Goal: Task Accomplishment & Management: Manage account settings

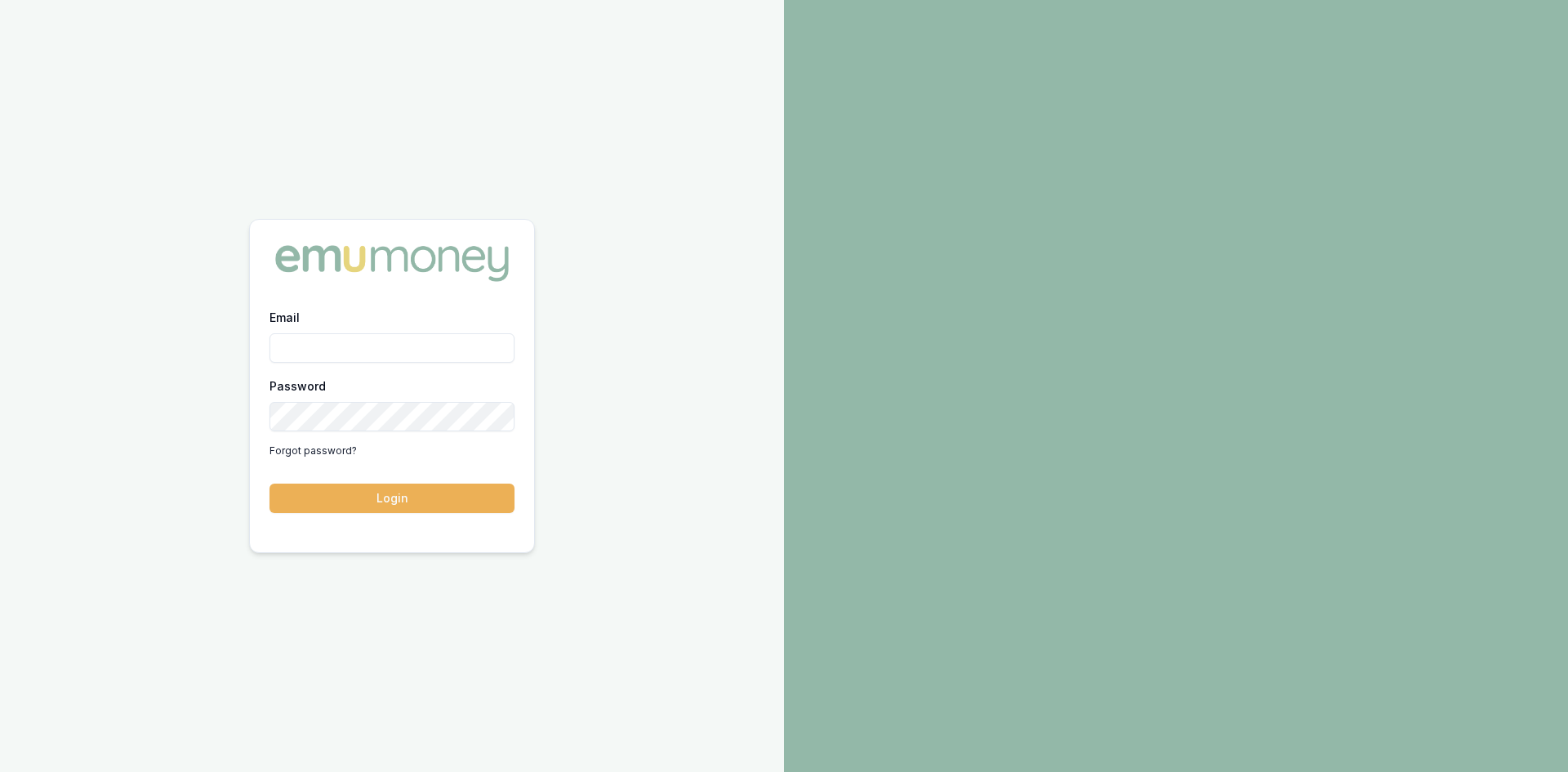
click at [365, 352] on input "Email" at bounding box center [392, 348] width 245 height 29
type input "[PERSON_NAME][EMAIL_ADDRESS][DOMAIN_NAME]"
click at [453, 503] on button "Login" at bounding box center [392, 499] width 245 height 29
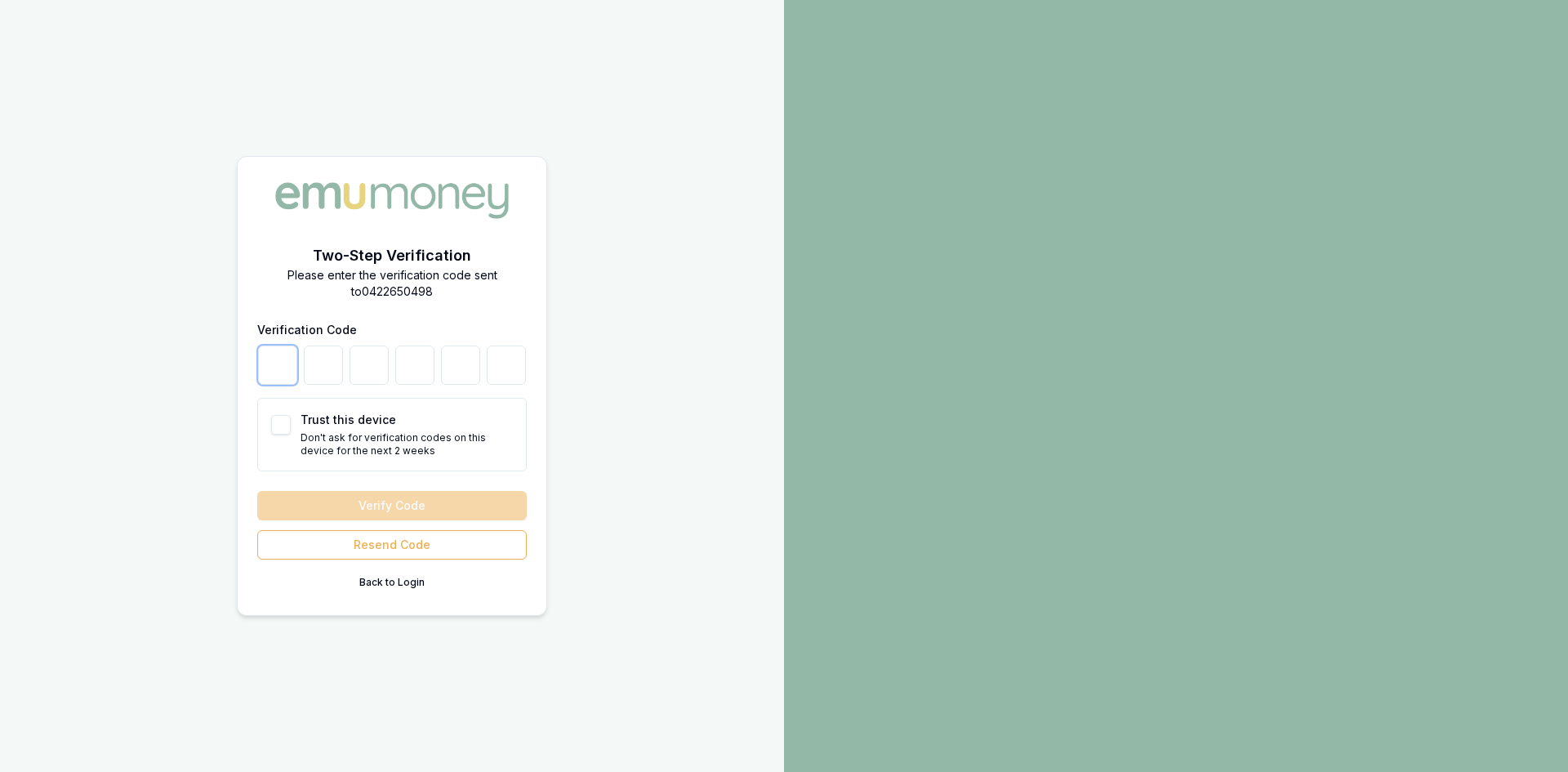
click at [270, 358] on input "number" at bounding box center [278, 365] width 40 height 40
type input "7"
type input "2"
type input "3"
type input "2"
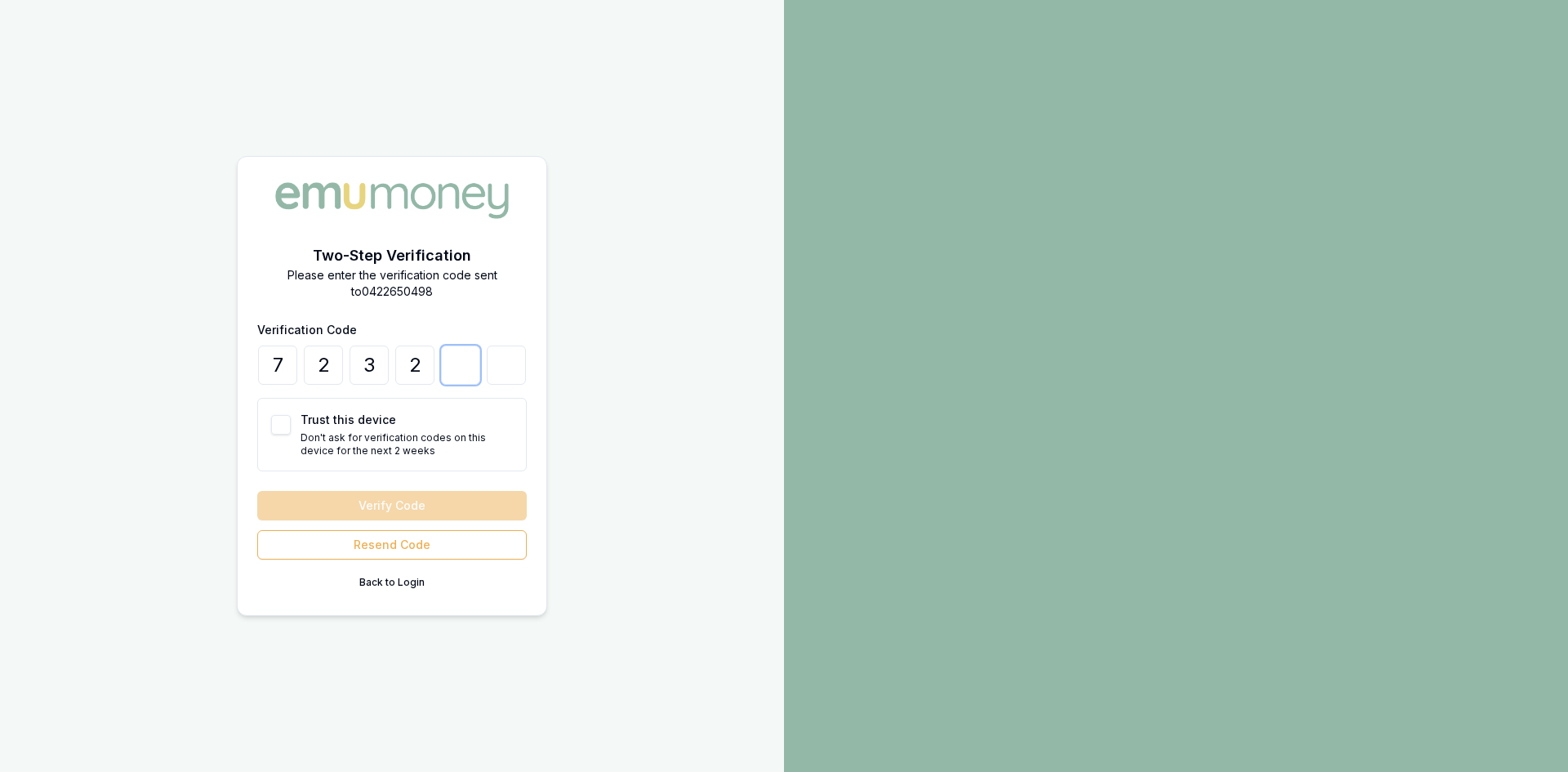
type input "5"
type input "2"
click at [257, 491] on button "Verify Code" at bounding box center [392, 506] width 270 height 29
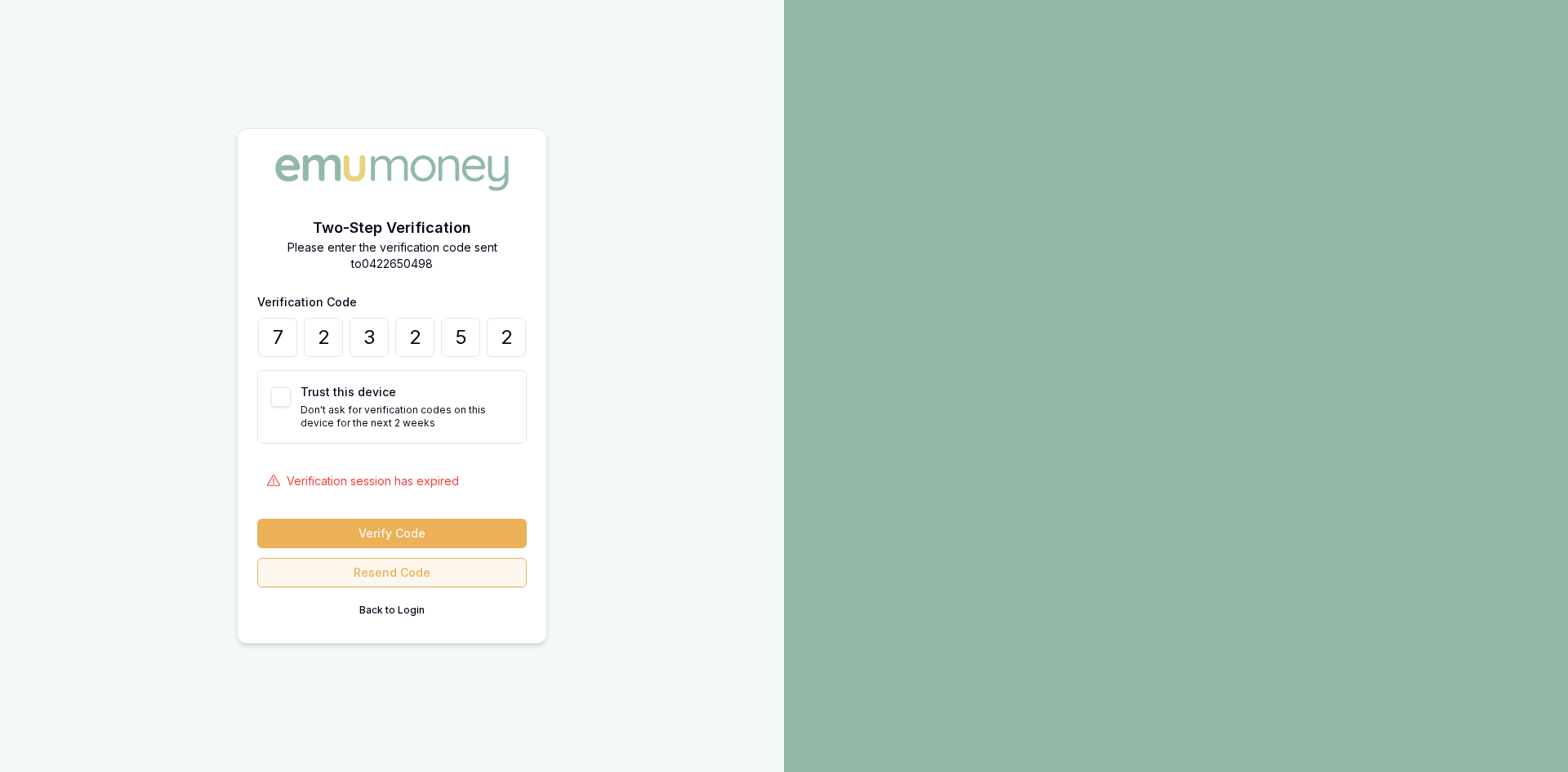
click at [373, 567] on button "Resend Code" at bounding box center [392, 573] width 270 height 29
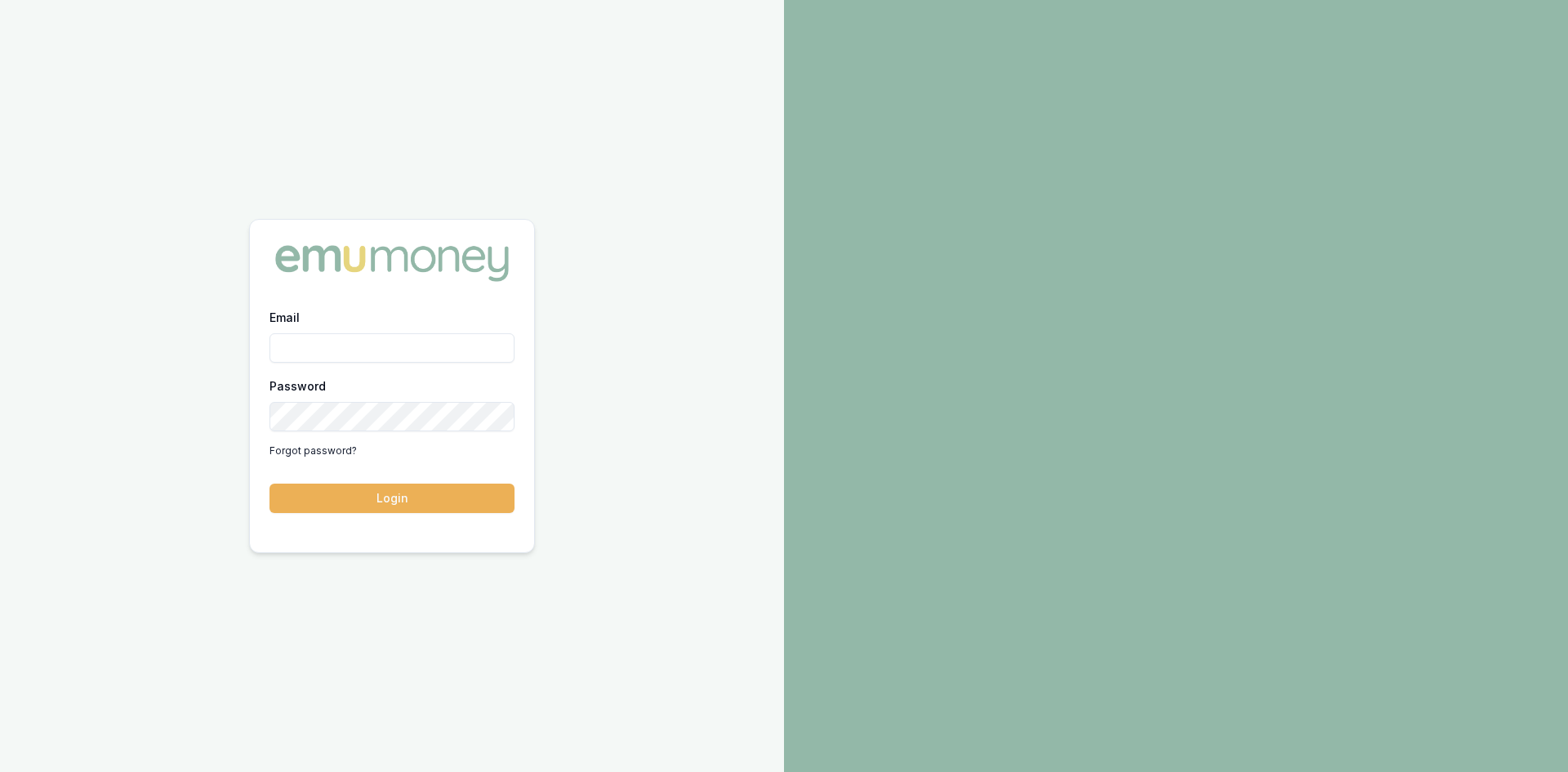
click at [338, 362] on input "Email" at bounding box center [392, 348] width 245 height 29
type input "[PERSON_NAME][EMAIL_ADDRESS][DOMAIN_NAME]"
click at [420, 501] on button "Login" at bounding box center [392, 499] width 245 height 29
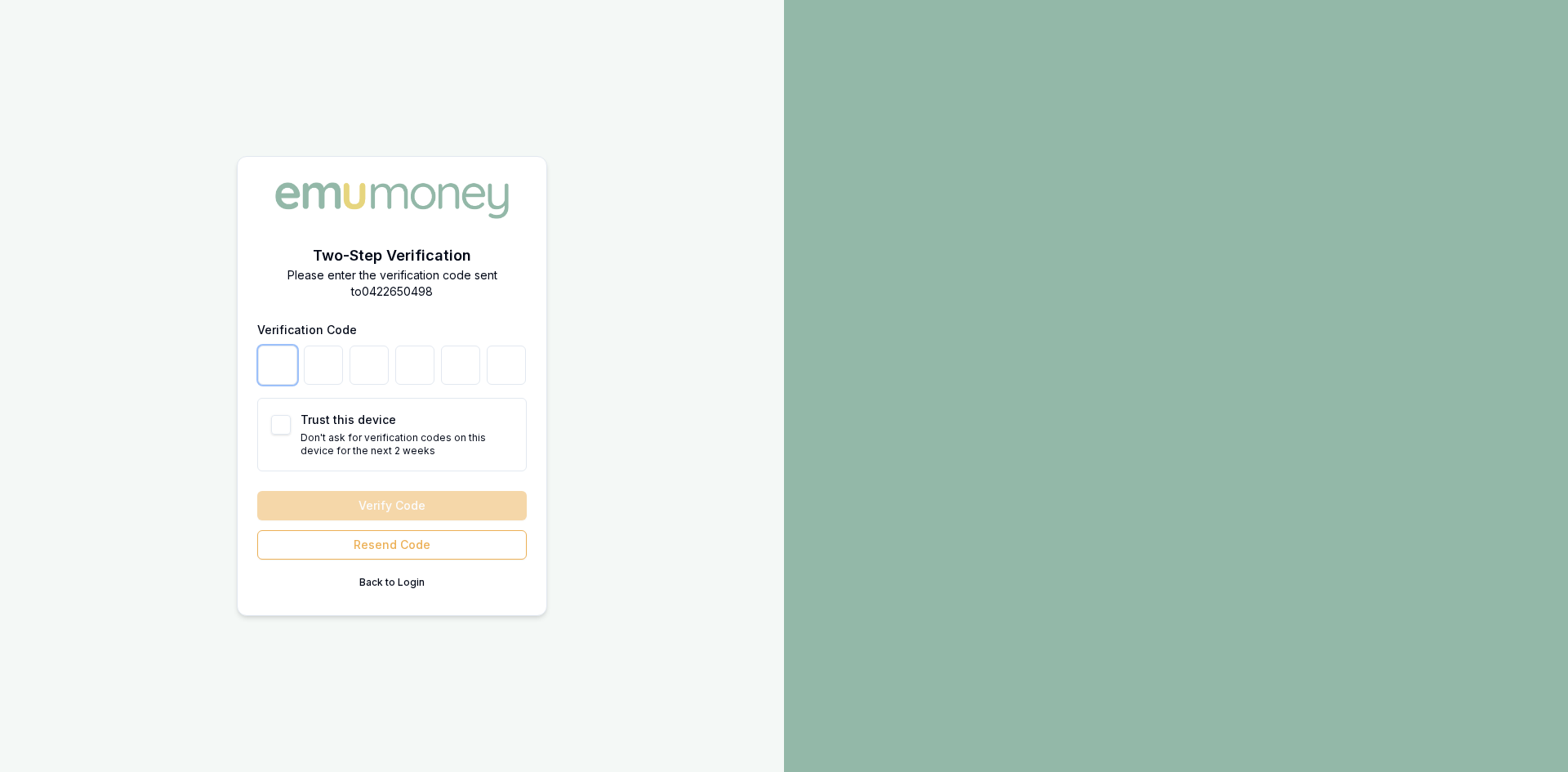
click at [276, 364] on input "number" at bounding box center [278, 365] width 40 height 40
type input "1"
type input "3"
type input "2"
type input "4"
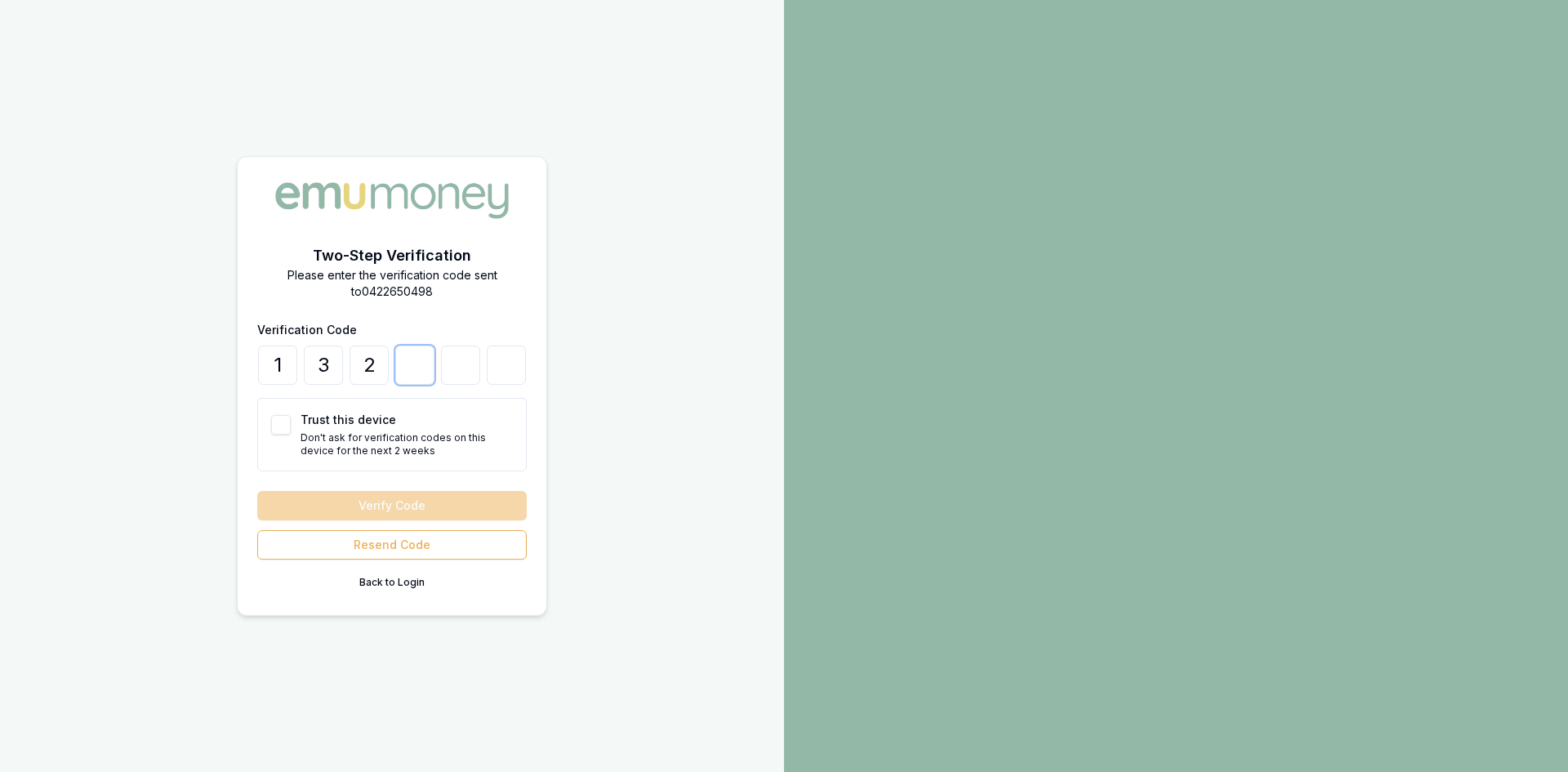
type input "1"
type input "4"
type input "2"
click at [373, 502] on button "Verify Code" at bounding box center [392, 506] width 270 height 29
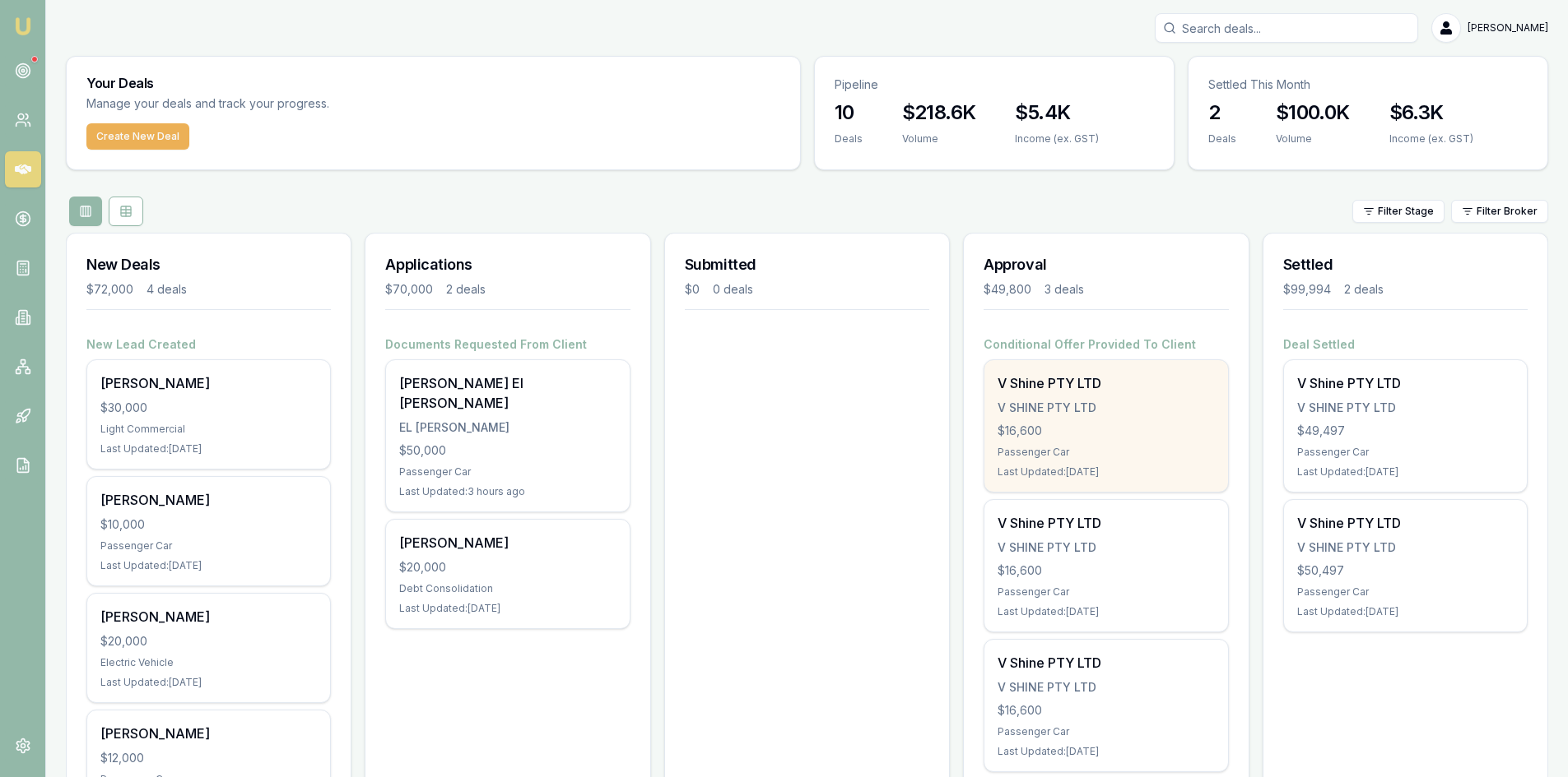
scroll to position [82, 0]
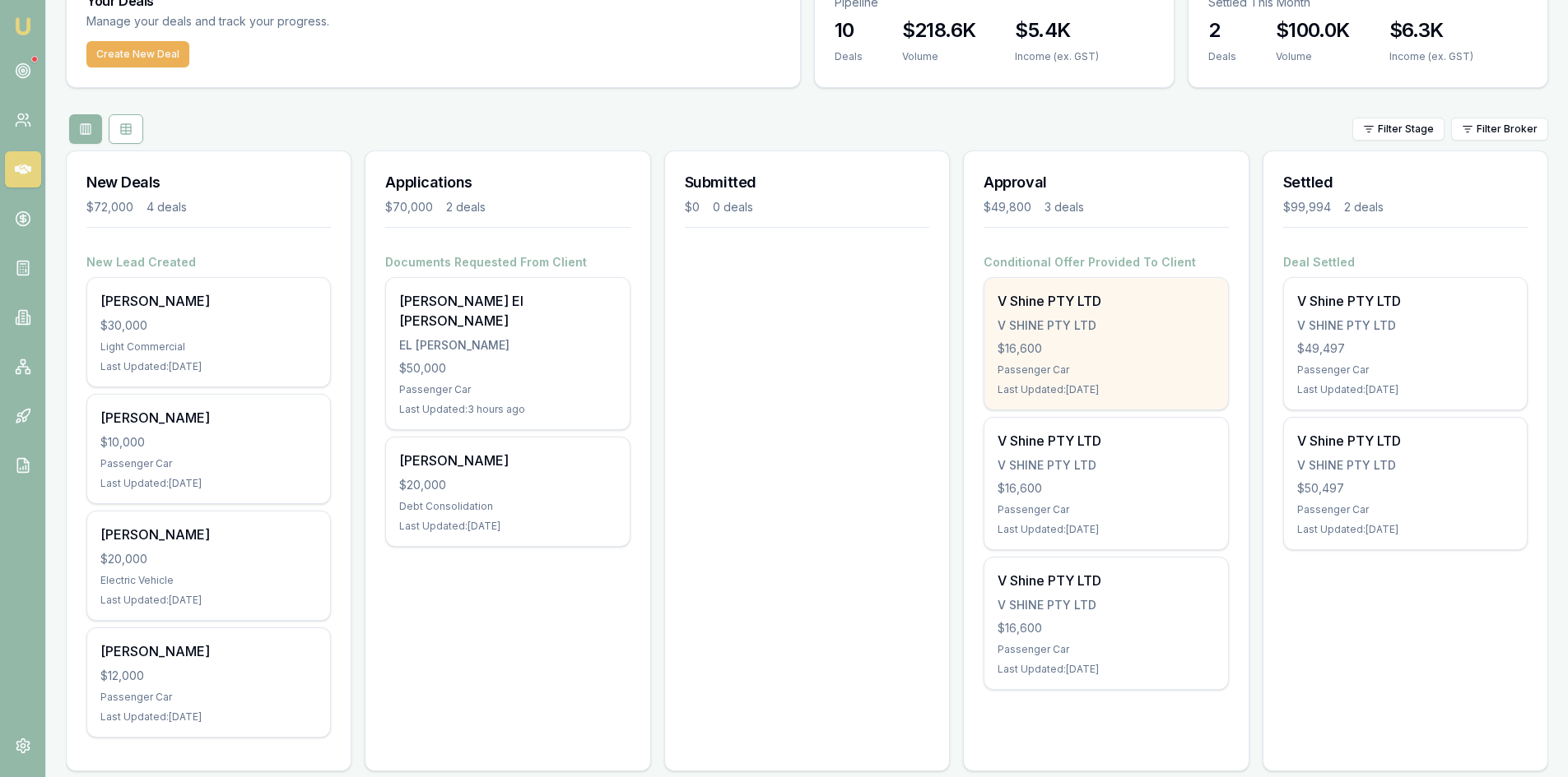
click at [1153, 356] on div "$16,600" at bounding box center [1105, 349] width 216 height 16
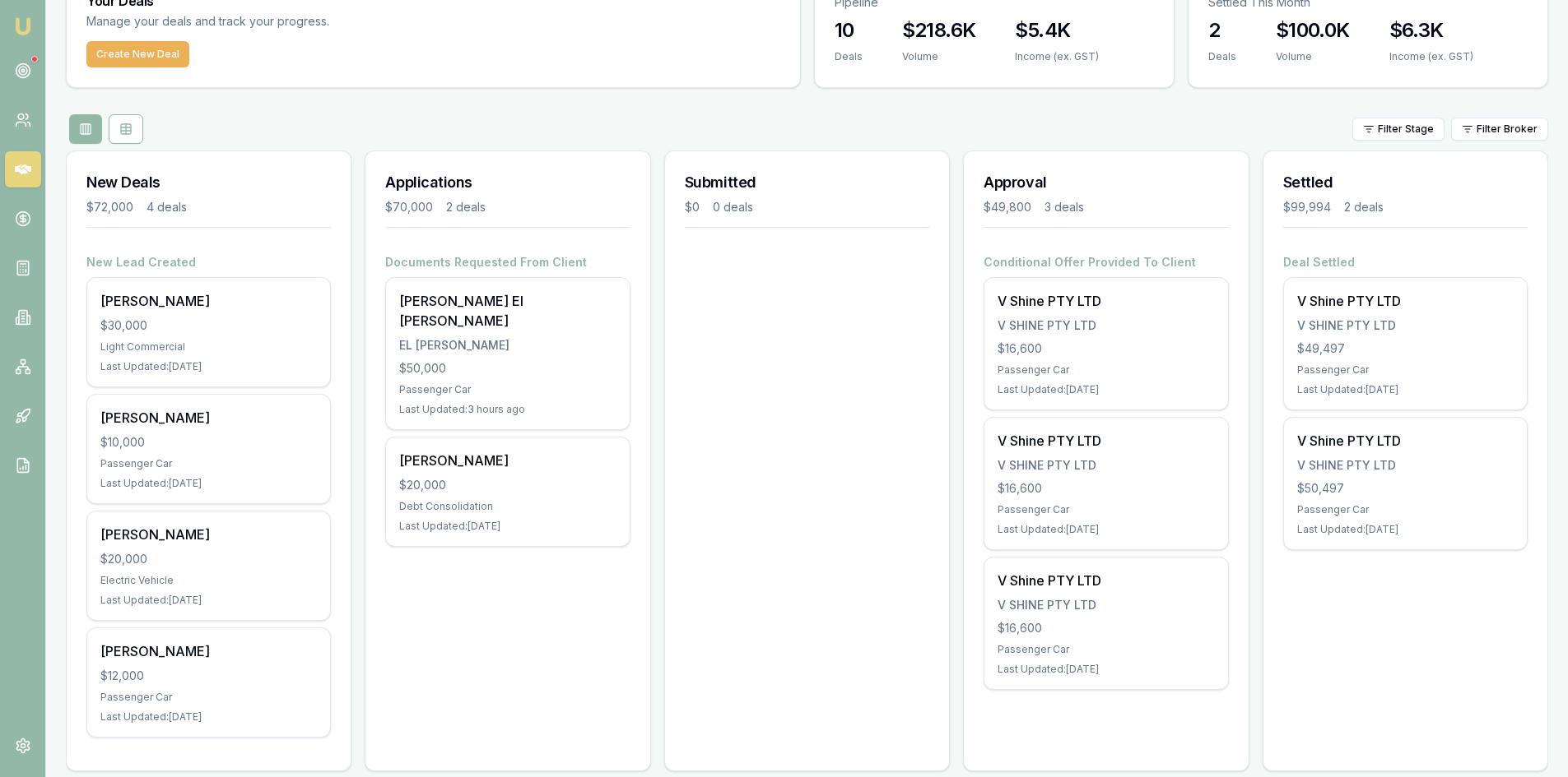
scroll to position [0, 0]
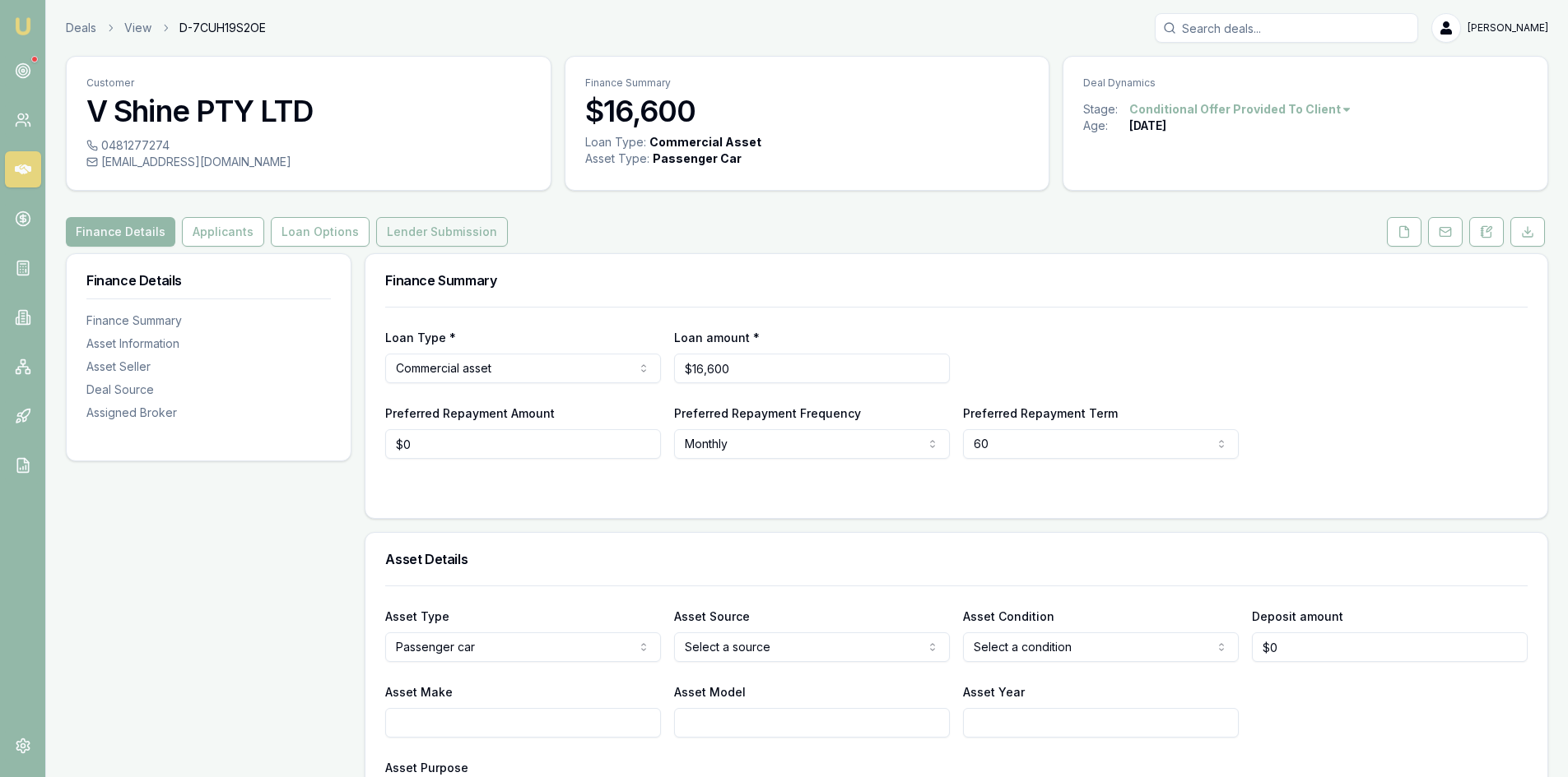
click at [449, 219] on button "Lender Submission" at bounding box center [442, 232] width 132 height 29
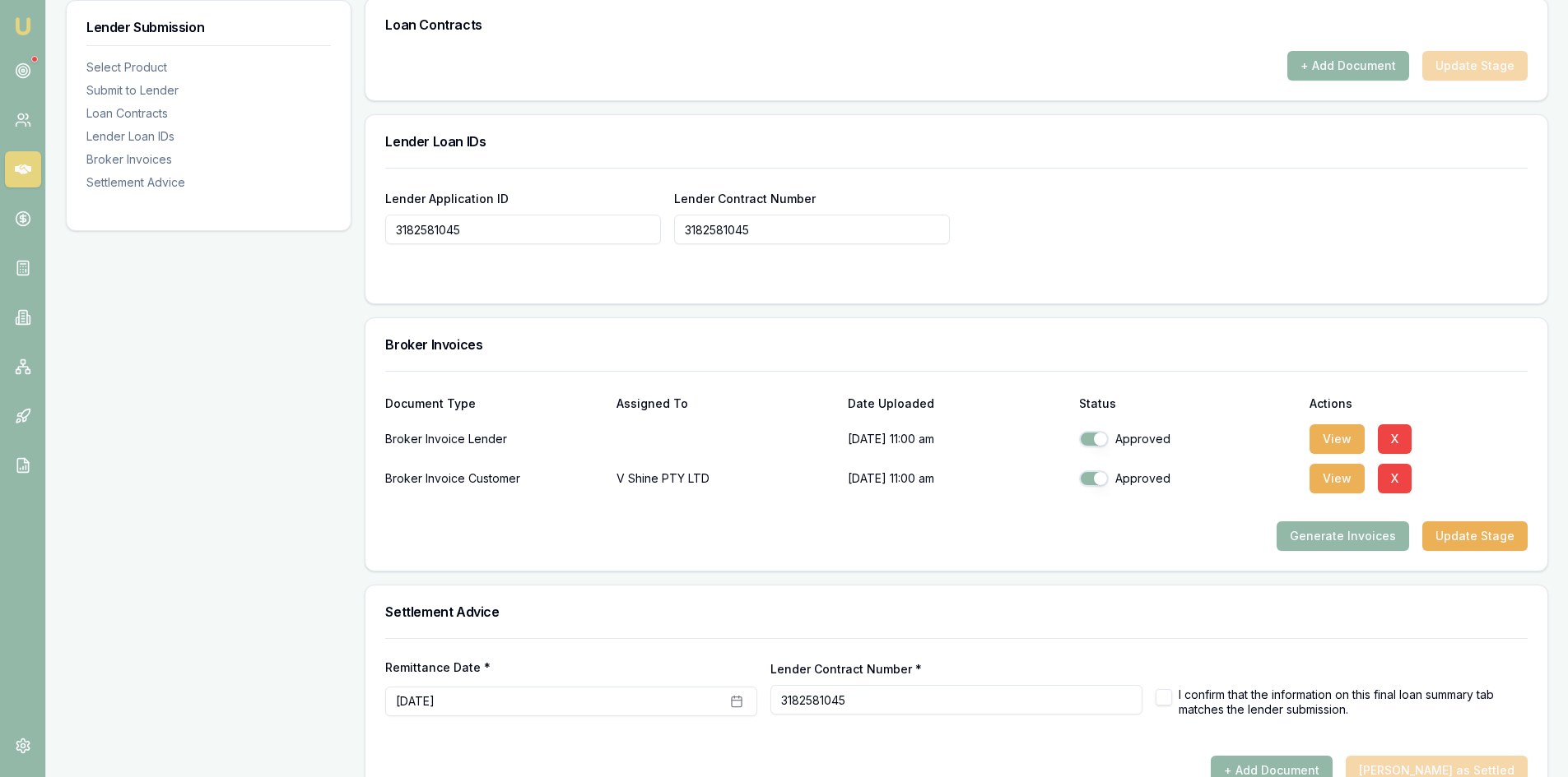
scroll to position [1112, 0]
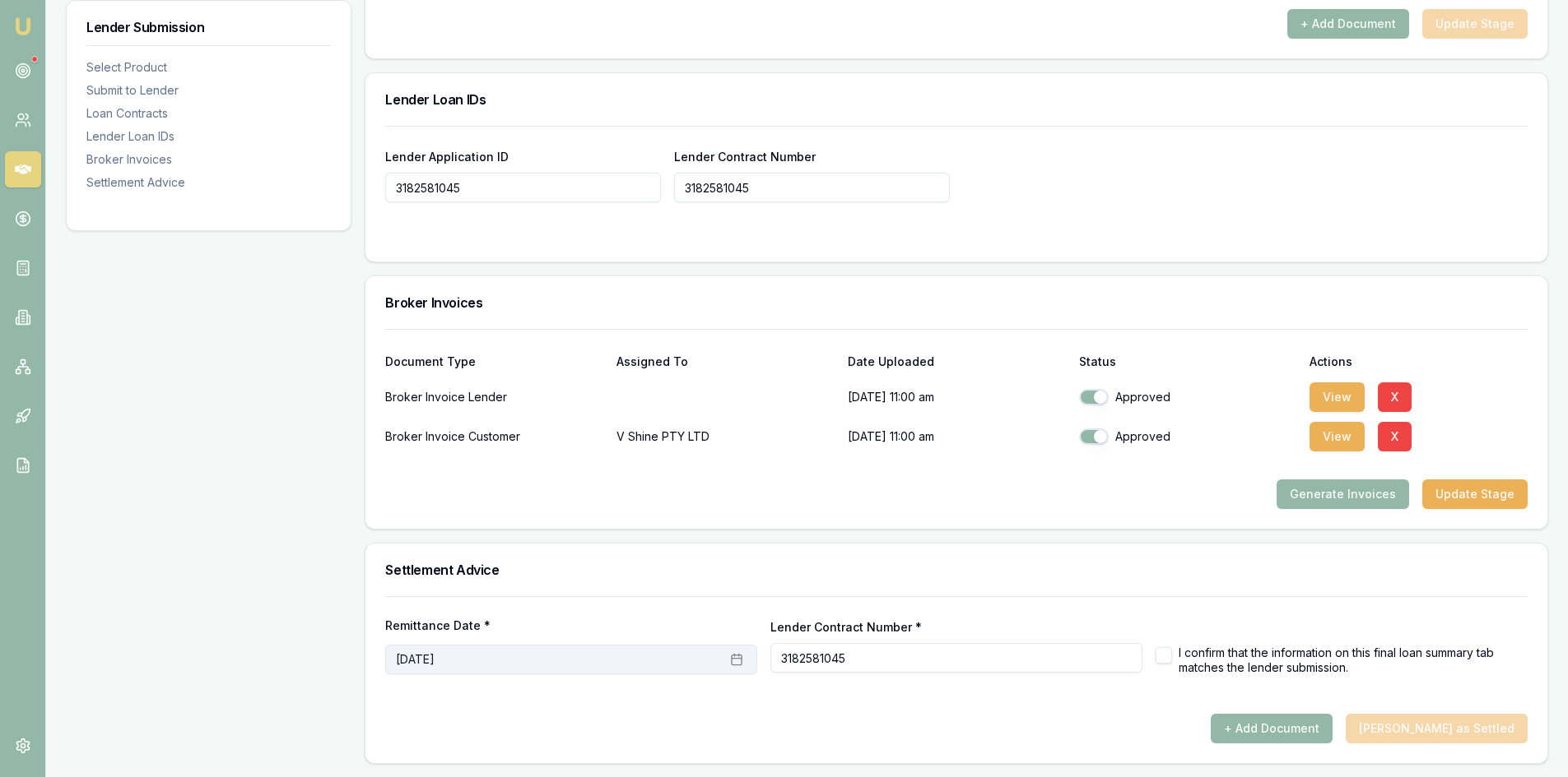
click at [621, 661] on button "September 11th, 2025" at bounding box center [571, 660] width 372 height 29
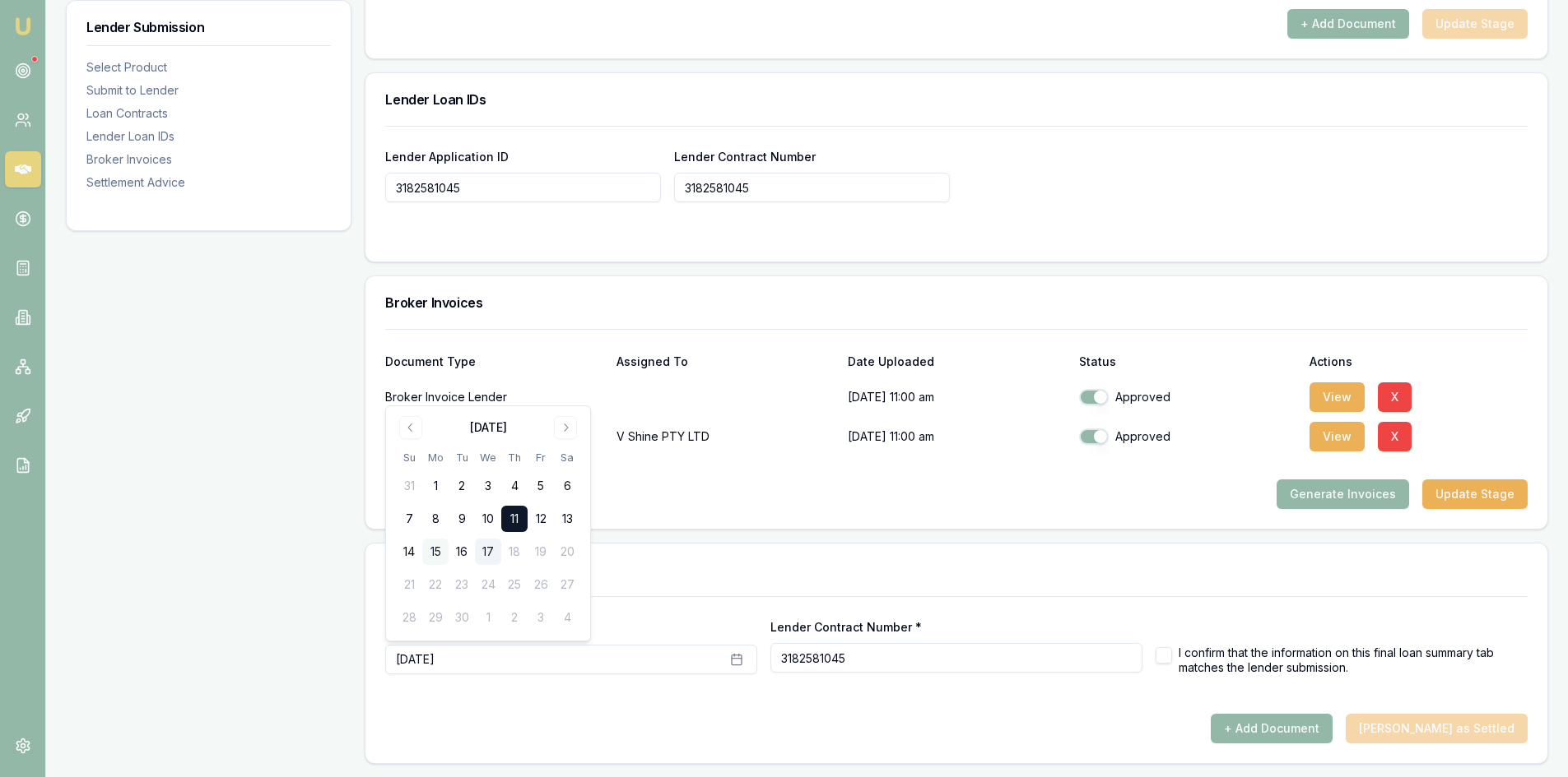
click at [436, 552] on button "15" at bounding box center [436, 552] width 26 height 26
click at [628, 699] on form "Remittance Date * September 15th, 2025 Lender Contract Number * 3182581045 I co…" at bounding box center [956, 656] width 1143 height 118
click at [1168, 654] on button "button" at bounding box center [1164, 656] width 16 height 16
checkbox input "true"
click at [1299, 726] on button "+ Add Document" at bounding box center [1271, 728] width 121 height 29
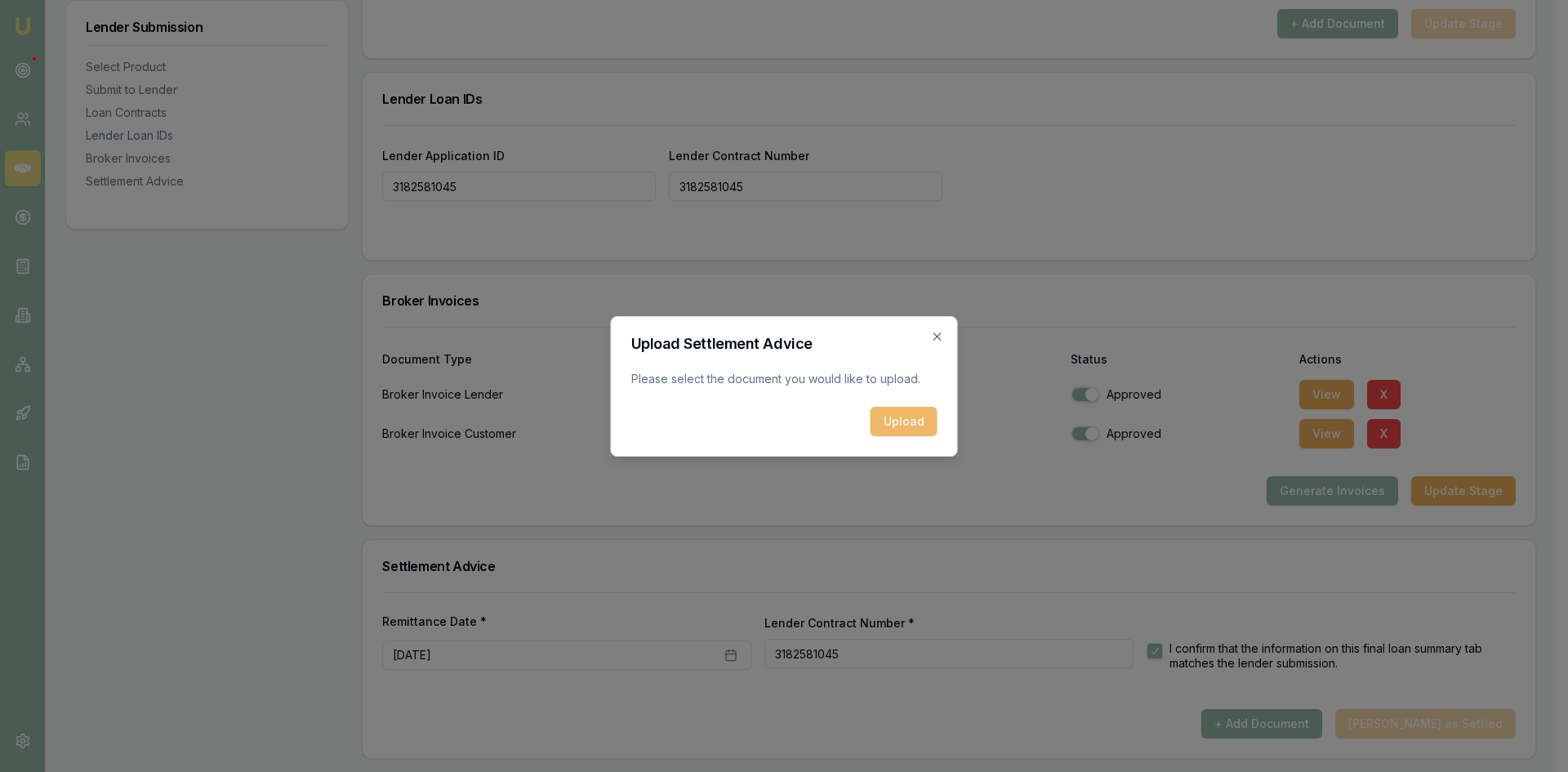
click at [896, 408] on button "Upload" at bounding box center [904, 421] width 67 height 29
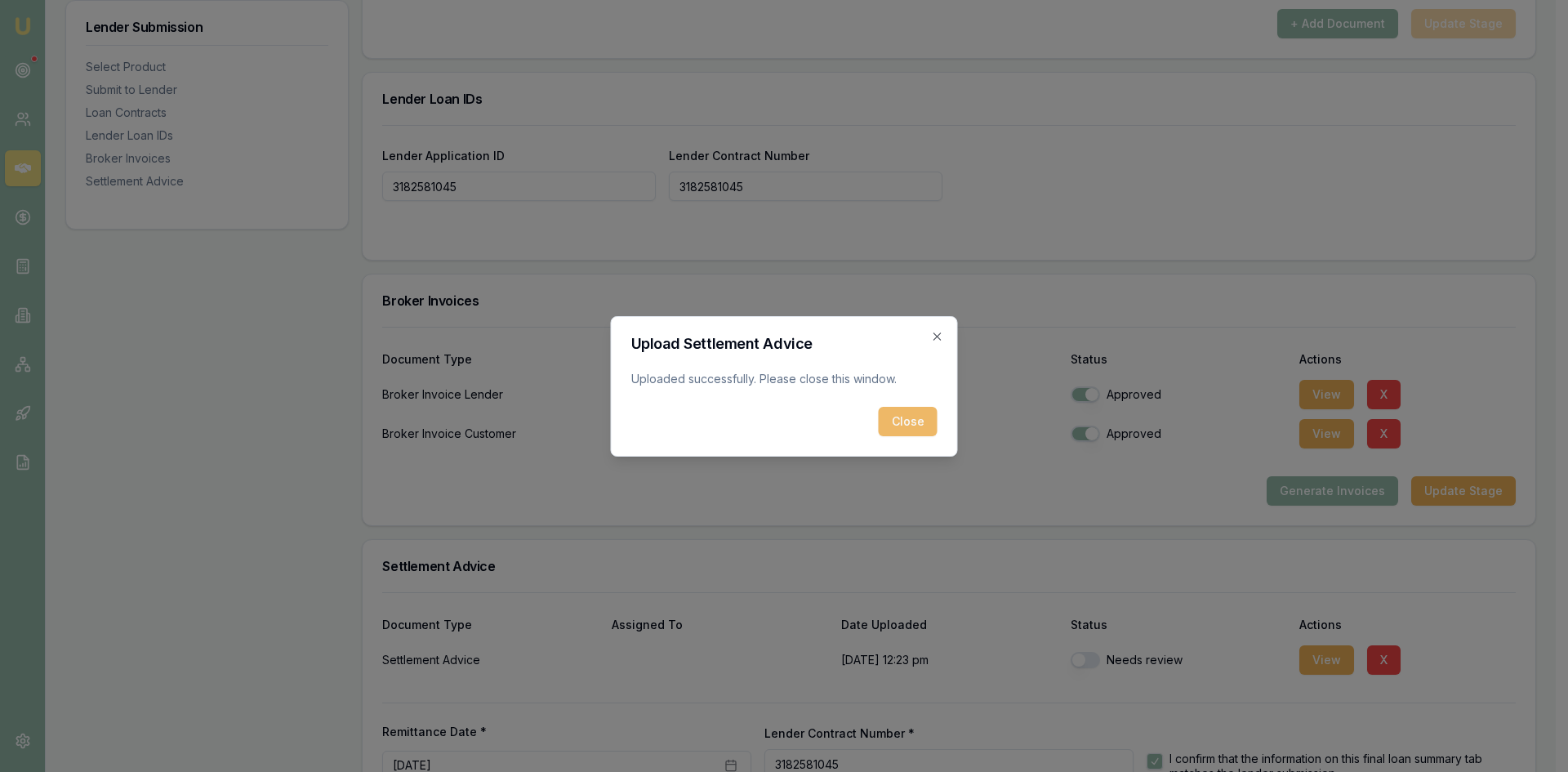
click at [910, 420] on button "Close" at bounding box center [908, 421] width 59 height 29
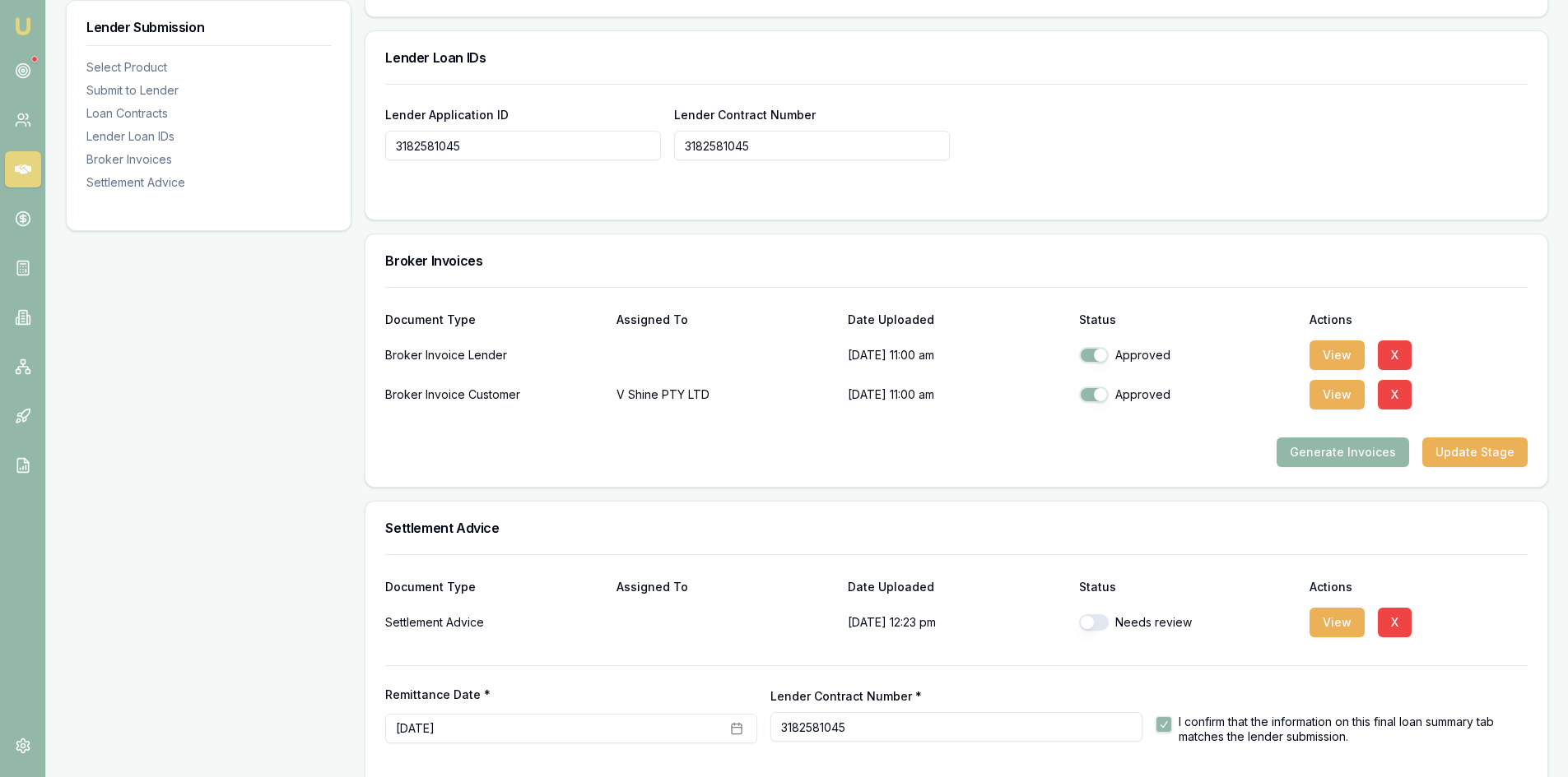
scroll to position [1224, 0]
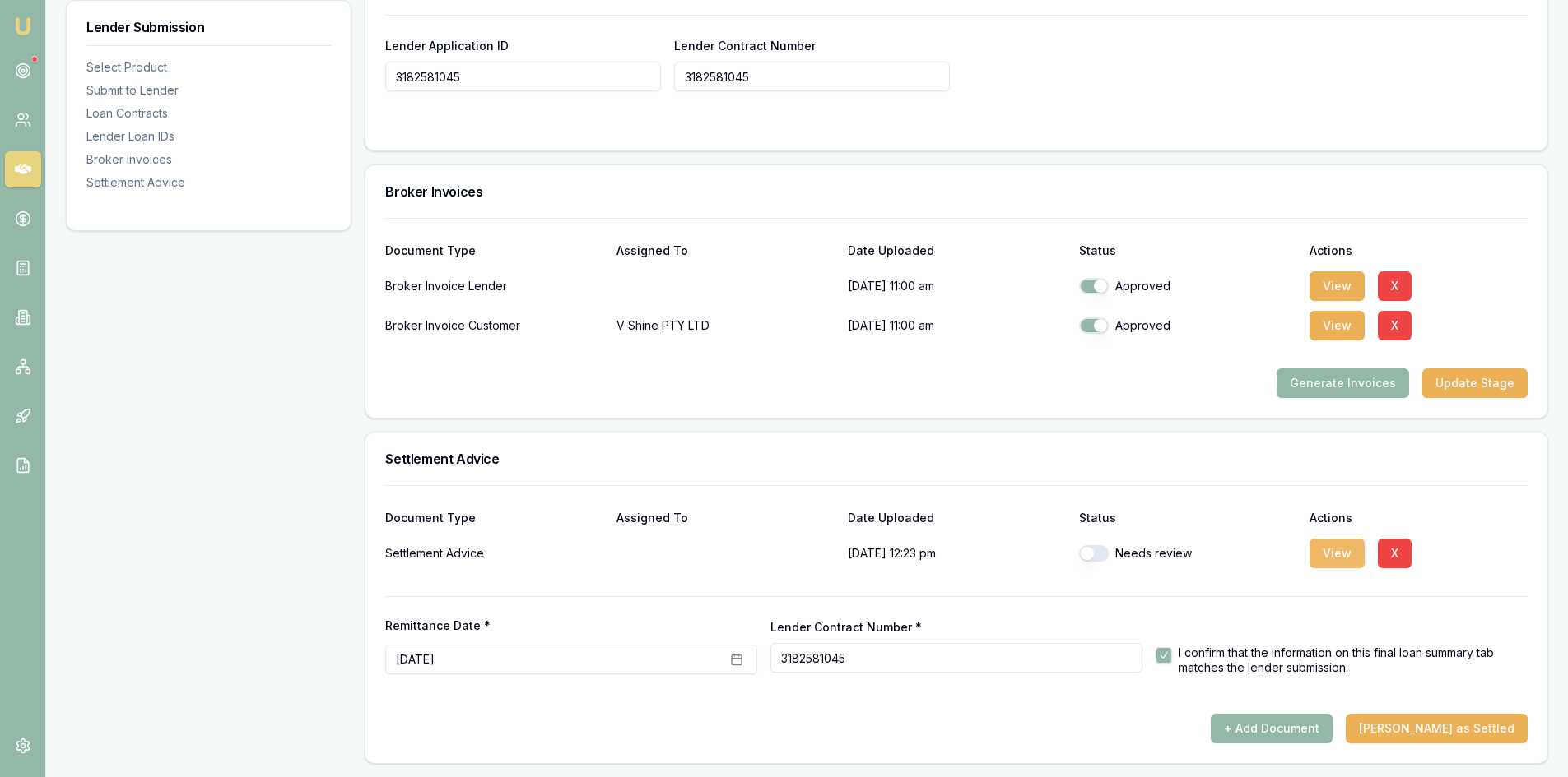
click at [1331, 554] on button "View" at bounding box center [1337, 553] width 56 height 29
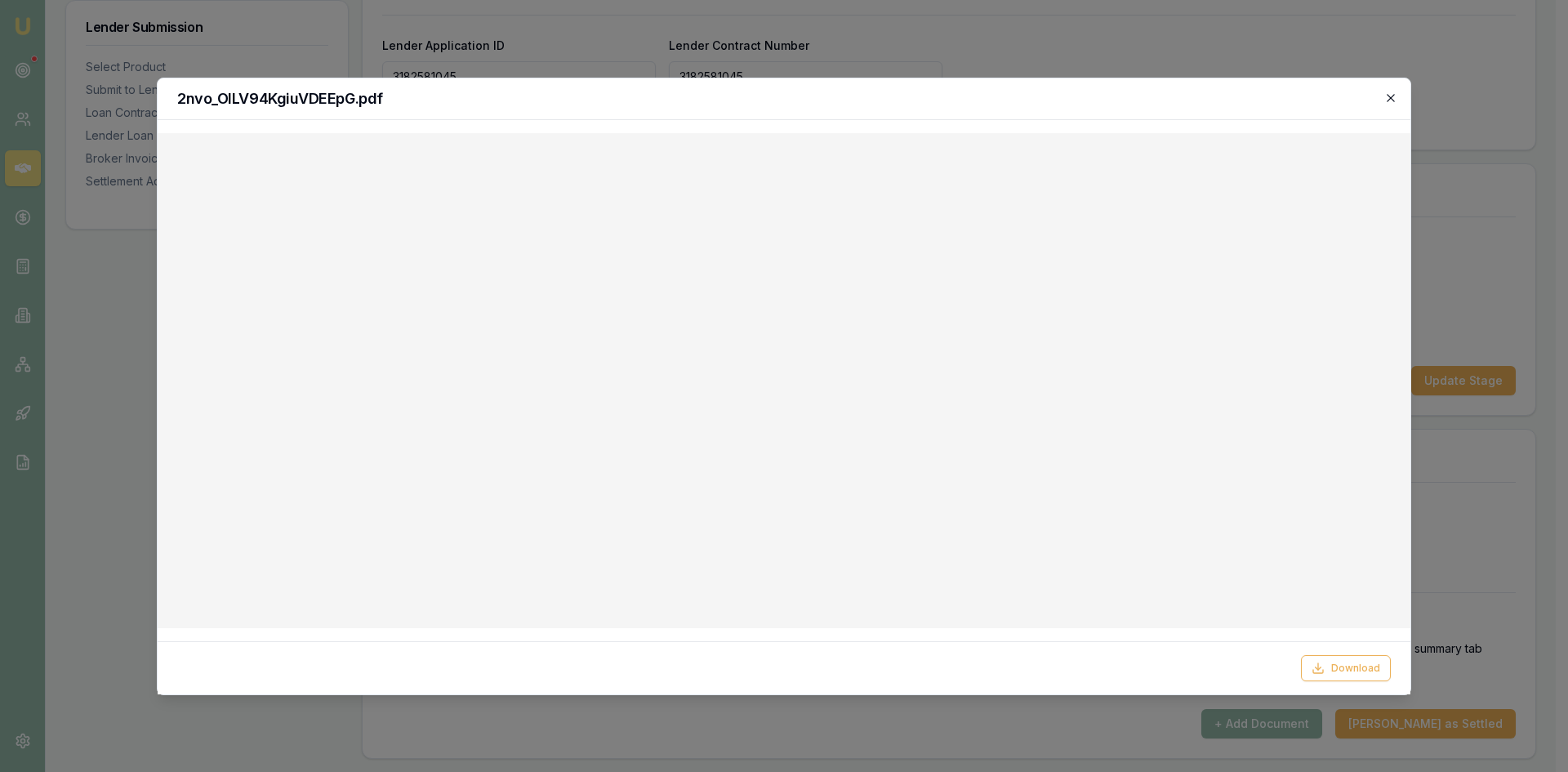
click at [1391, 102] on icon "button" at bounding box center [1391, 97] width 13 height 13
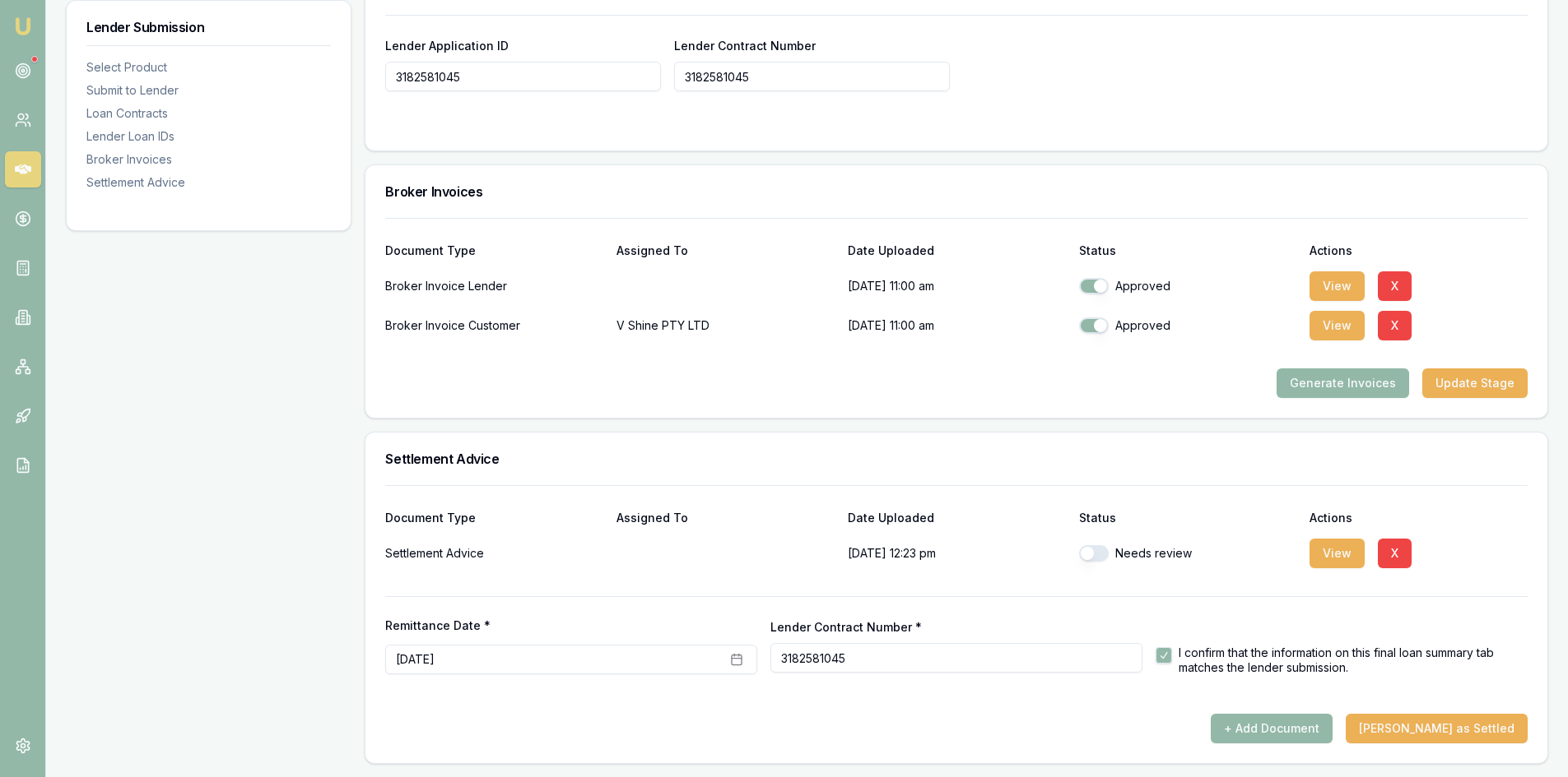
click at [1101, 552] on button "button" at bounding box center [1094, 553] width 30 height 16
checkbox input "true"
click at [1447, 728] on button "Mark Deal as Settled" at bounding box center [1437, 728] width 182 height 29
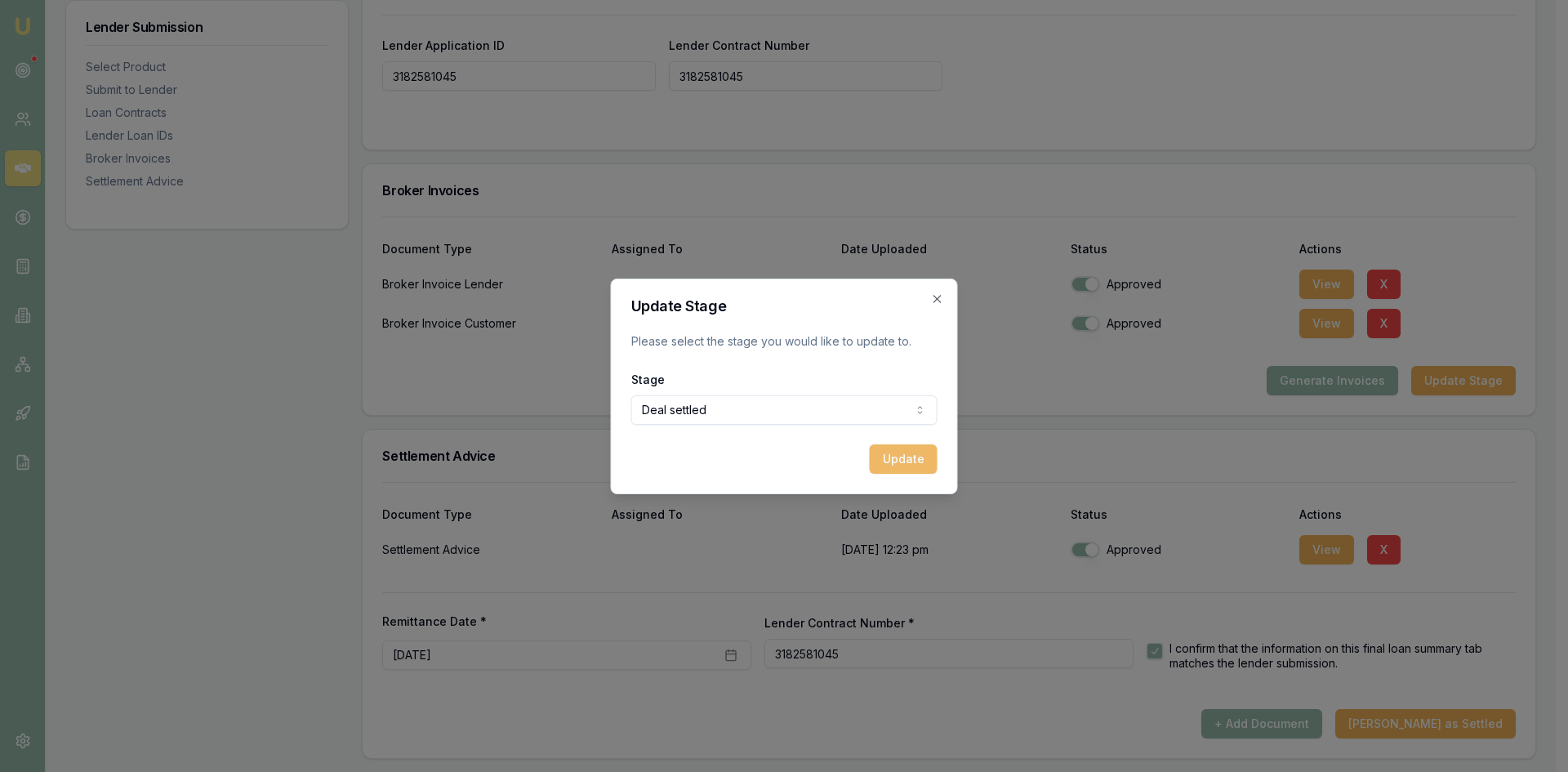
click at [917, 464] on button "Update" at bounding box center [903, 459] width 68 height 29
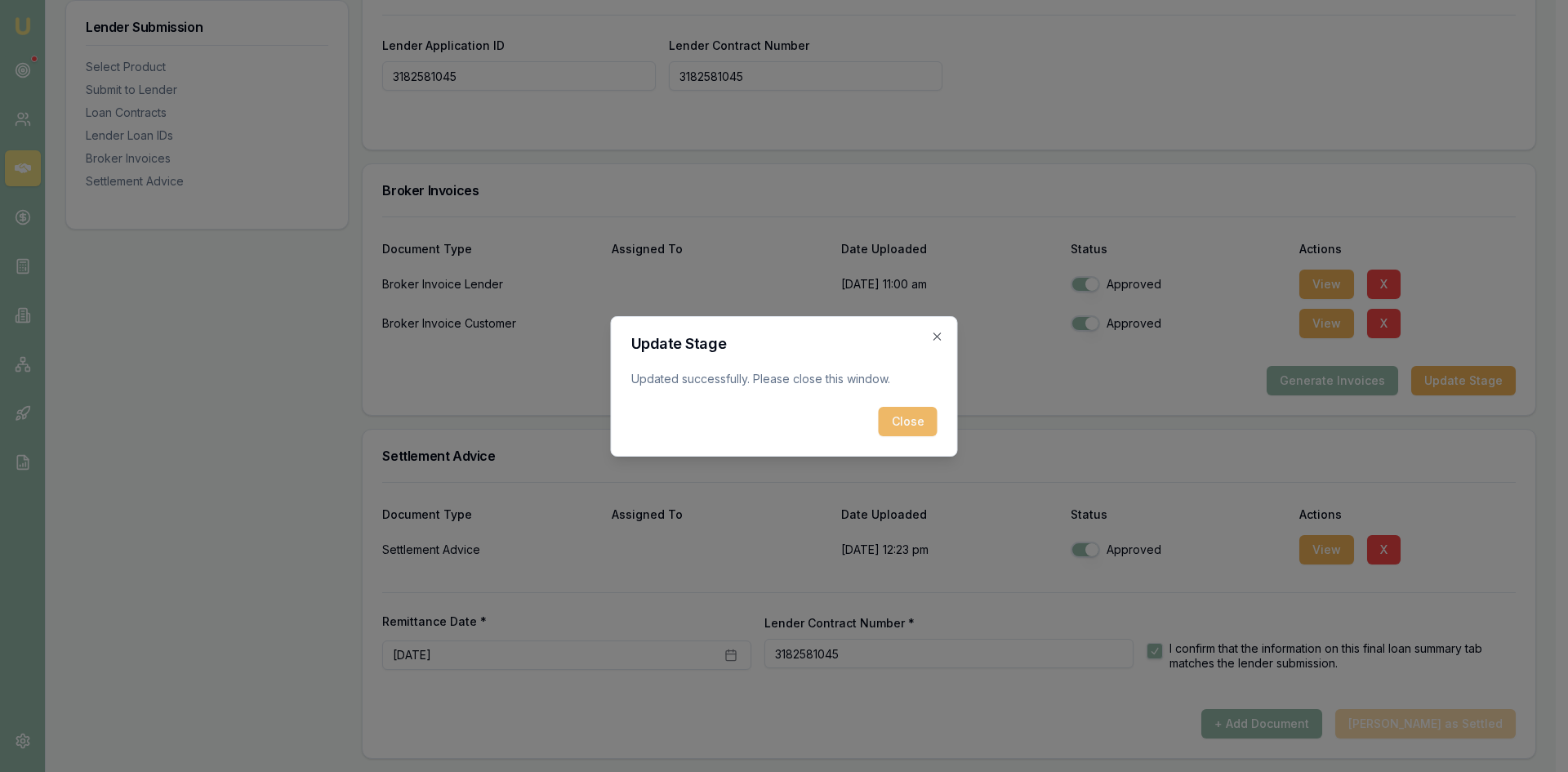
click at [897, 421] on button "Close" at bounding box center [908, 421] width 59 height 29
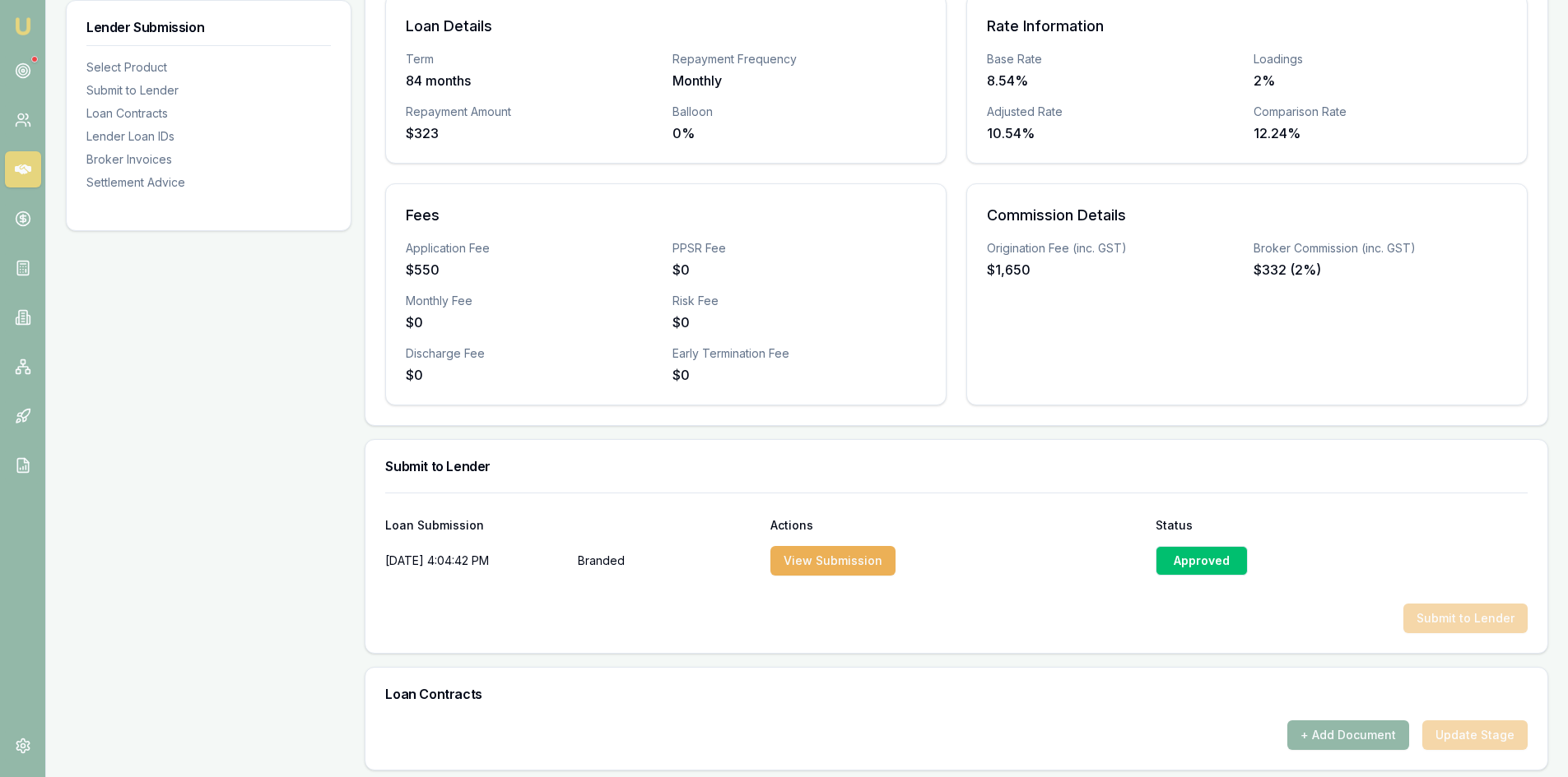
scroll to position [0, 0]
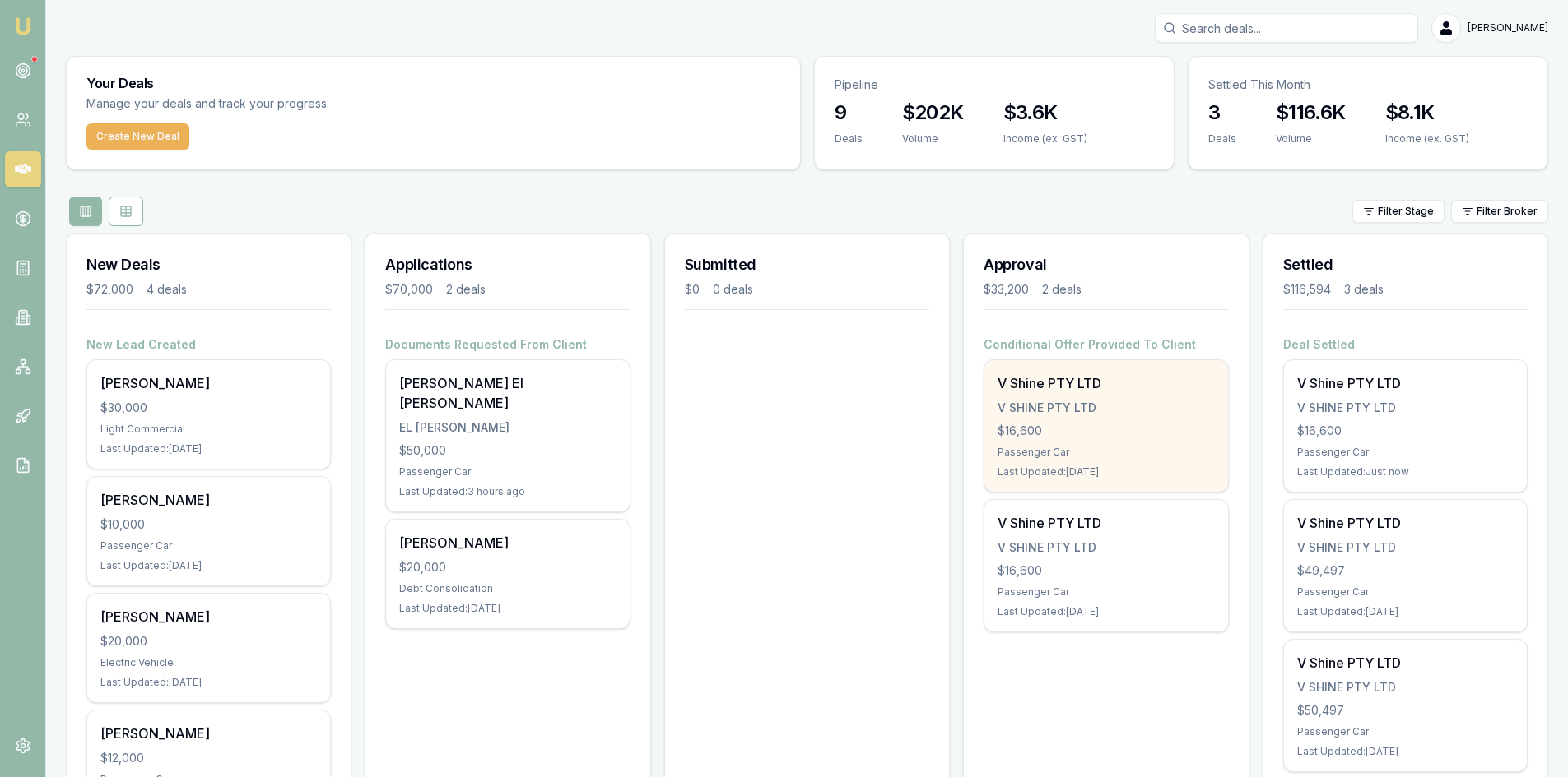
click at [1089, 431] on div "$16,600" at bounding box center [1105, 431] width 216 height 16
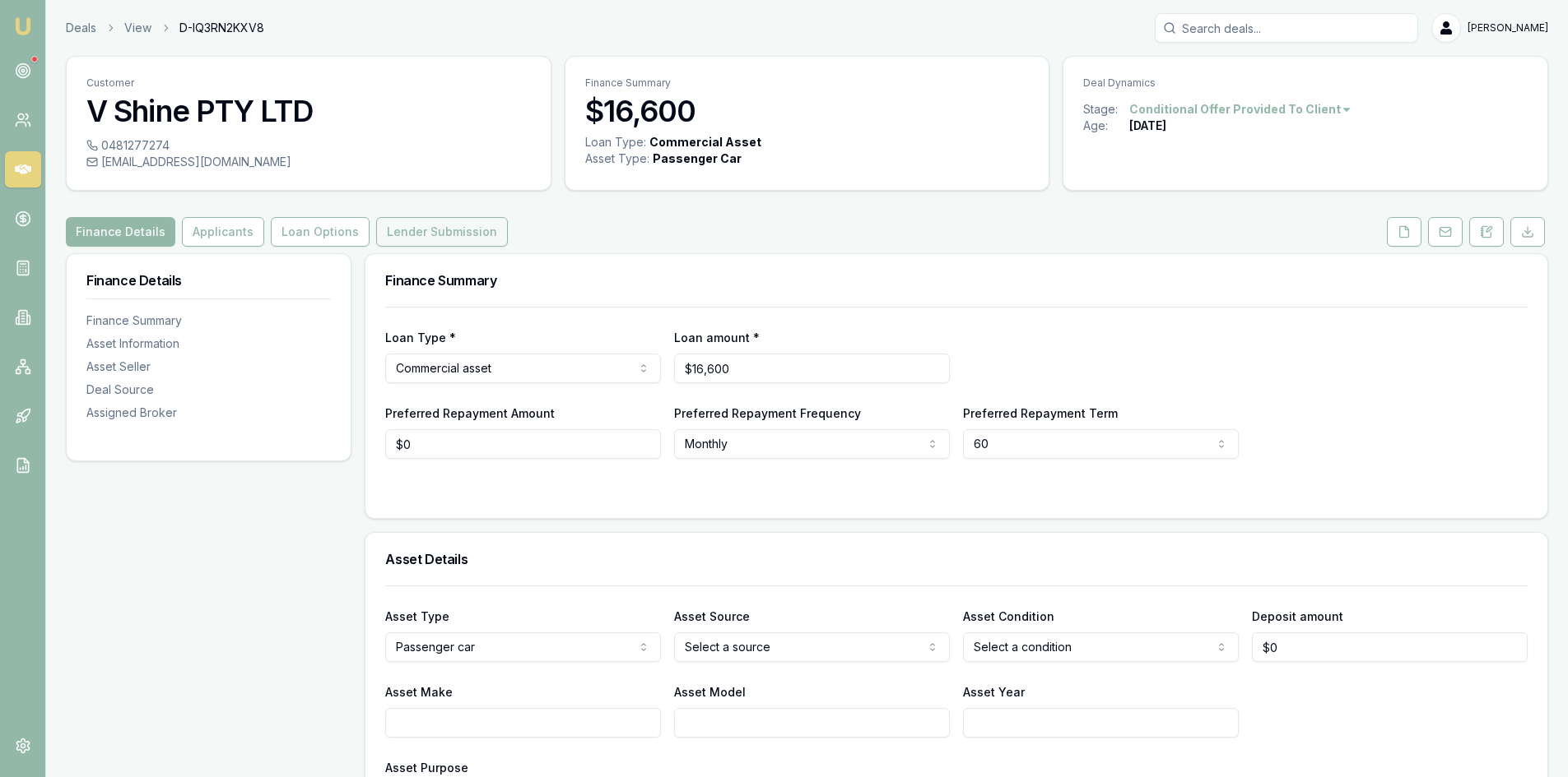
click at [458, 224] on button "Lender Submission" at bounding box center [442, 232] width 132 height 29
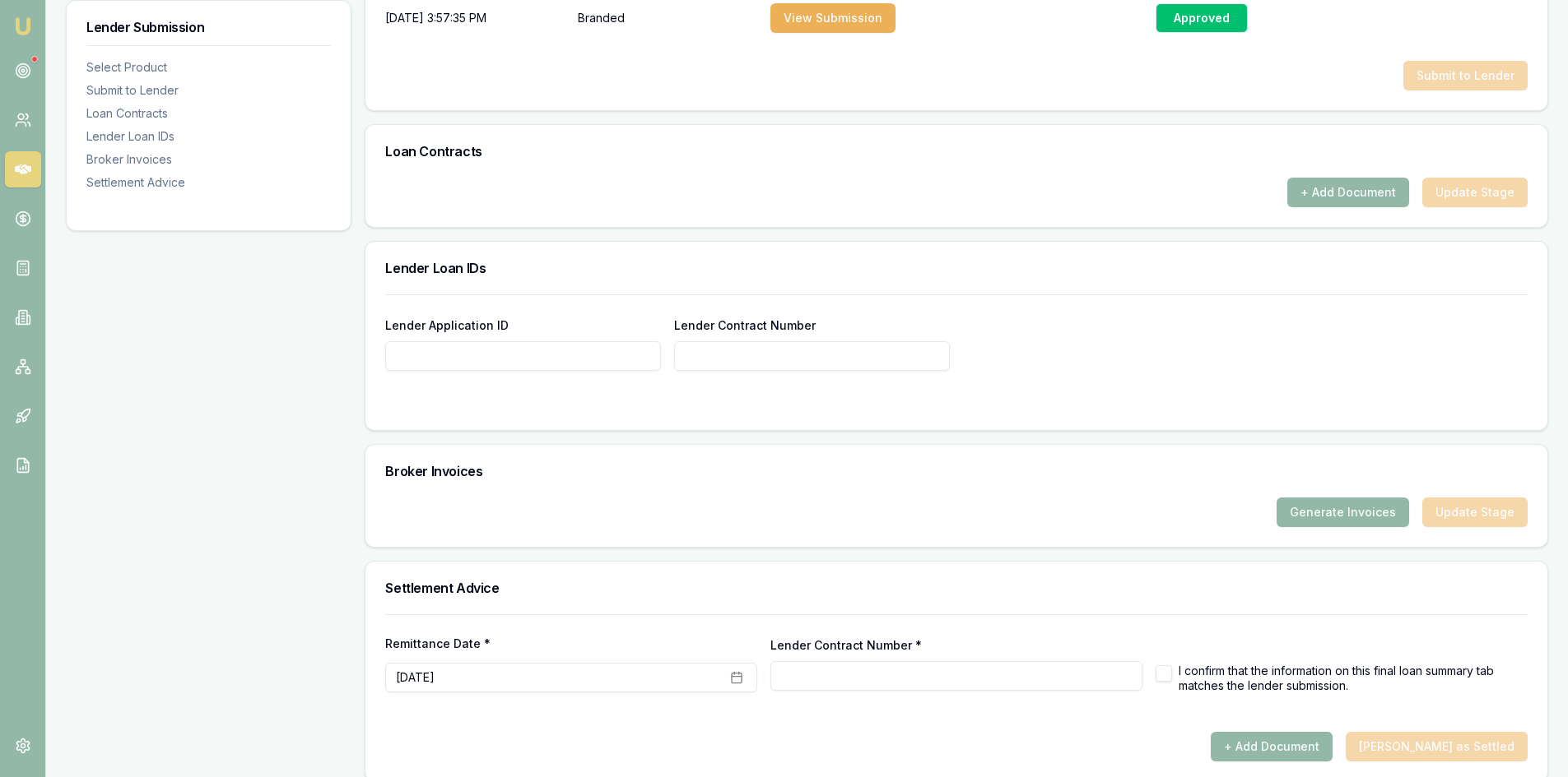
scroll to position [962, 0]
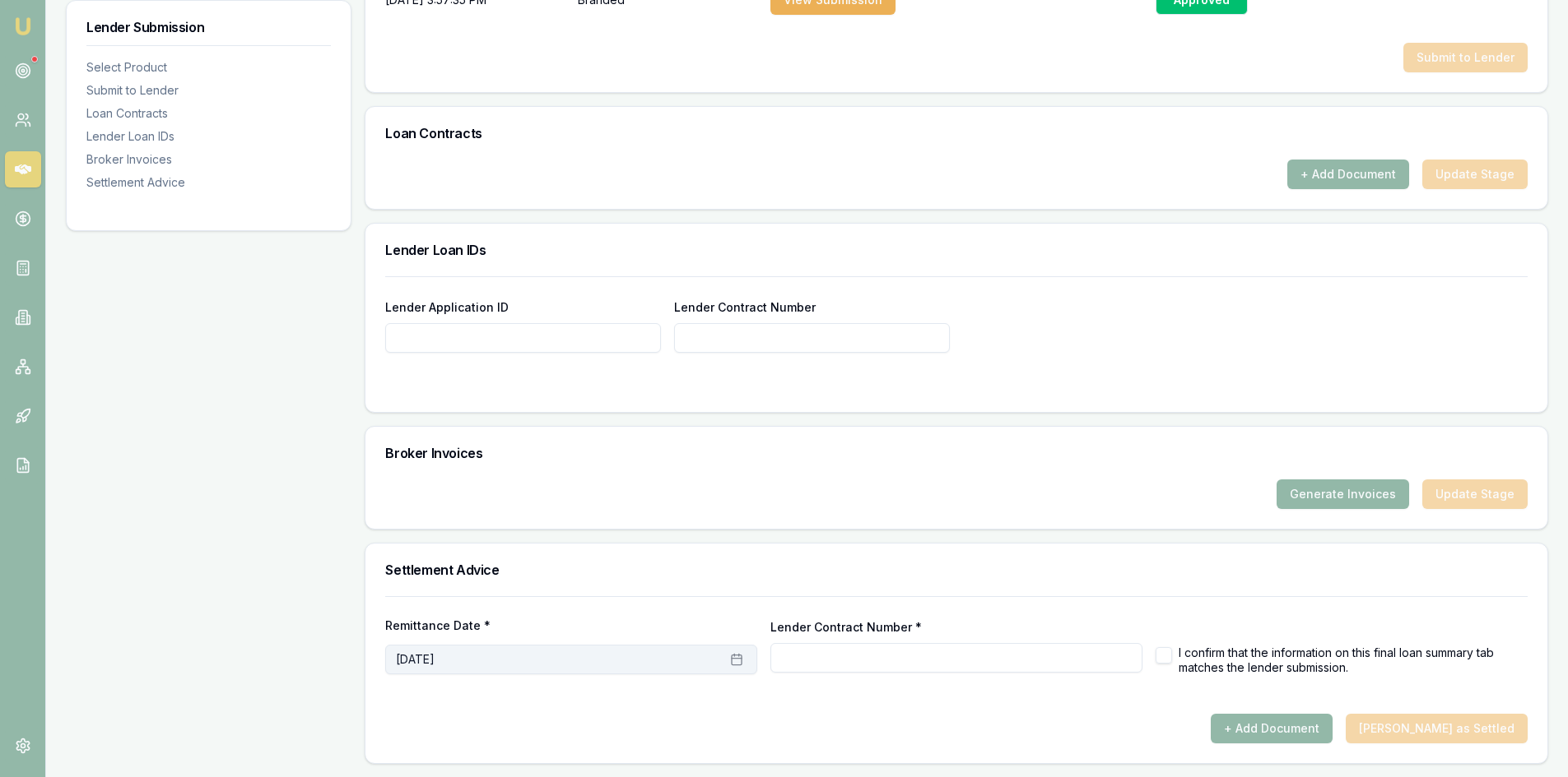
click at [669, 650] on button "[DATE]" at bounding box center [571, 660] width 372 height 29
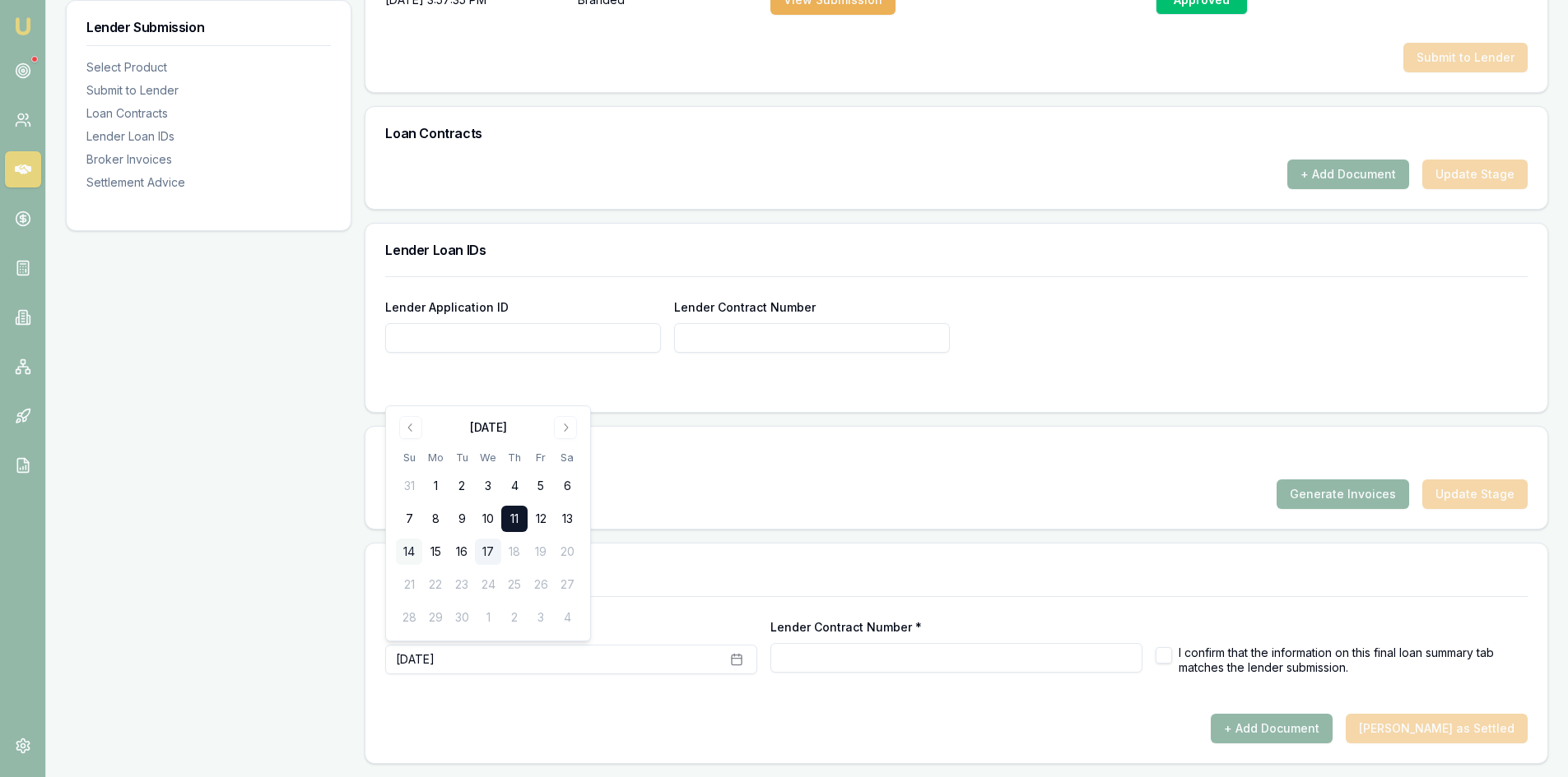
click at [417, 545] on button "14" at bounding box center [409, 552] width 26 height 26
click at [807, 646] on input "Lender Contract Number *" at bounding box center [956, 658] width 372 height 29
click at [833, 655] on input "Lender Contract Number *" at bounding box center [956, 658] width 372 height 29
type input "3182584064"
click at [1158, 654] on button "button" at bounding box center [1164, 656] width 16 height 16
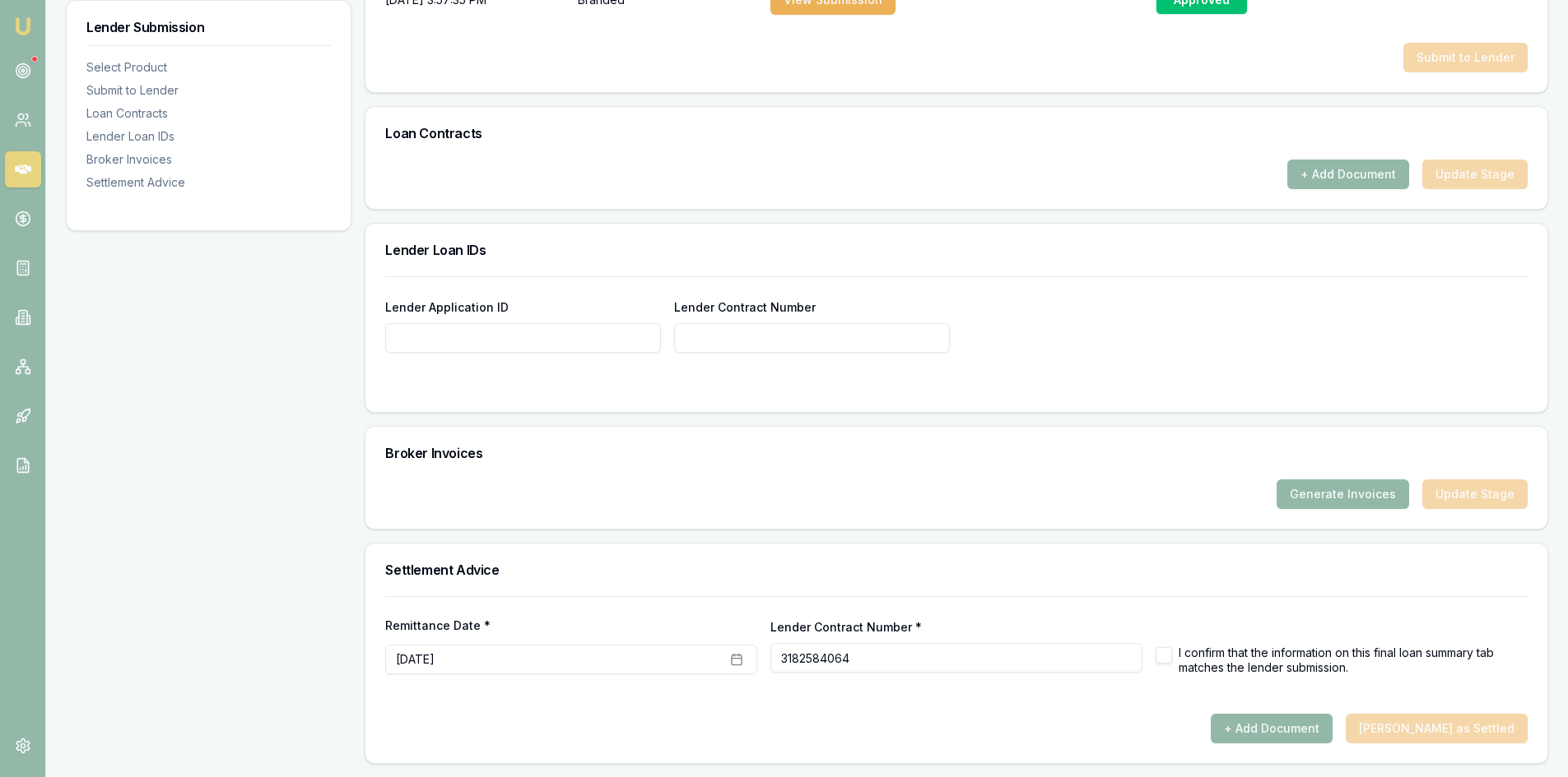
checkbox input "true"
type input "3182584064"
click at [1333, 727] on button "+ Add Document" at bounding box center [1271, 728] width 121 height 29
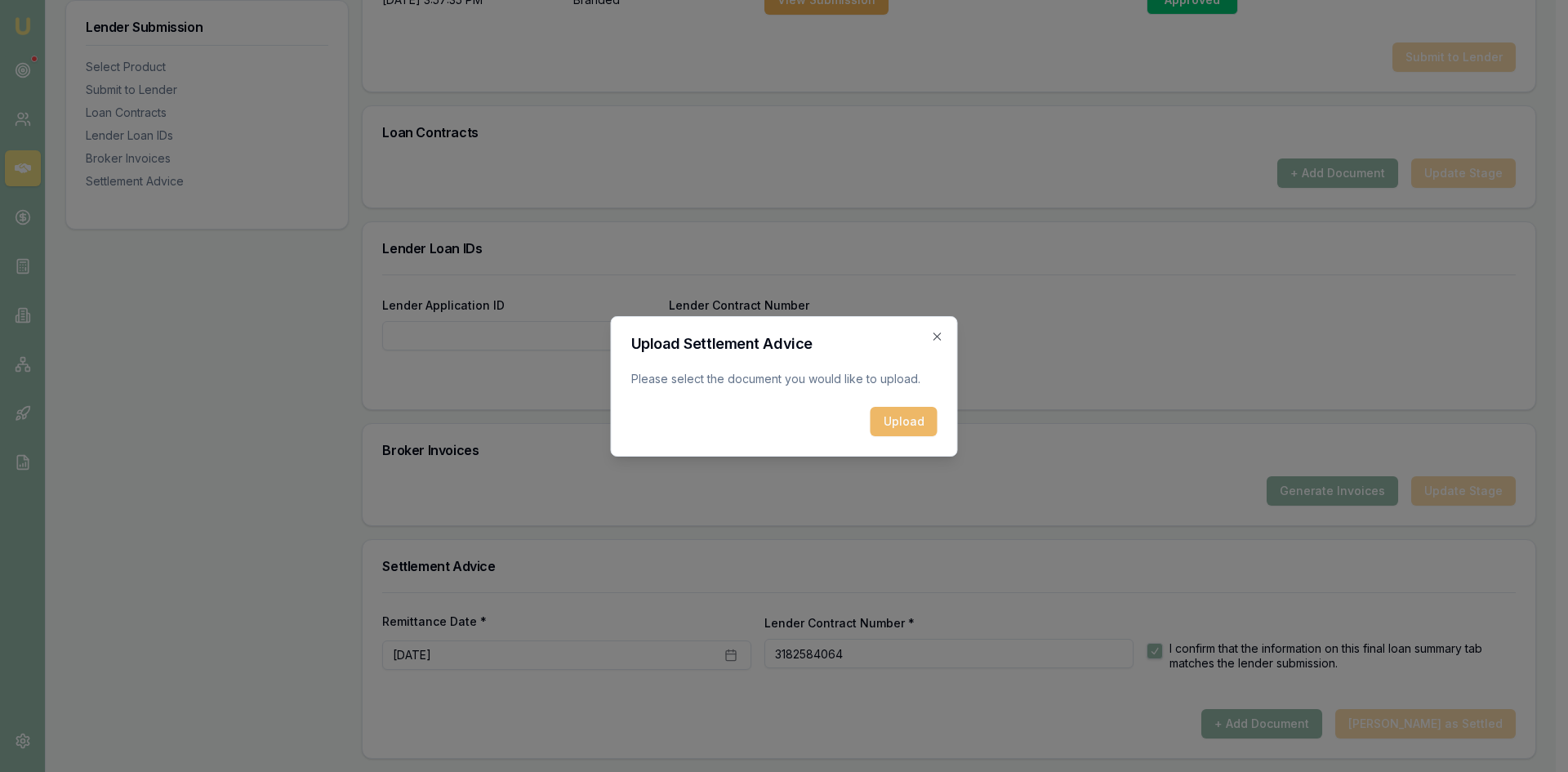
click at [898, 421] on button "Upload" at bounding box center [904, 421] width 67 height 29
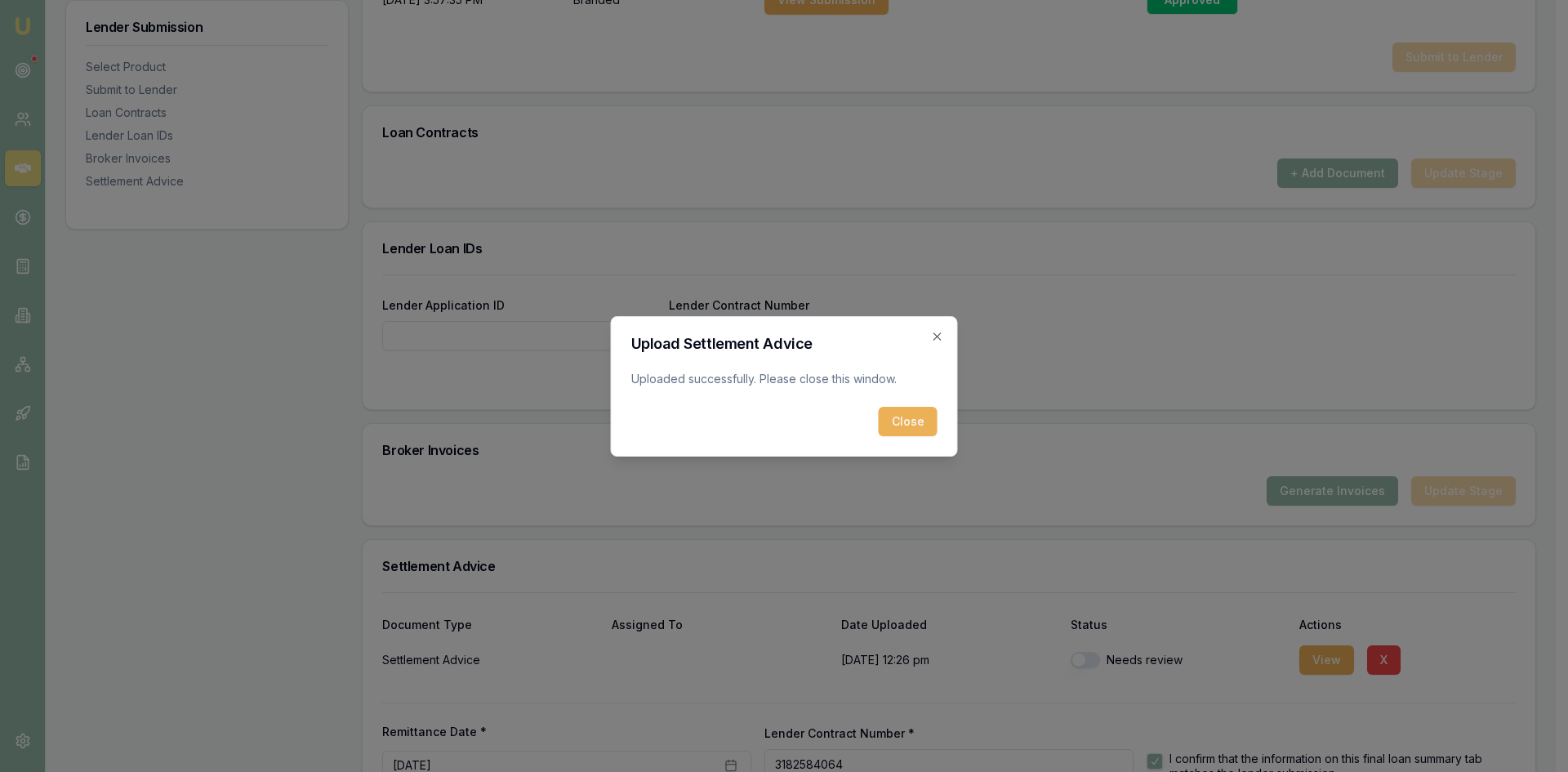
click at [901, 422] on button "Close" at bounding box center [908, 421] width 59 height 29
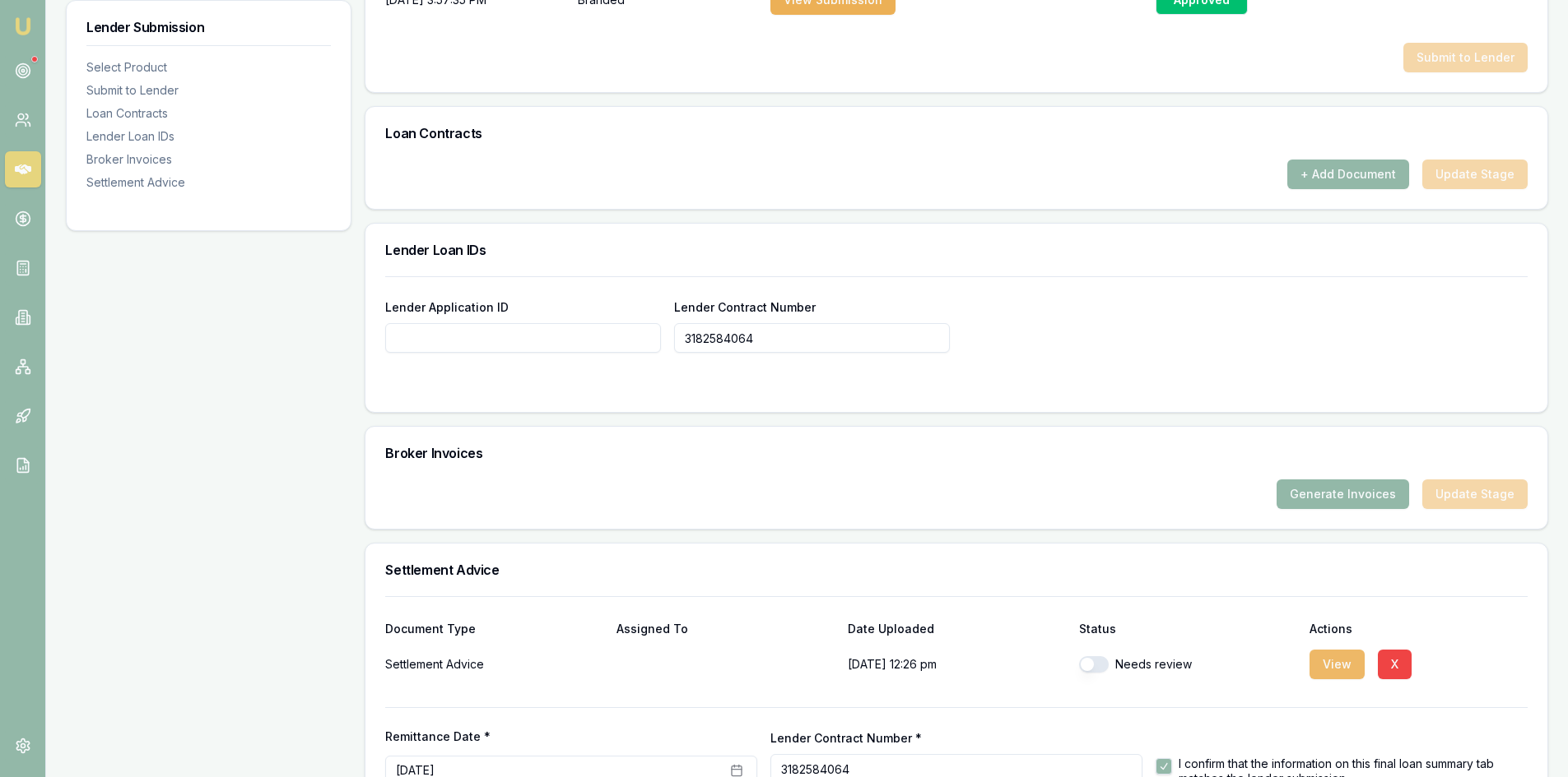
click at [1347, 664] on button "View" at bounding box center [1337, 664] width 56 height 29
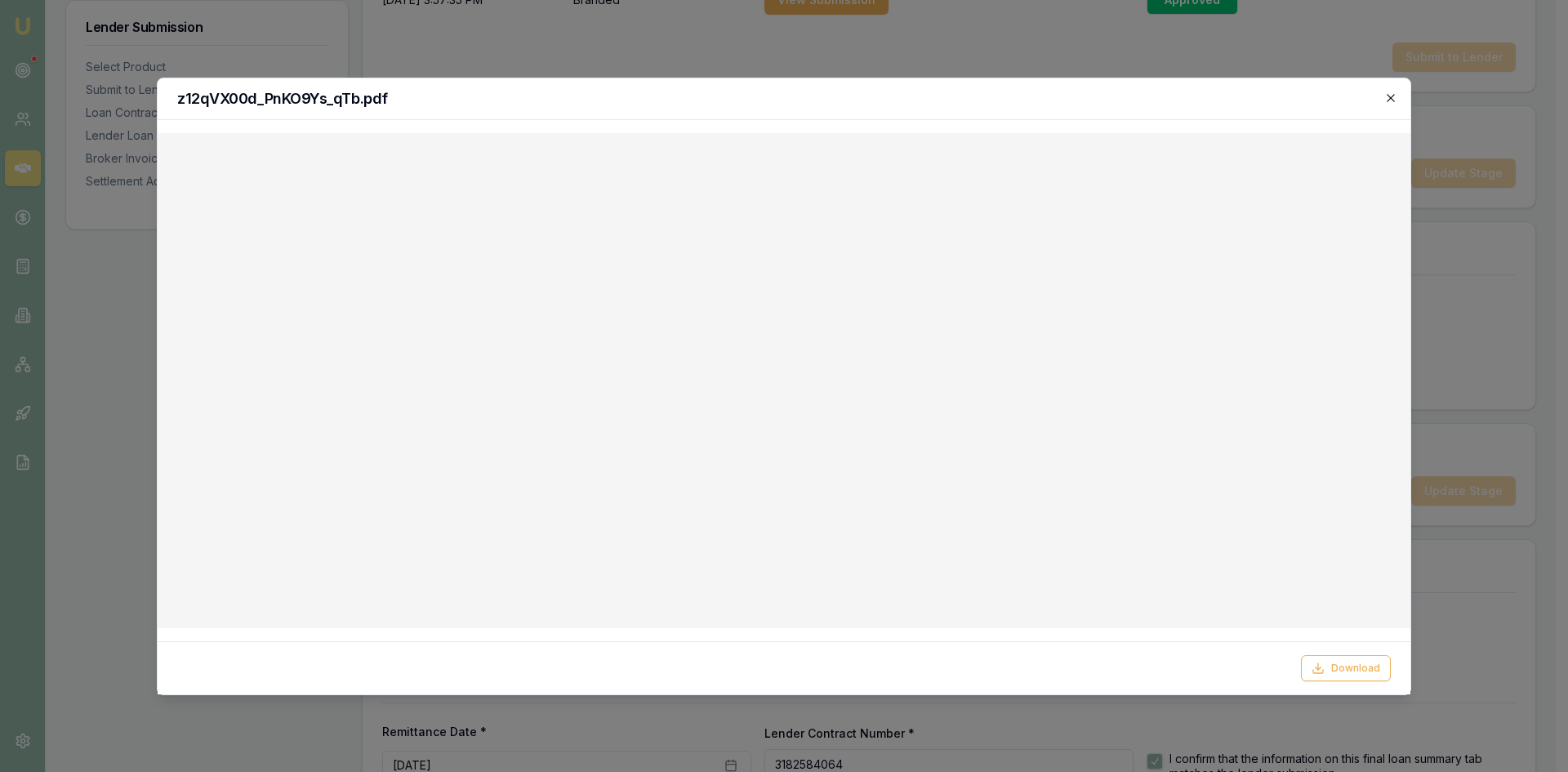
click at [1391, 101] on icon "button" at bounding box center [1391, 97] width 13 height 13
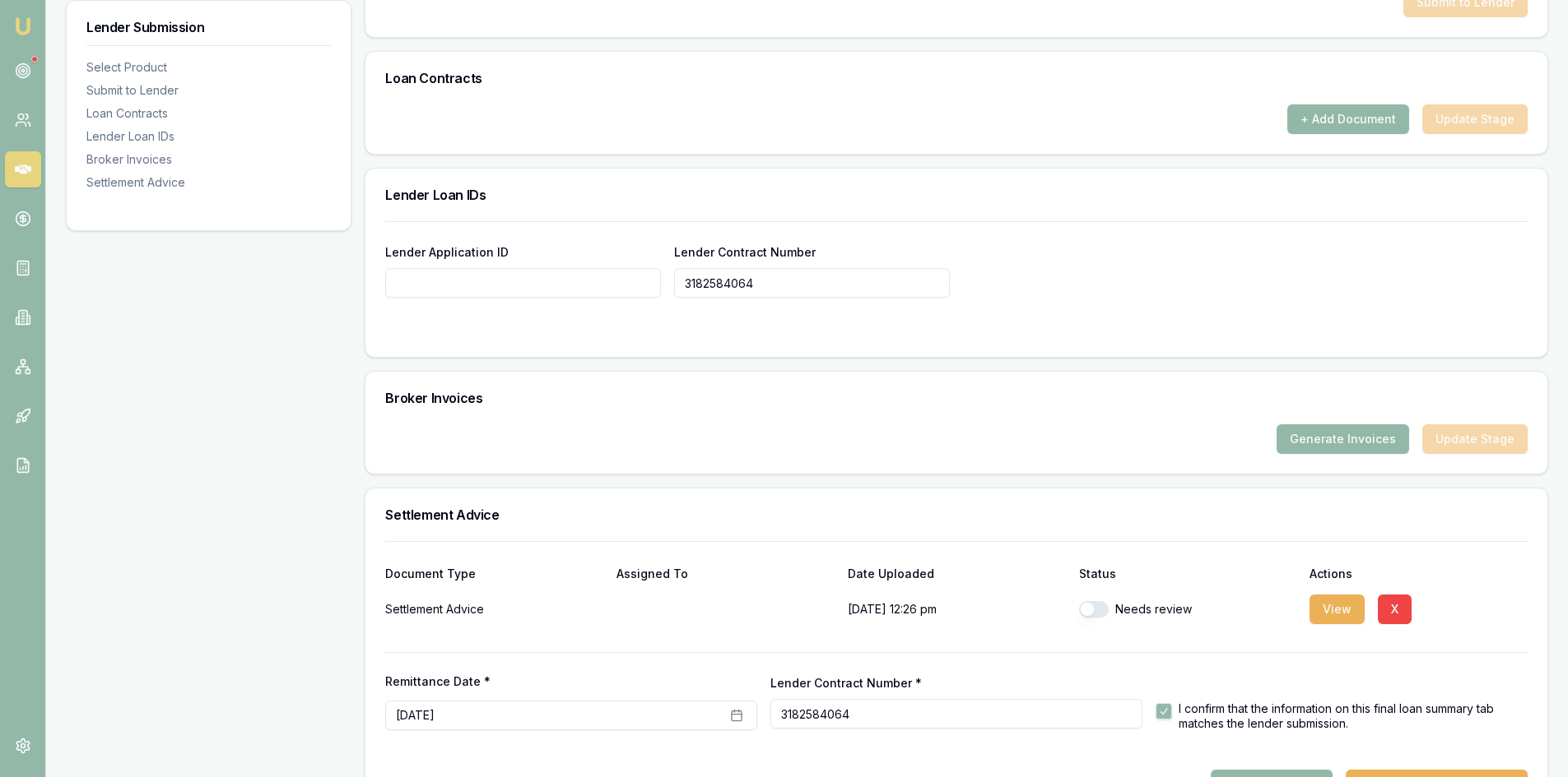
scroll to position [1044, 0]
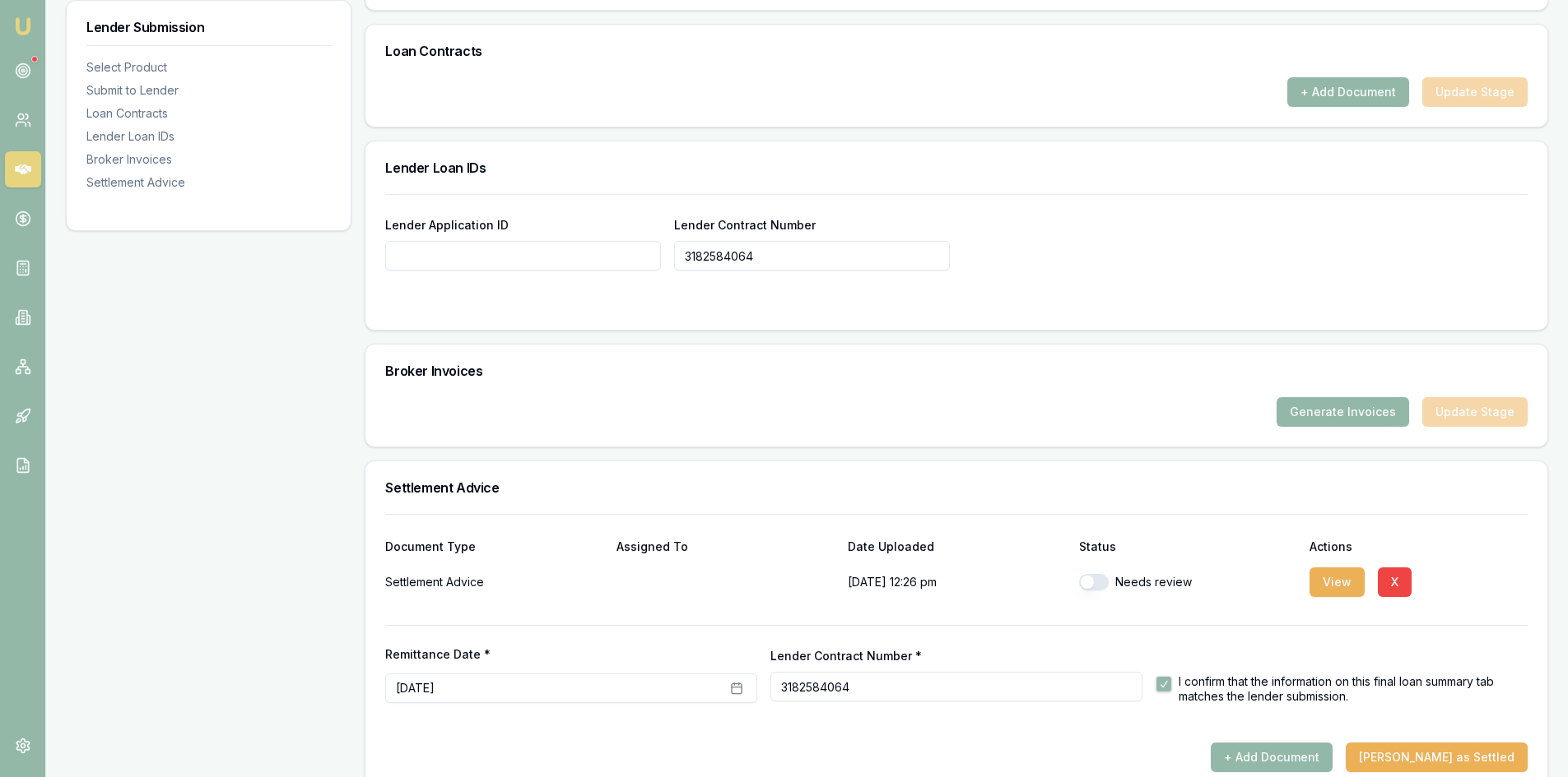
click at [1097, 587] on button "button" at bounding box center [1094, 582] width 30 height 16
checkbox input "true"
click at [1436, 756] on button "Mark Deal as Settled" at bounding box center [1437, 758] width 182 height 29
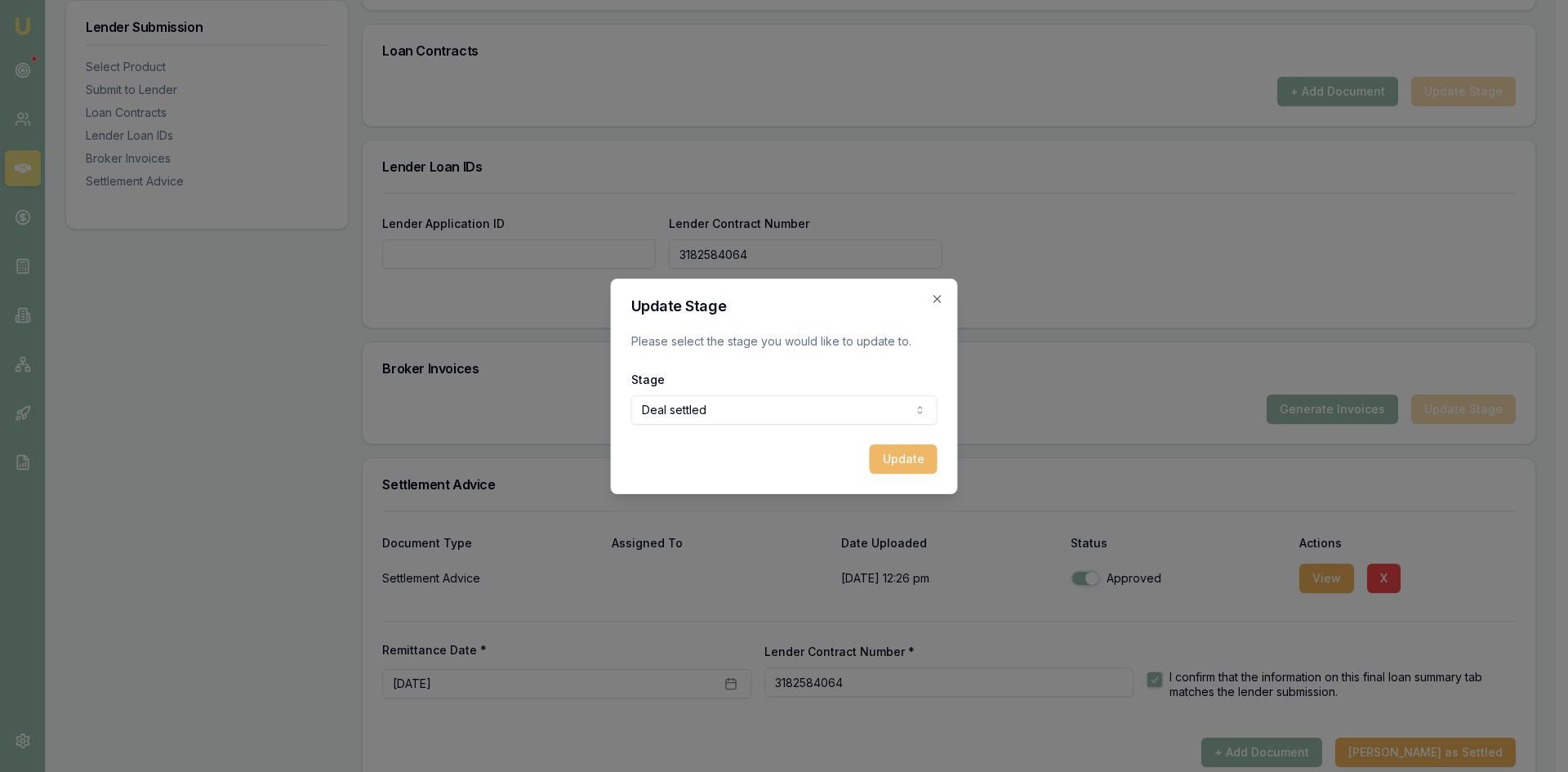
click at [871, 458] on button "Update" at bounding box center [903, 459] width 68 height 29
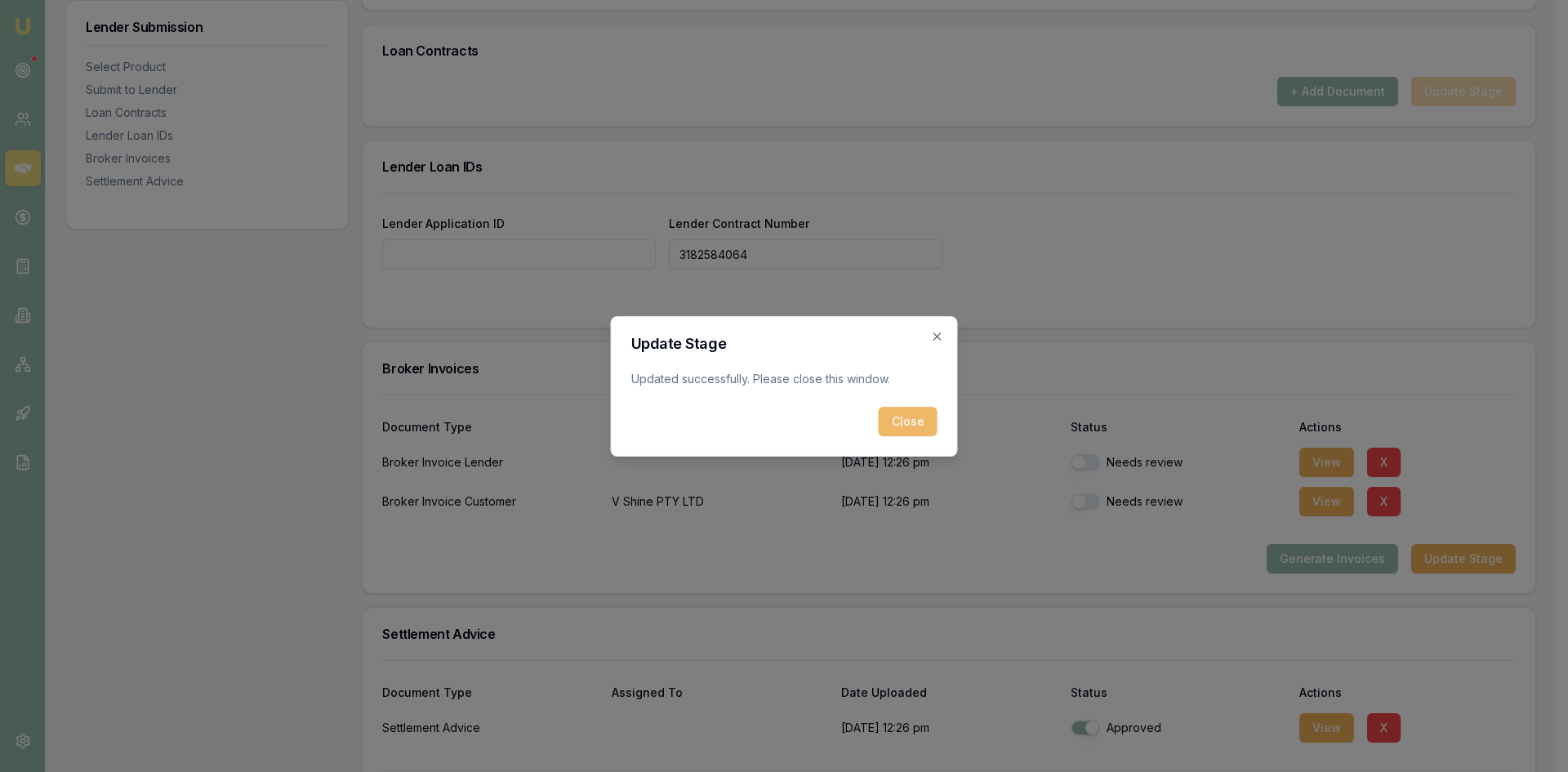
click at [895, 422] on button "Close" at bounding box center [908, 421] width 59 height 29
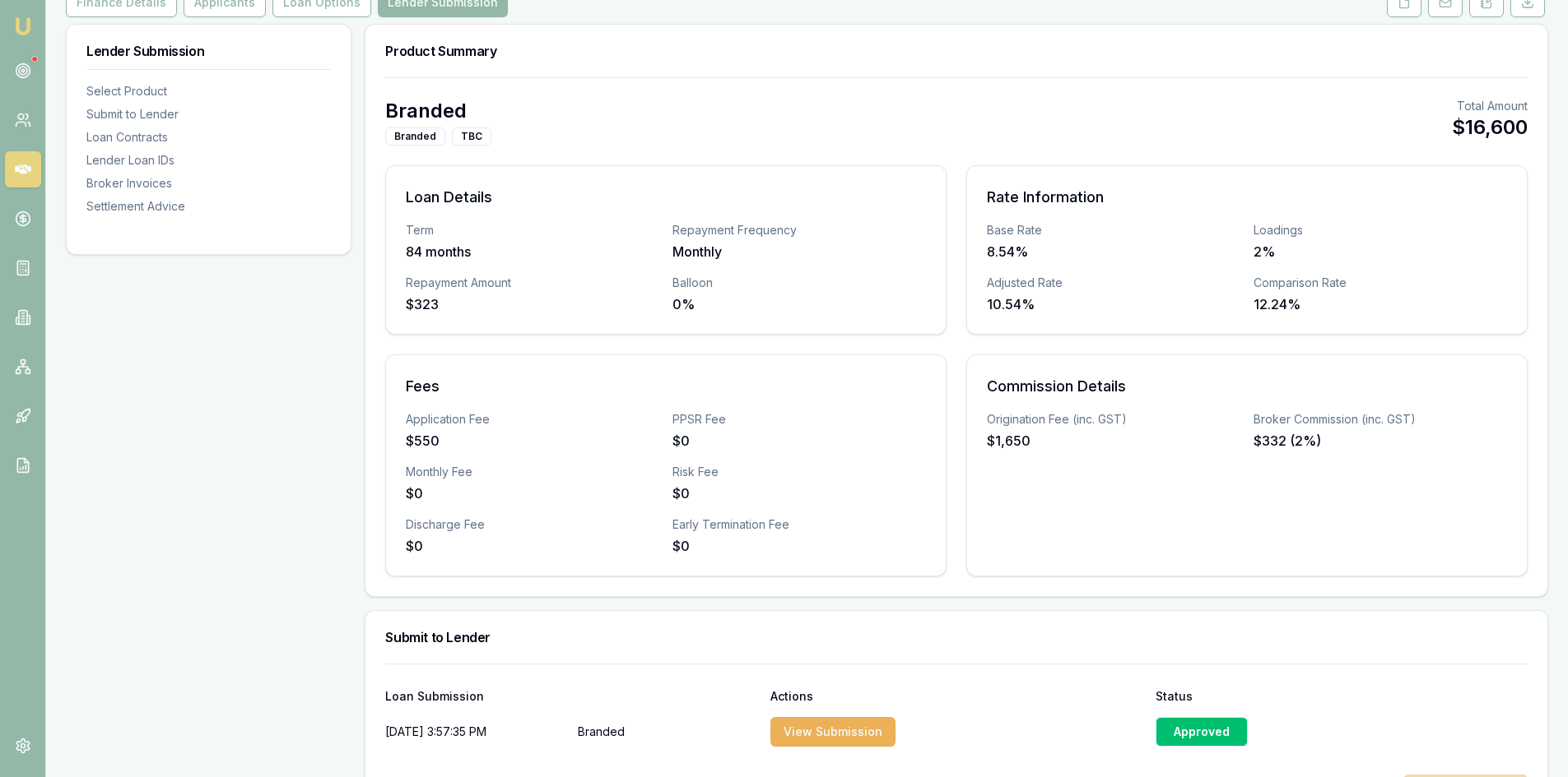
scroll to position [0, 0]
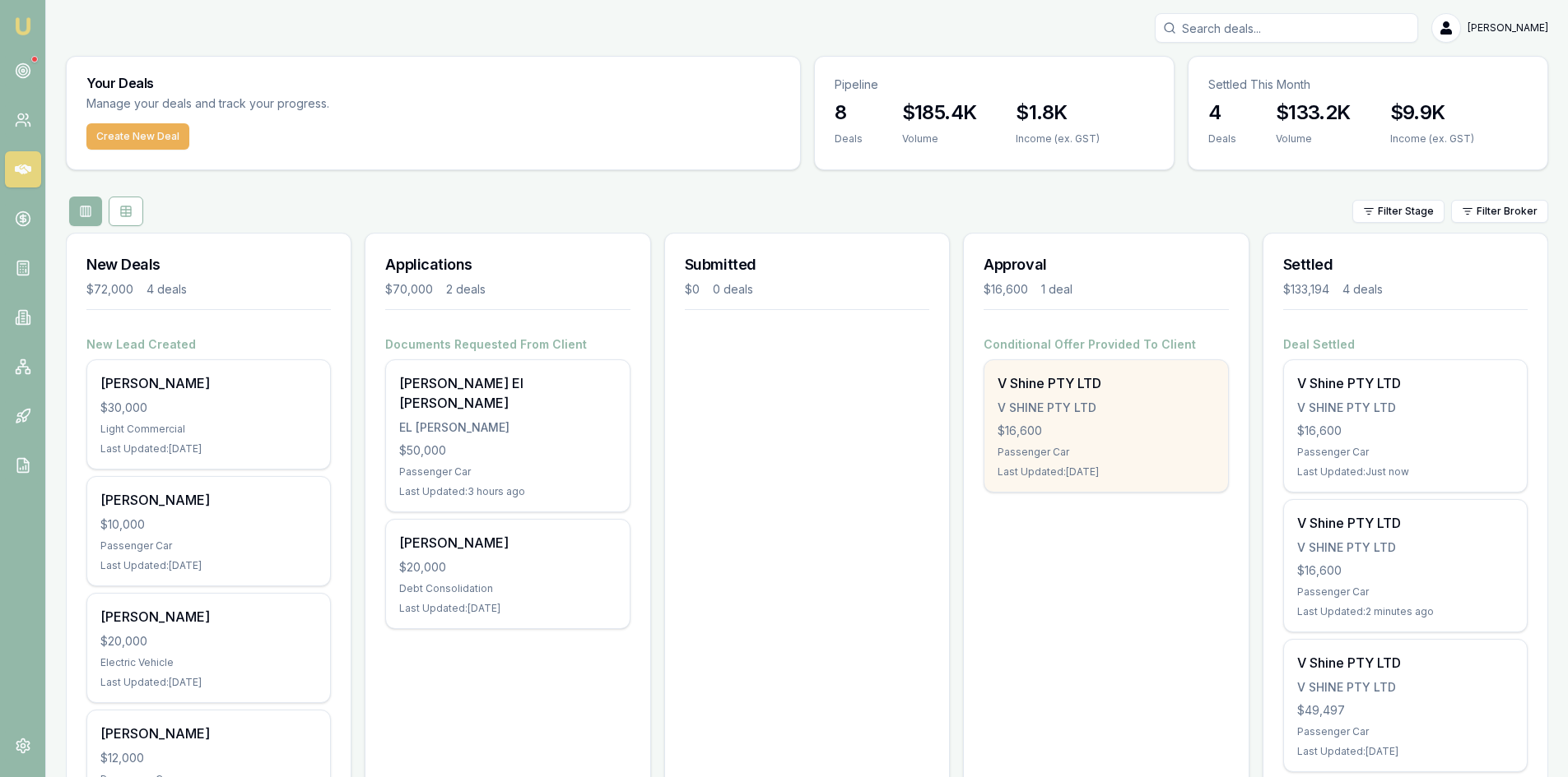
click at [1039, 407] on div "V SHINE PTY LTD" at bounding box center [1105, 408] width 216 height 16
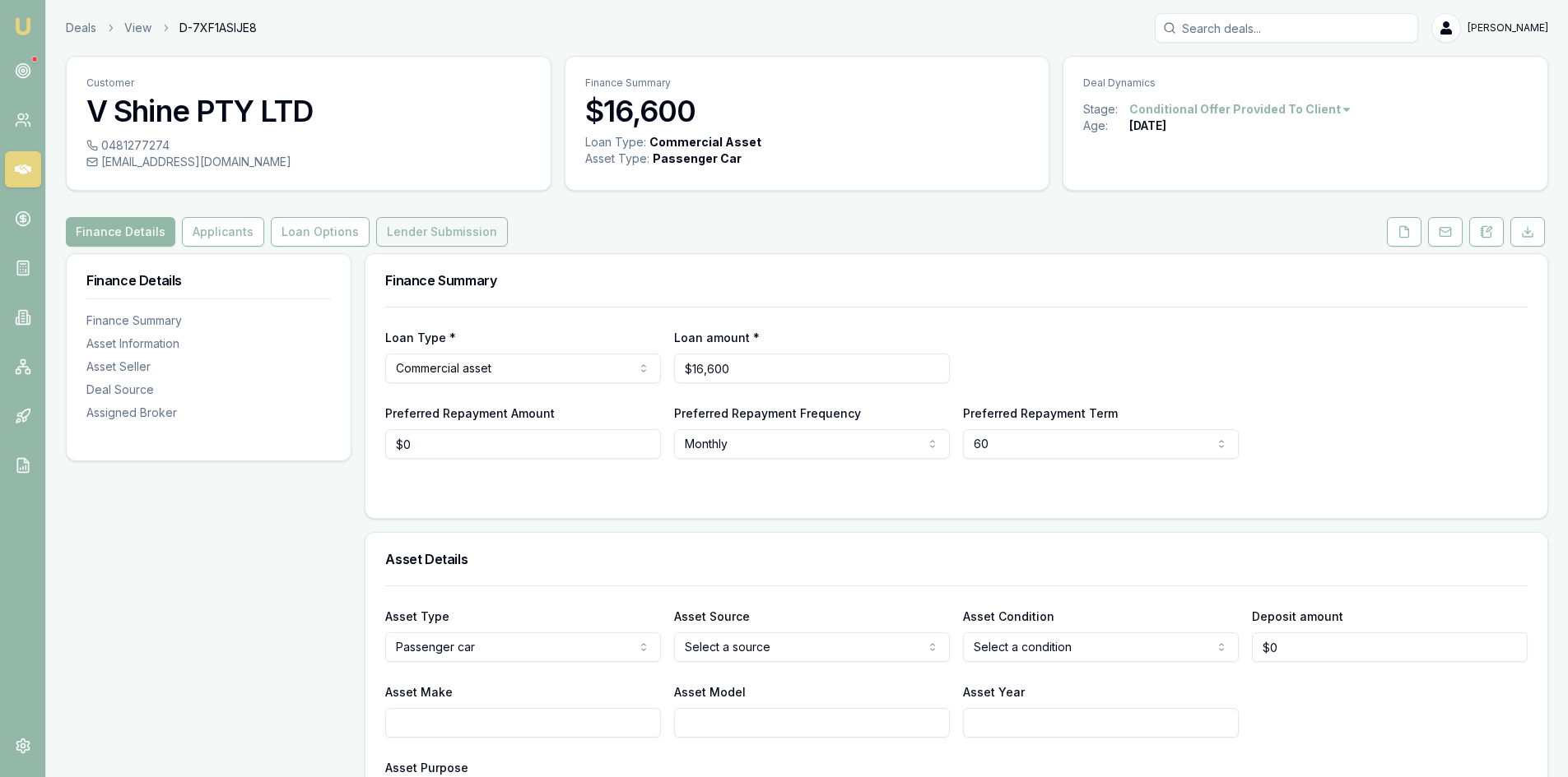
click at [376, 226] on button "Lender Submission" at bounding box center [442, 232] width 132 height 29
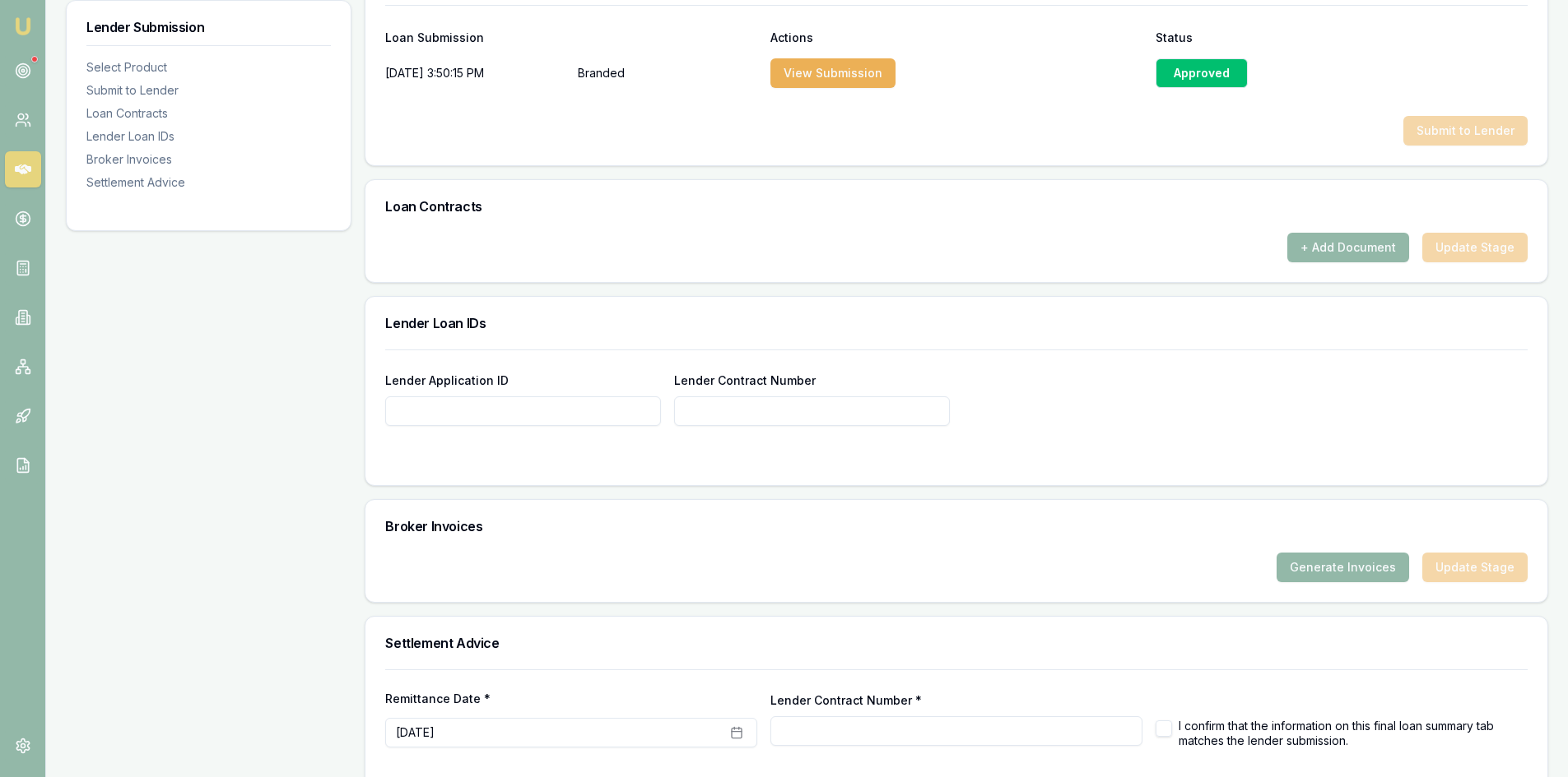
scroll to position [962, 0]
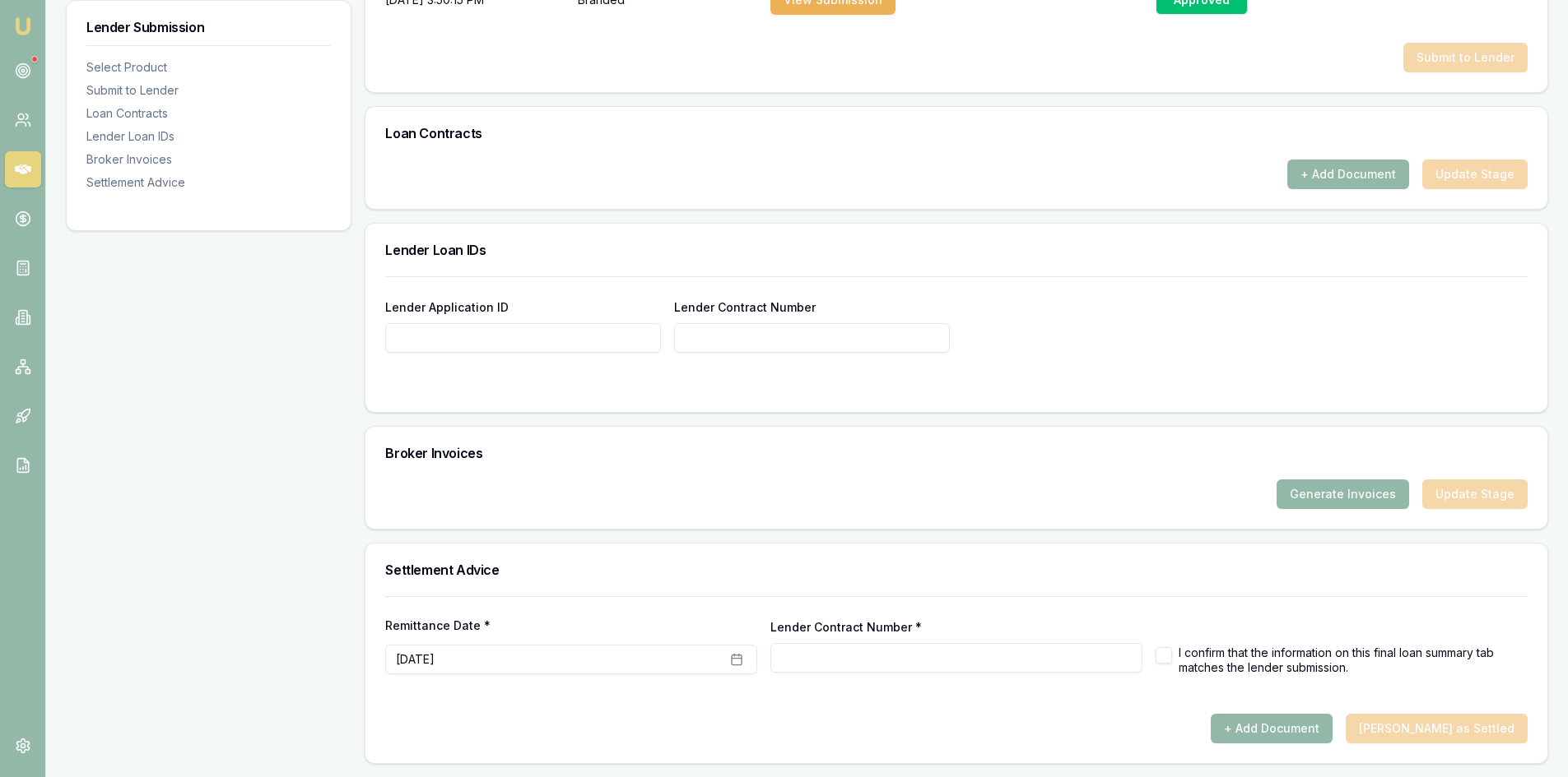
click at [840, 656] on input "Lender Contract Number *" at bounding box center [956, 658] width 372 height 29
paste input "3182584122"
type input "3182584122"
click at [572, 654] on button "September 11th, 2025" at bounding box center [571, 660] width 372 height 29
click at [412, 550] on button "14" at bounding box center [409, 552] width 26 height 26
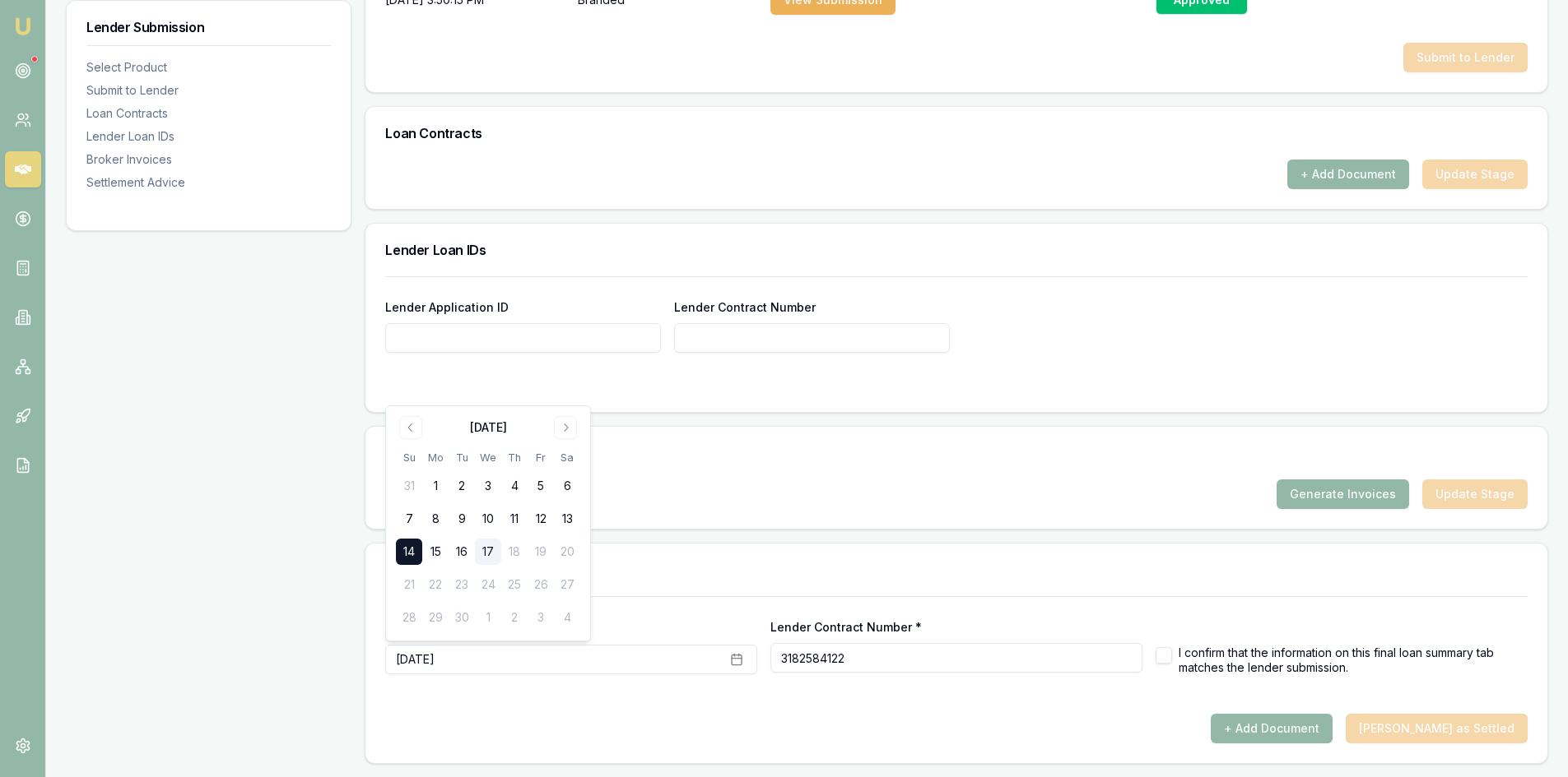
click at [1168, 657] on button "button" at bounding box center [1164, 656] width 16 height 16
checkbox input "true"
click at [1294, 735] on button "+ Add Document" at bounding box center [1271, 728] width 121 height 29
checkbox input "false"
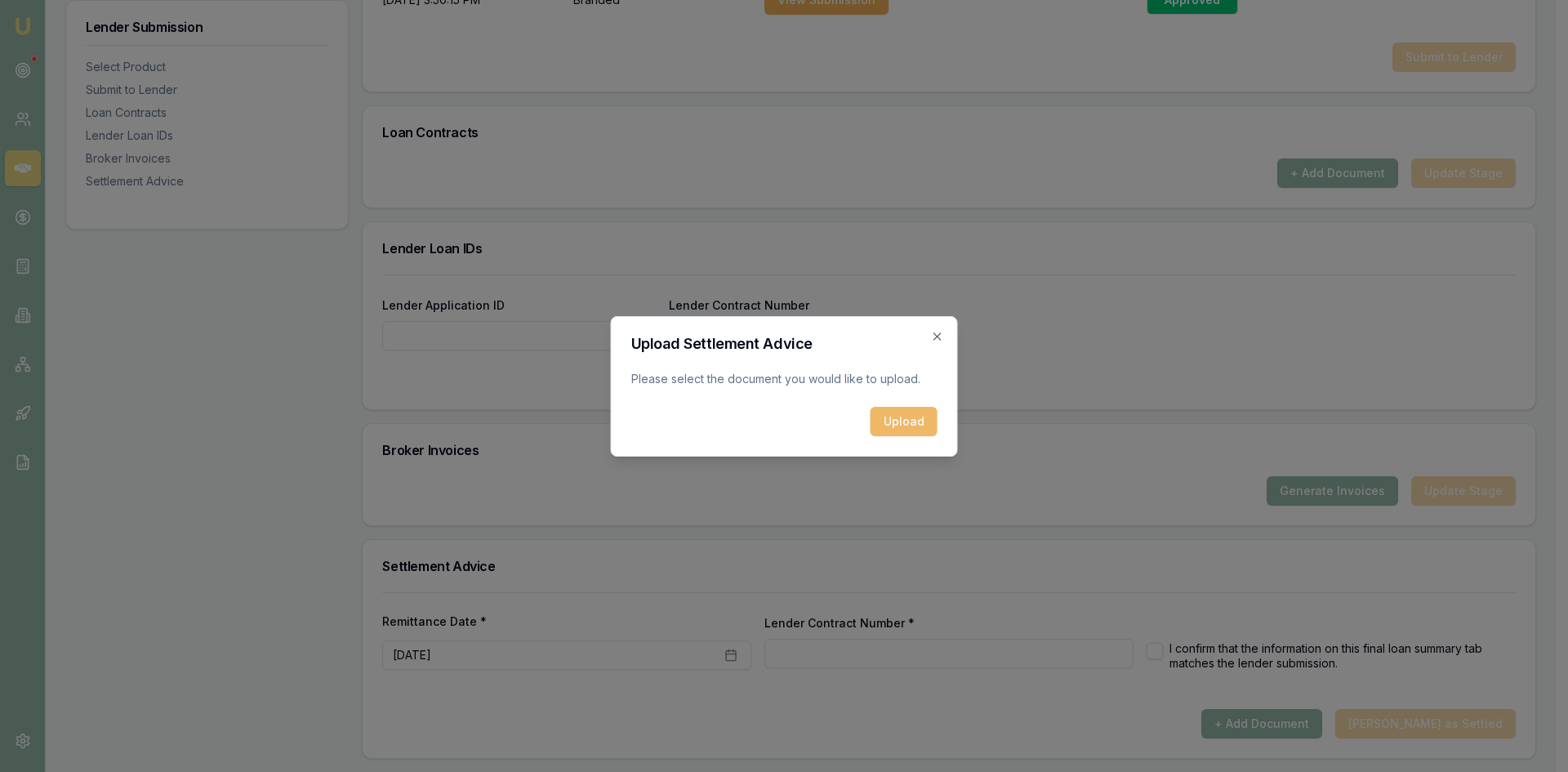
click at [896, 420] on button "Upload" at bounding box center [904, 421] width 67 height 29
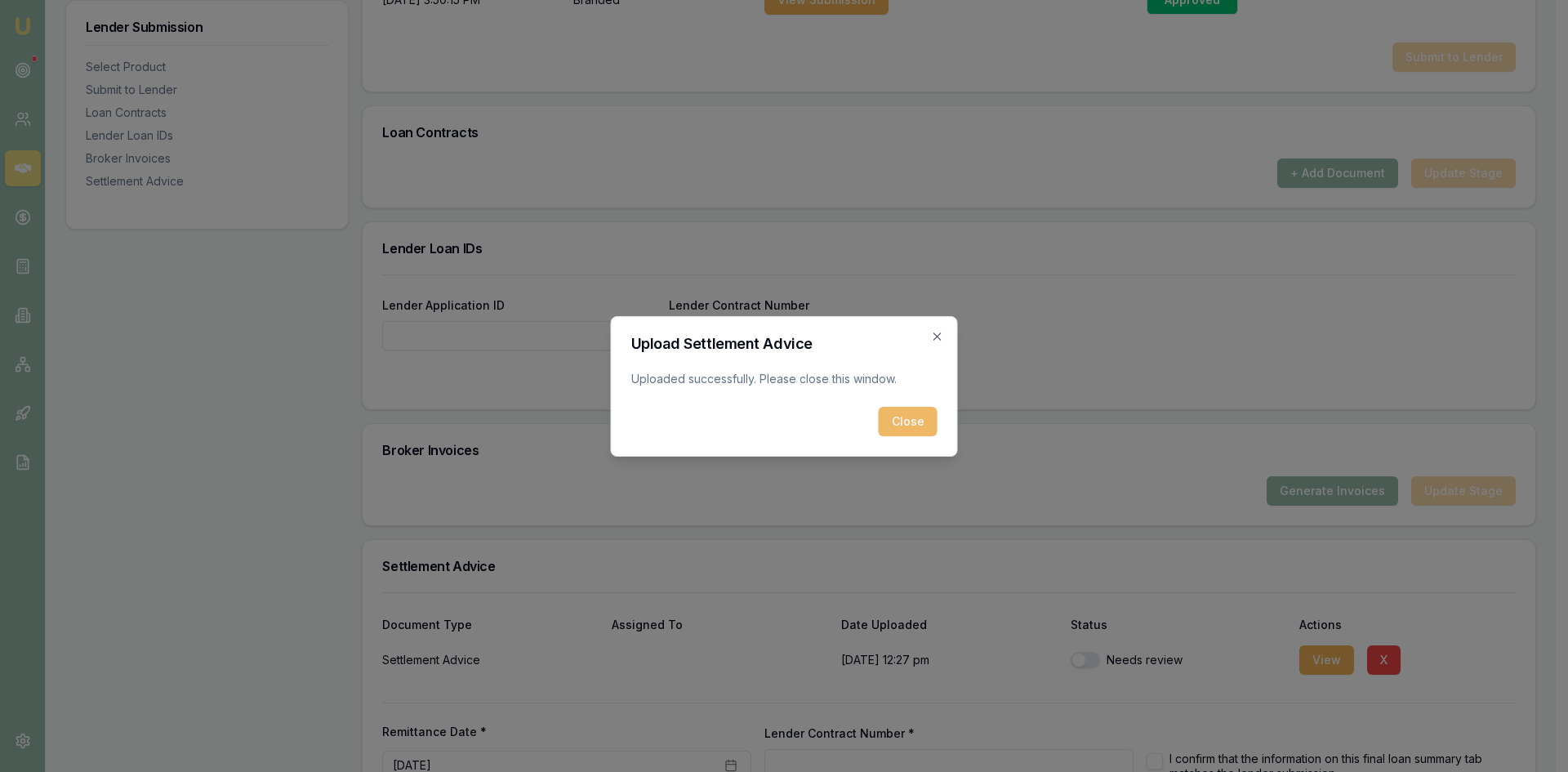
click at [899, 414] on button "Close" at bounding box center [908, 421] width 59 height 29
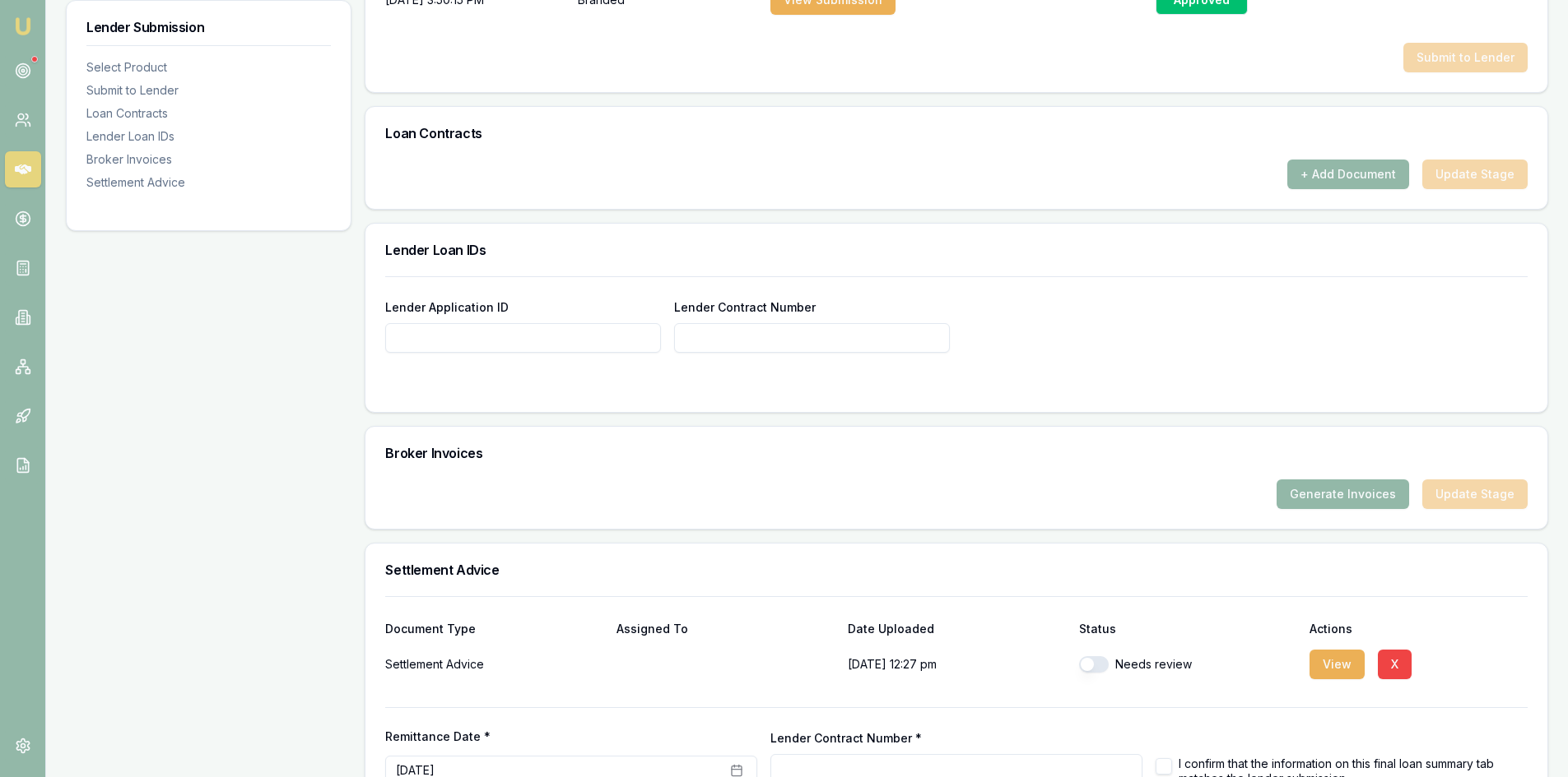
click at [1101, 662] on button "button" at bounding box center [1094, 664] width 30 height 16
checkbox input "true"
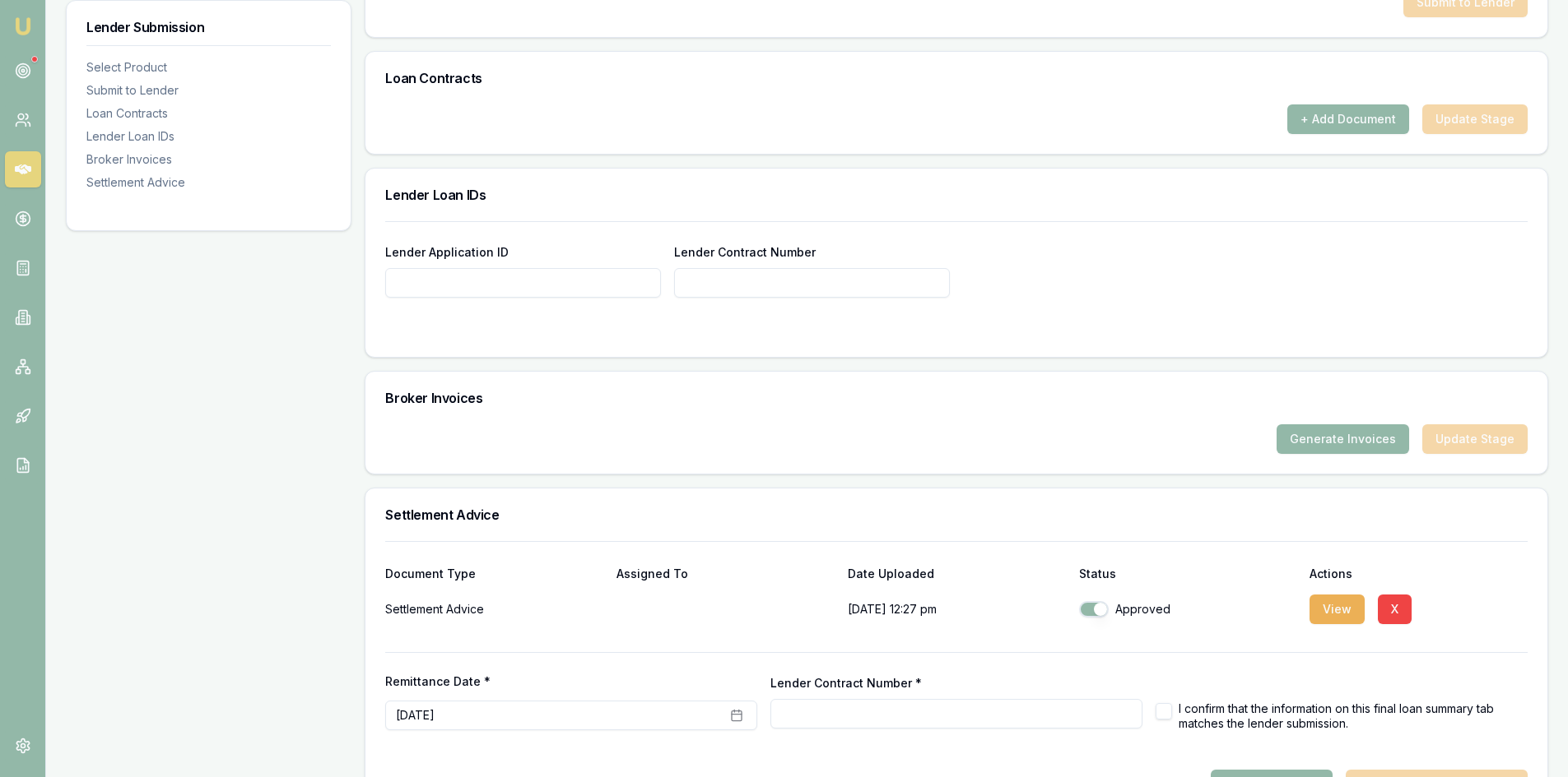
scroll to position [1073, 0]
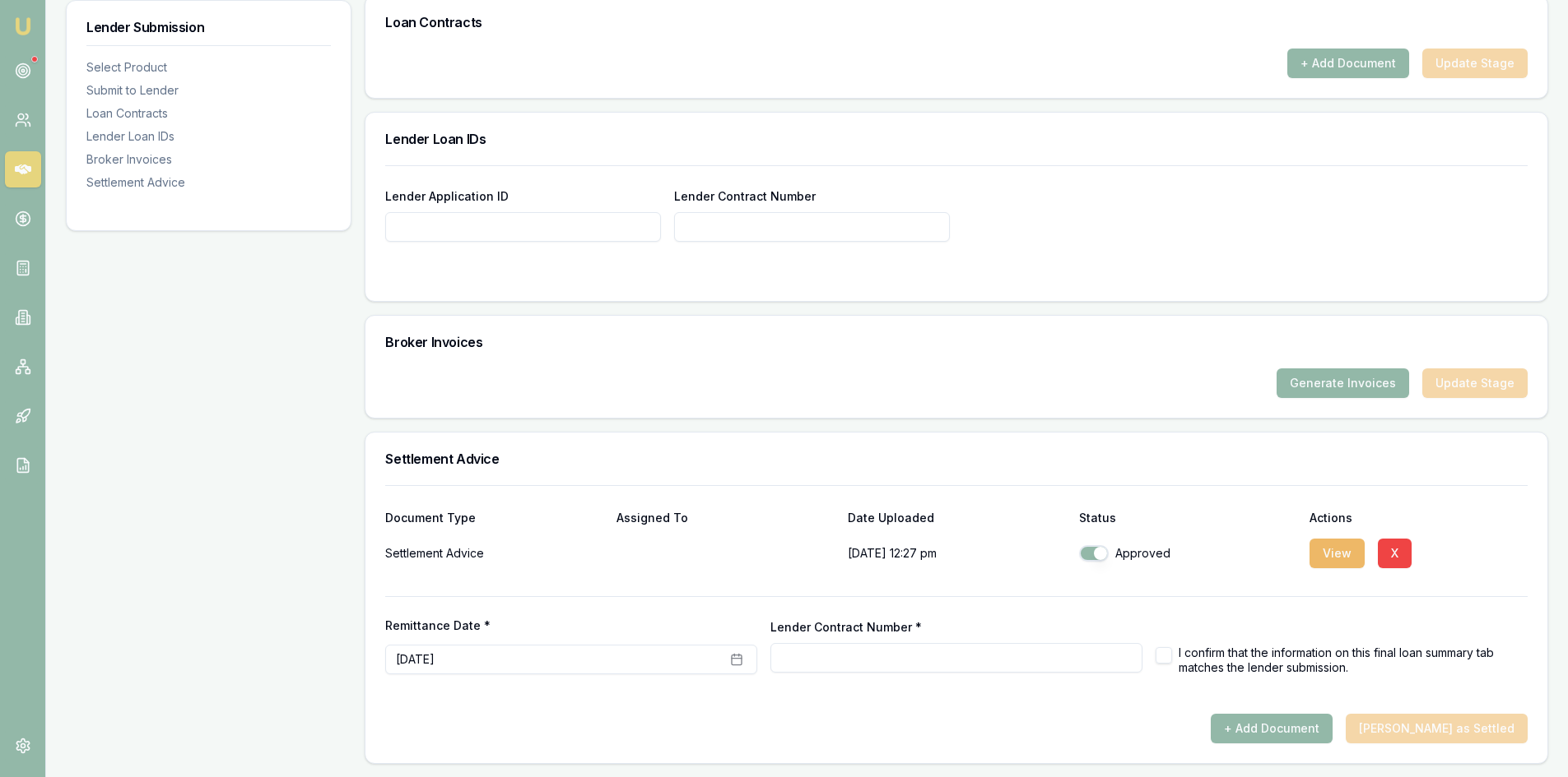
click at [1337, 555] on button "View" at bounding box center [1337, 553] width 56 height 29
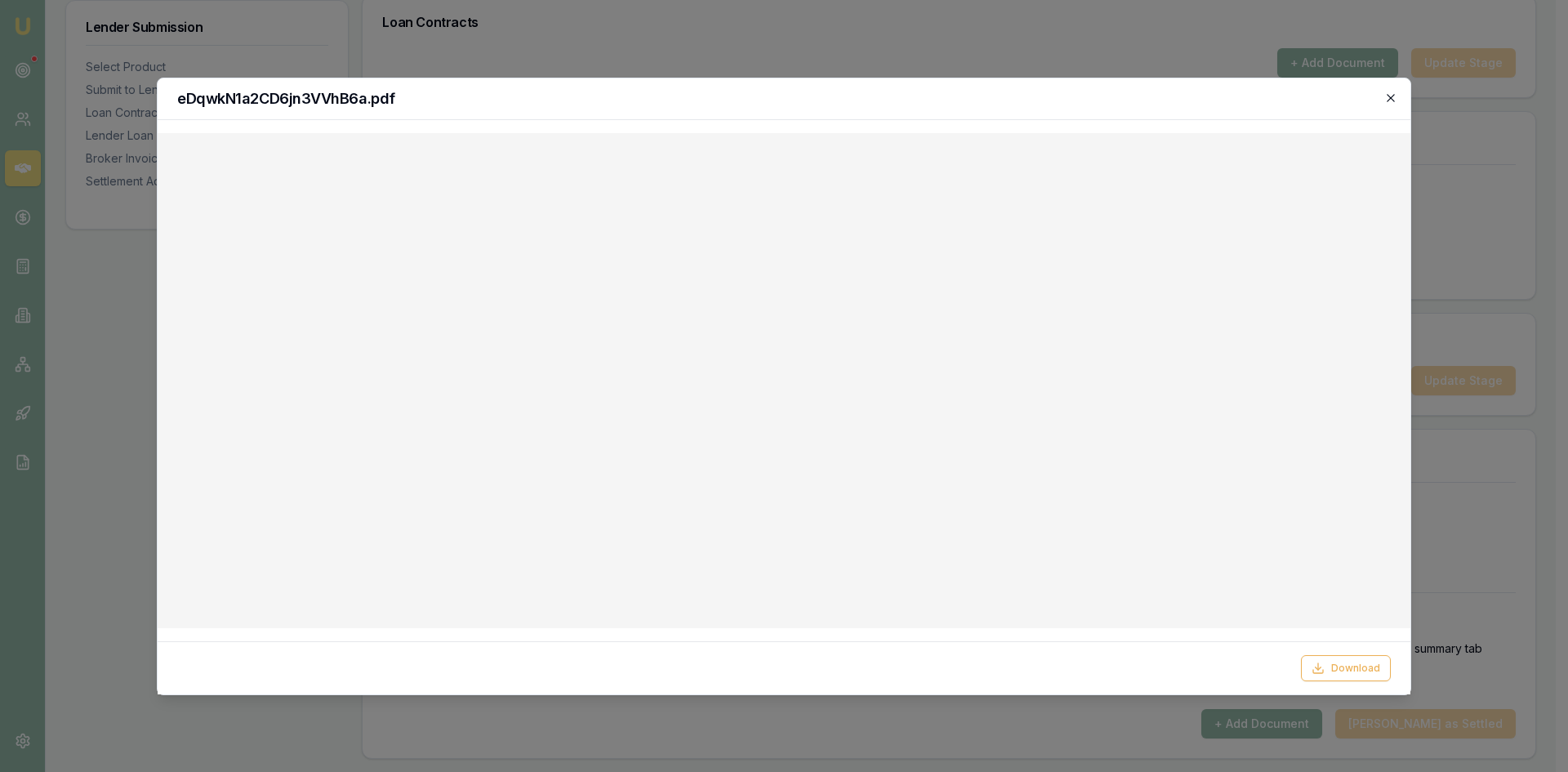
click at [1393, 100] on icon "button" at bounding box center [1391, 97] width 8 height 8
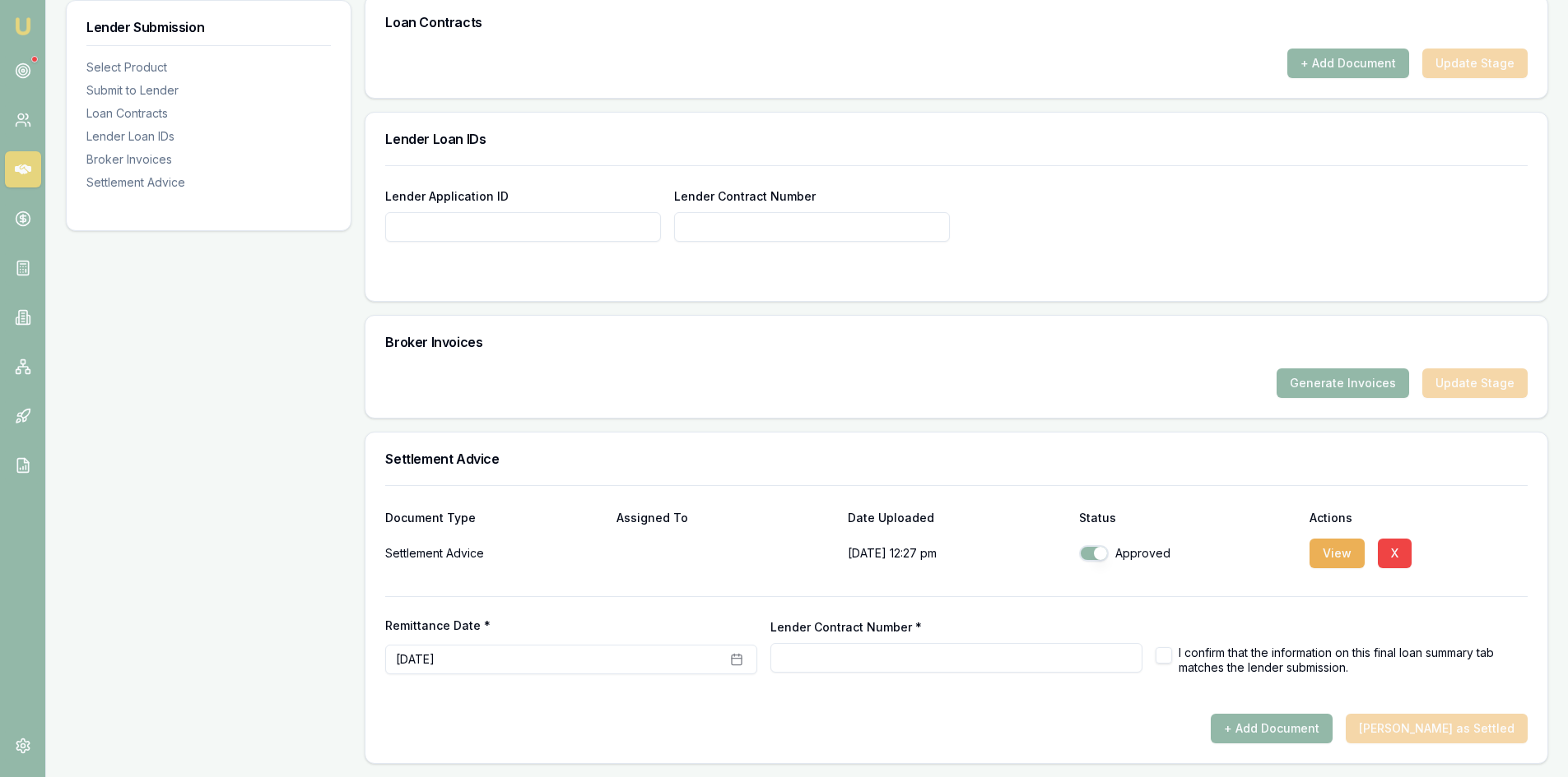
click at [1001, 653] on input "Lender Contract Number *" at bounding box center [956, 658] width 372 height 29
paste input "3182584122"
type input "3182584122"
click at [1034, 715] on div "+ Add Document Mark Deal as Settled" at bounding box center [956, 728] width 1143 height 29
click at [1160, 656] on button "button" at bounding box center [1164, 656] width 16 height 16
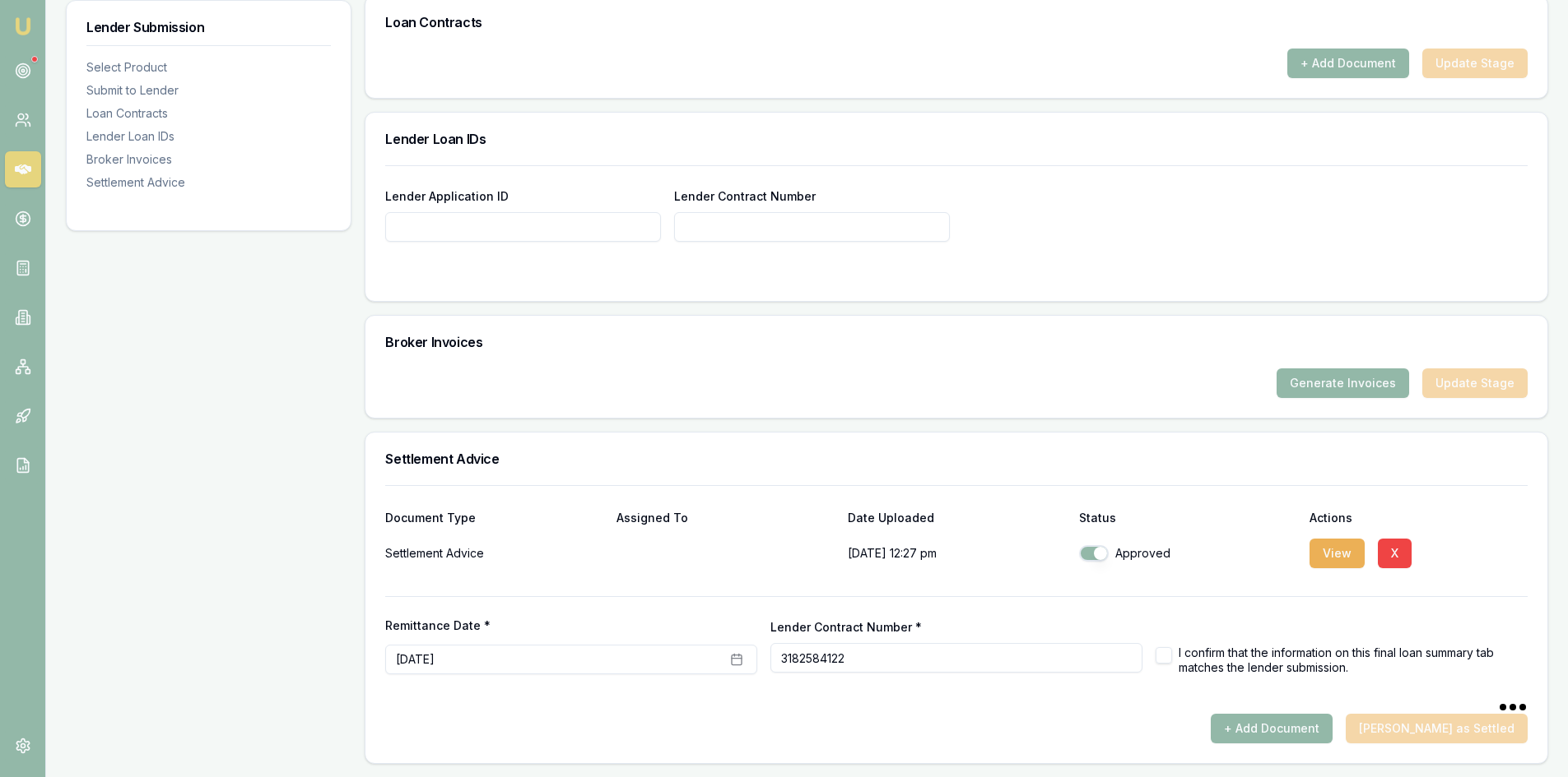
type input "3182584122"
checkbox input "true"
click at [744, 657] on icon "button" at bounding box center [736, 659] width 13 height 13
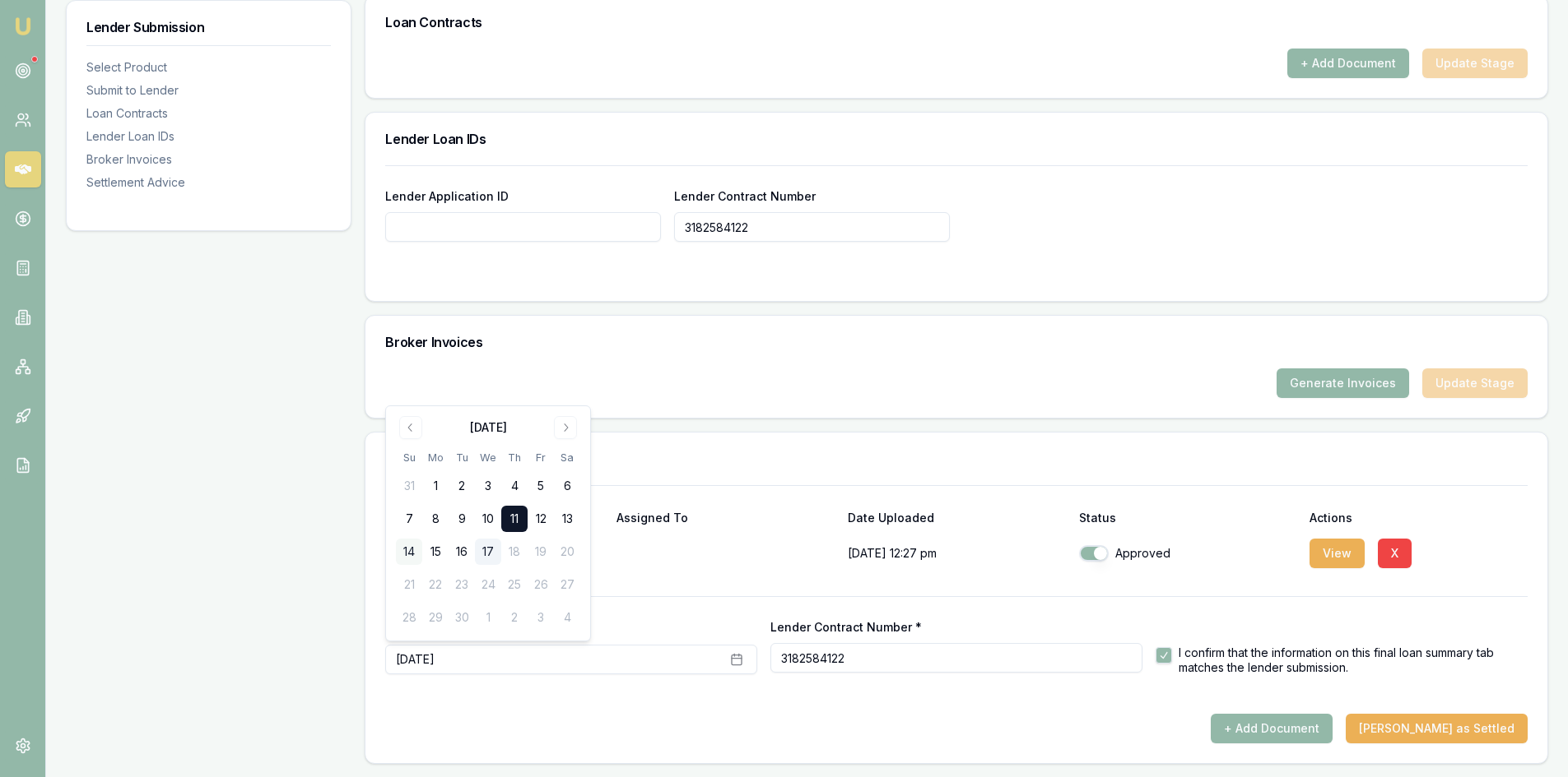
click at [414, 547] on button "14" at bounding box center [409, 552] width 26 height 26
click at [410, 551] on button "14" at bounding box center [409, 552] width 26 height 26
click at [524, 691] on form "Remittance Date * September 14th, 2025 Lender Contract Number * 3182584122 I co…" at bounding box center [956, 656] width 1143 height 118
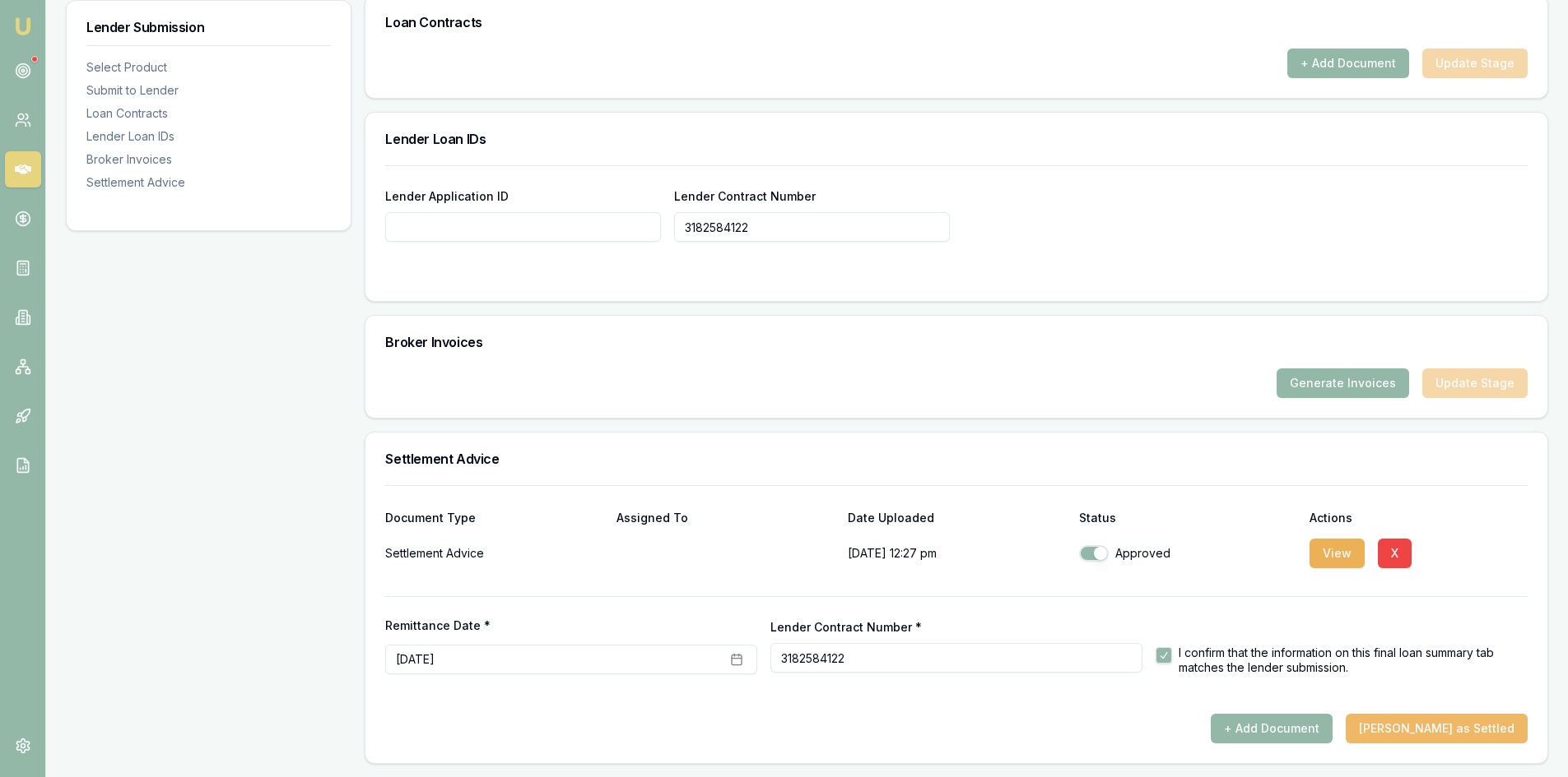
click at [1433, 725] on button "Mark Deal as Settled" at bounding box center [1437, 728] width 182 height 29
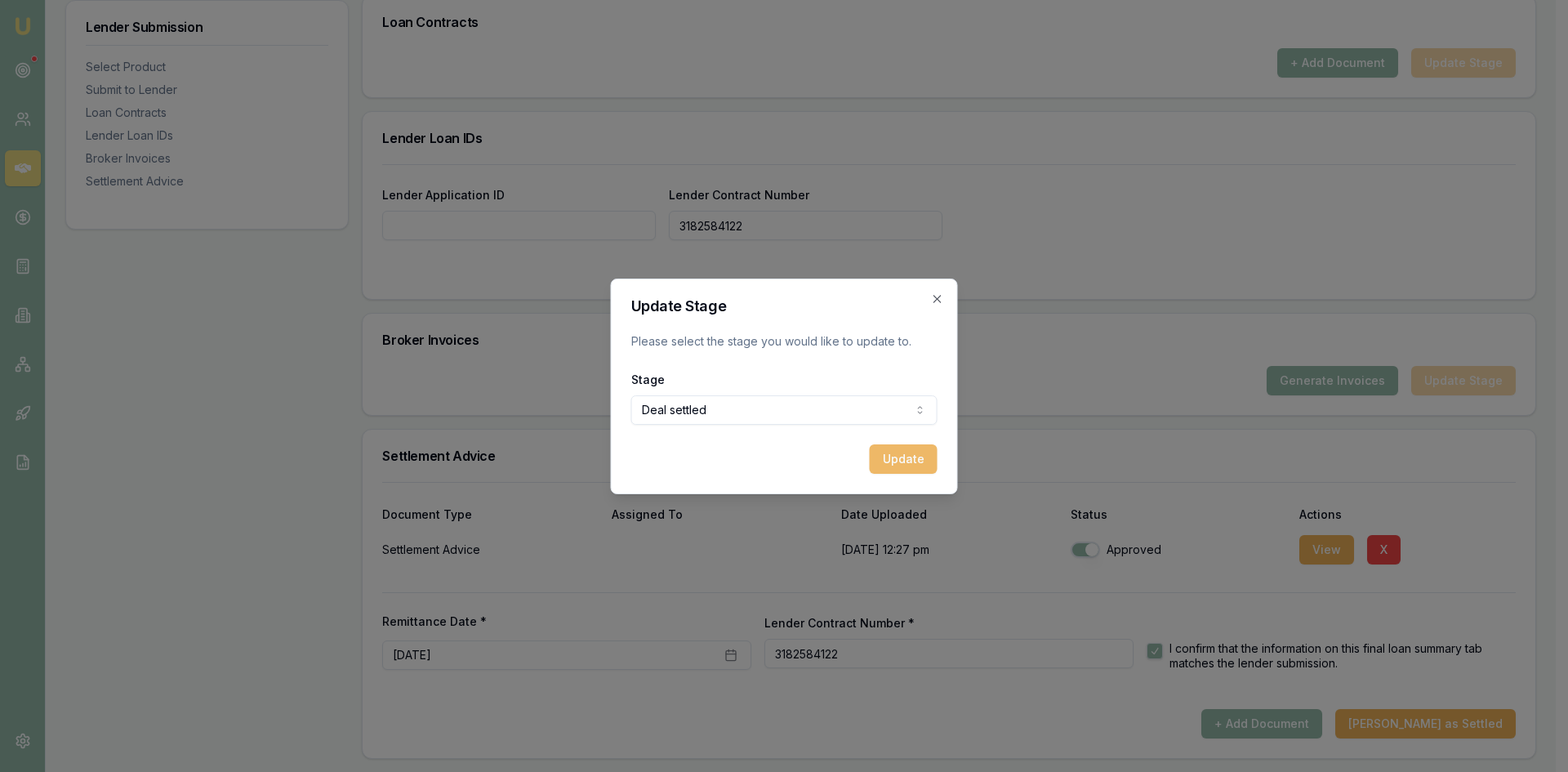
click at [891, 468] on button "Update" at bounding box center [903, 459] width 68 height 29
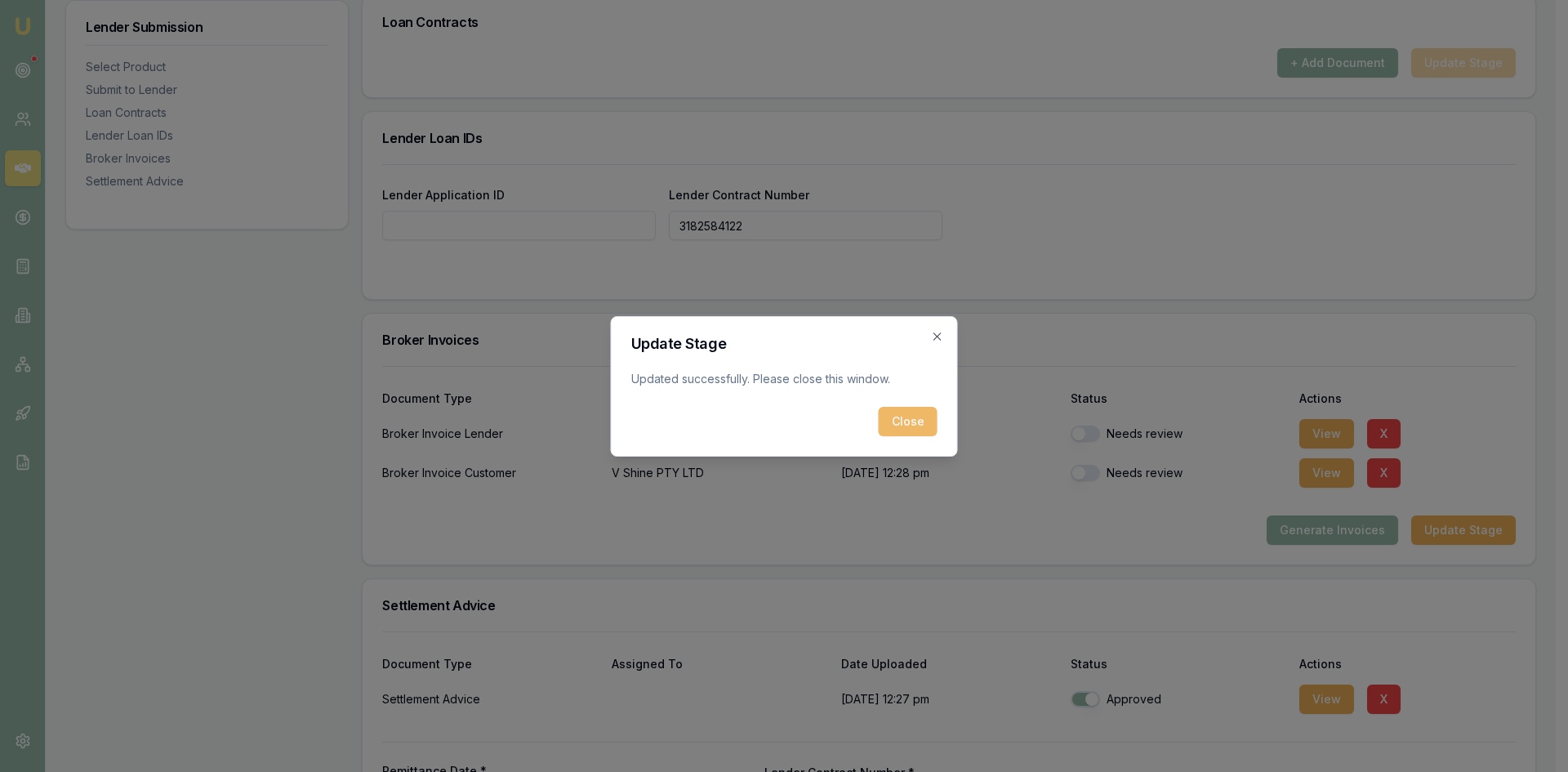
click at [896, 424] on button "Close" at bounding box center [908, 421] width 59 height 29
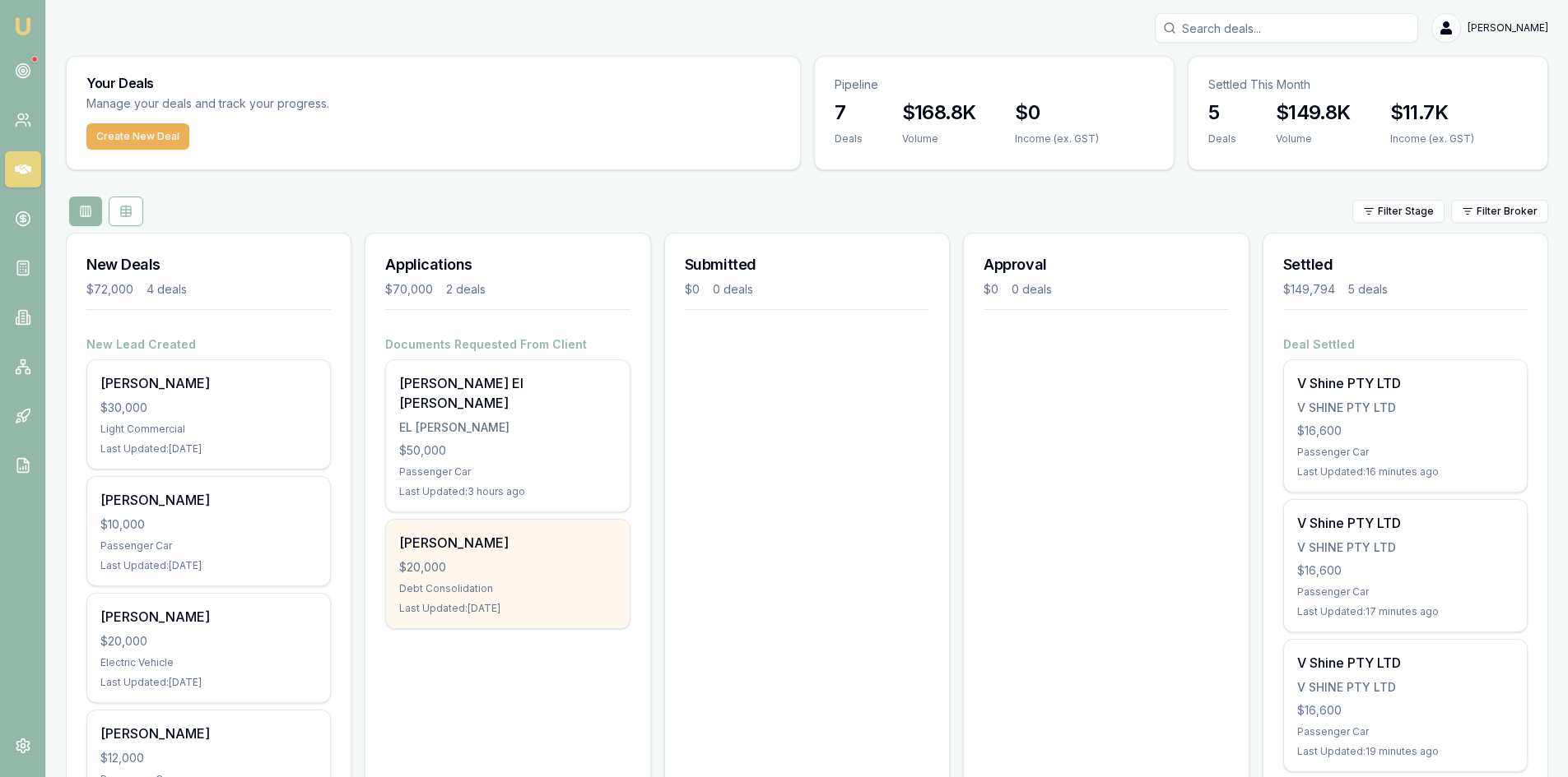
click at [532, 578] on div "[PERSON_NAME] $20,000 Debt Consolidation Last Updated: [DATE]" at bounding box center [508, 574] width 243 height 108
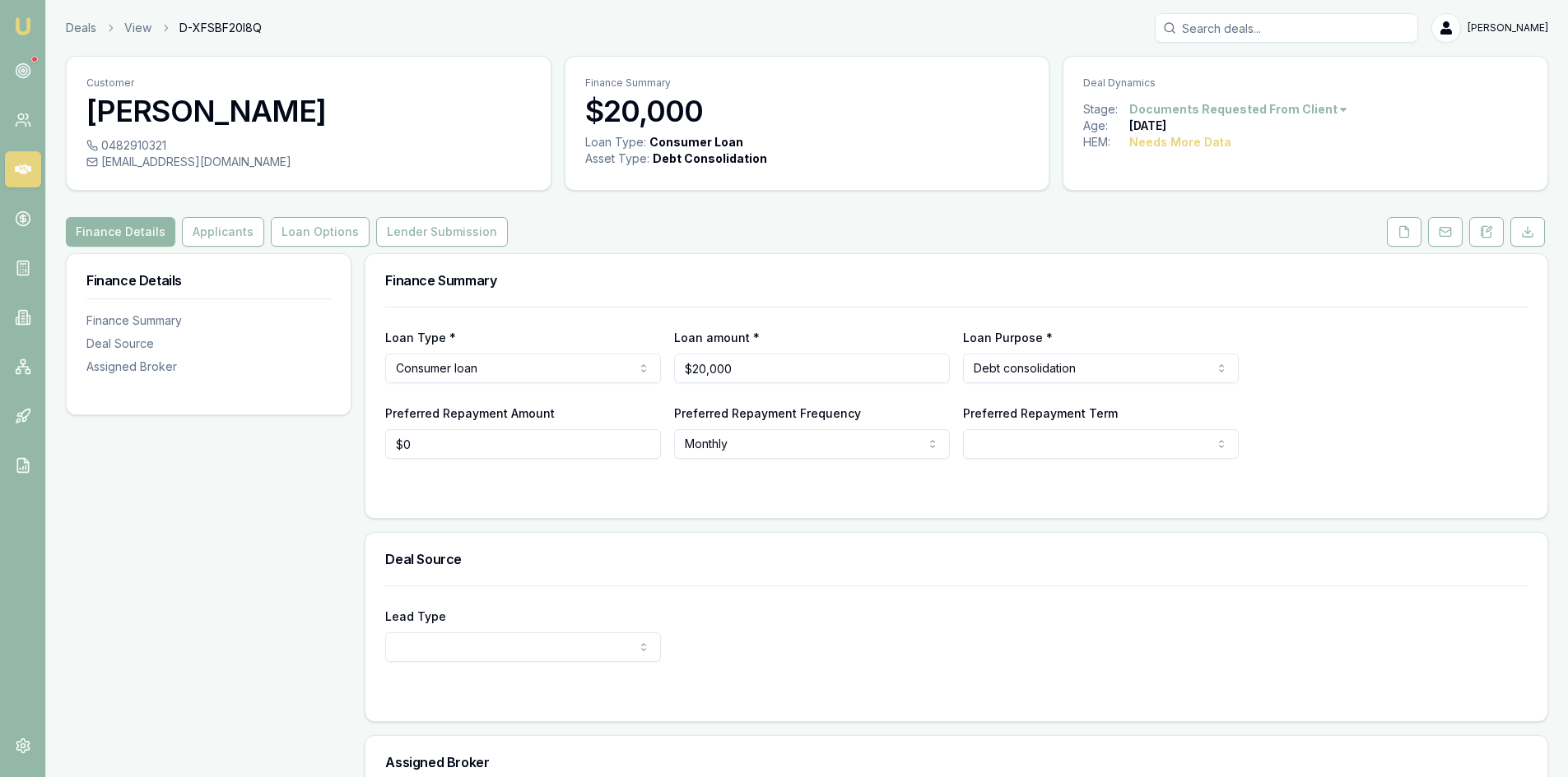
click at [1332, 106] on html "Emu Broker Deals View D-XFSBF20I8Q Wendy Fonseka Toggle Menu Customer Joseph Ma…" at bounding box center [784, 388] width 1568 height 777
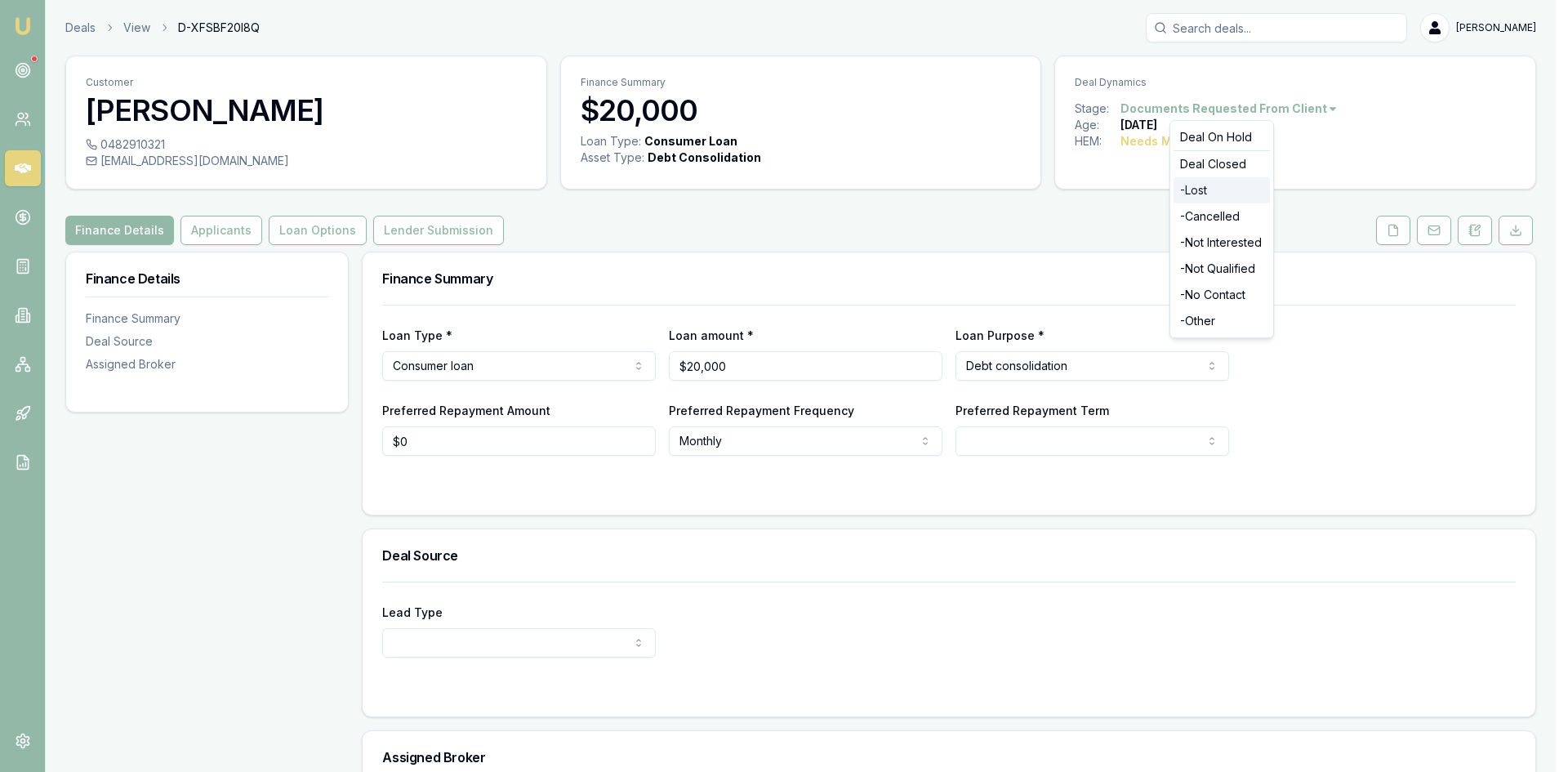
click at [1222, 186] on div "- Lost" at bounding box center [1222, 190] width 96 height 26
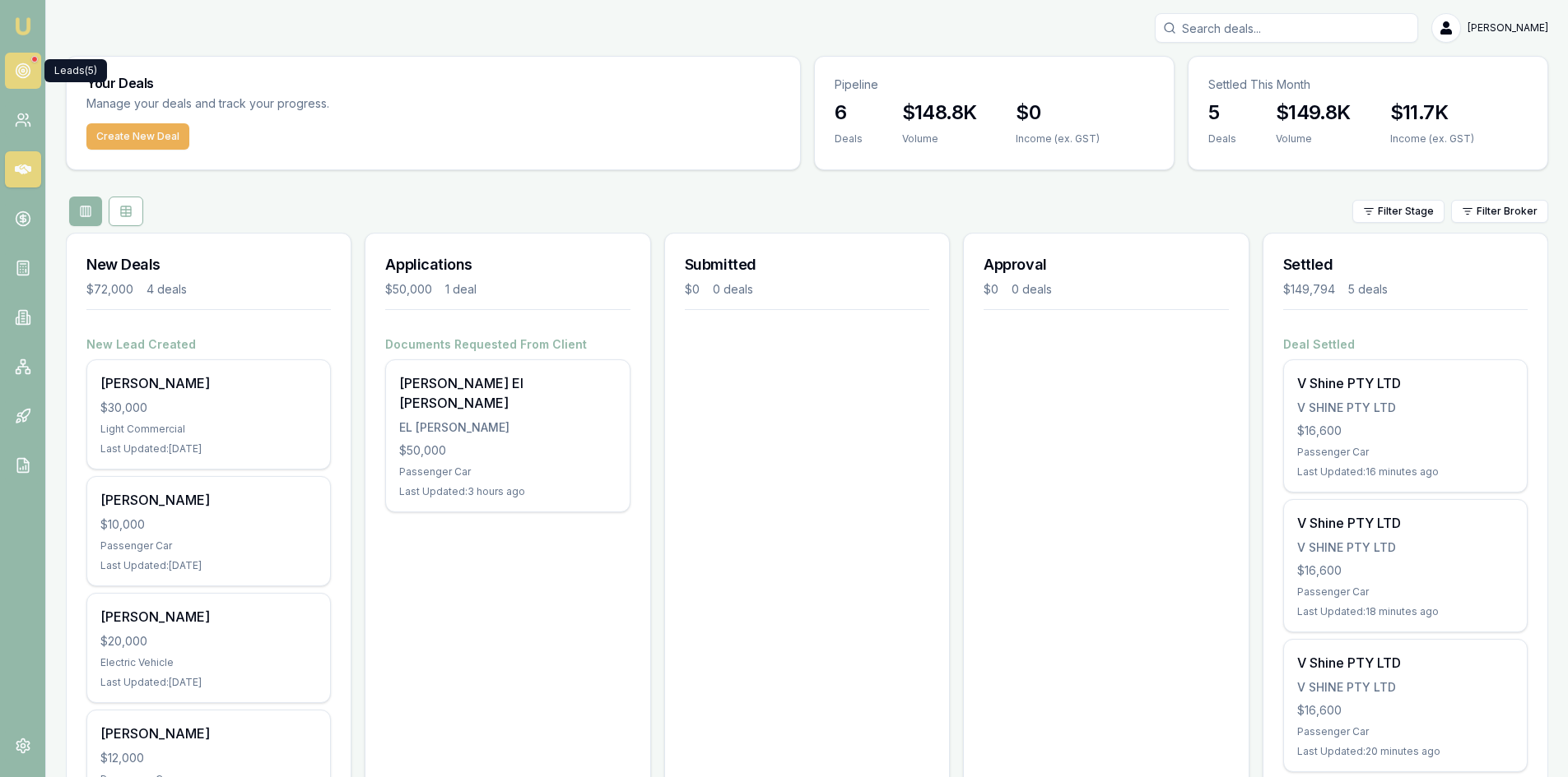
click at [21, 65] on icon at bounding box center [23, 70] width 16 height 16
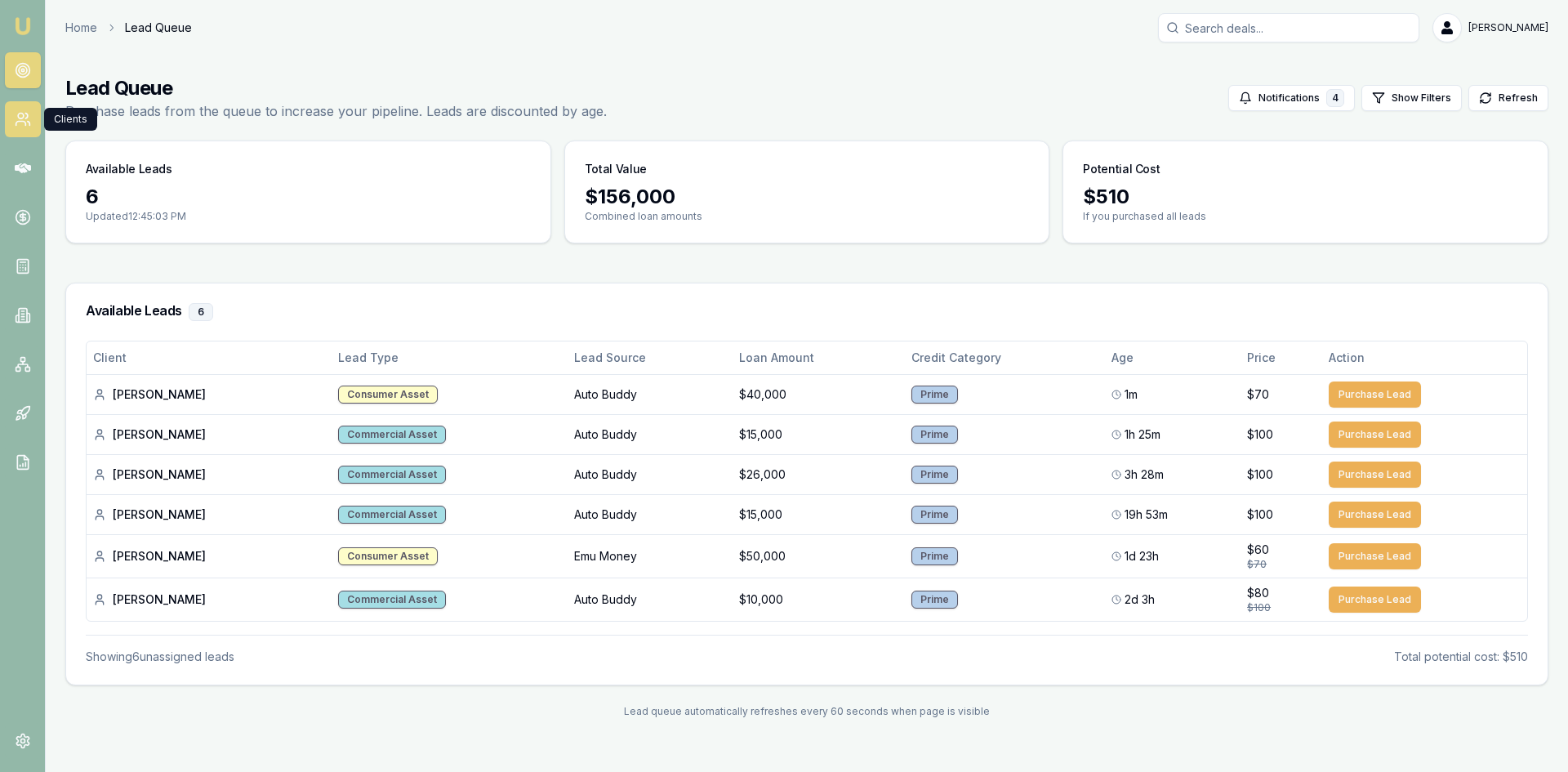
click at [15, 117] on icon at bounding box center [22, 119] width 16 height 16
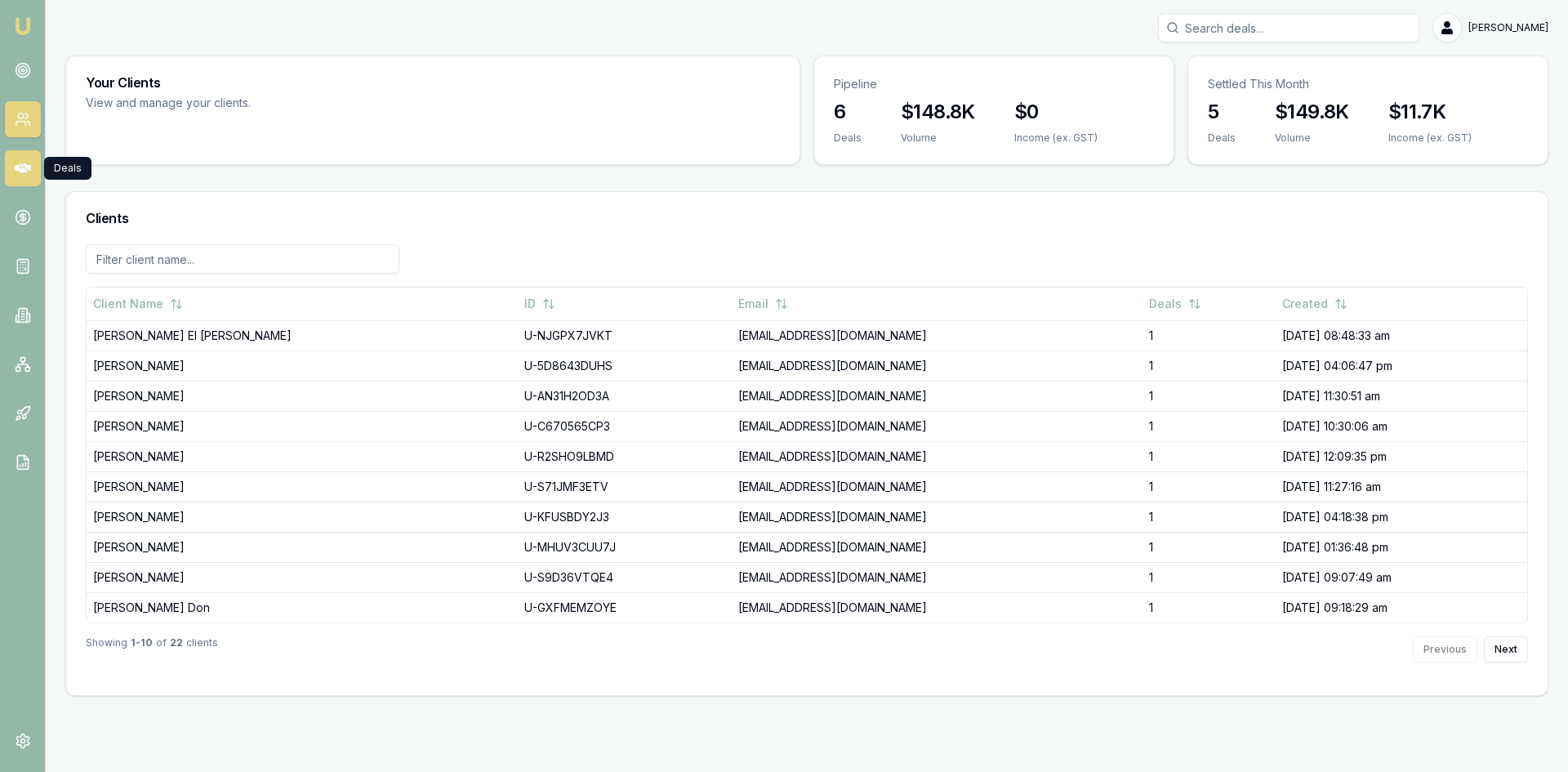
click at [22, 166] on icon at bounding box center [22, 168] width 16 height 9
